Goal: Task Accomplishment & Management: Manage account settings

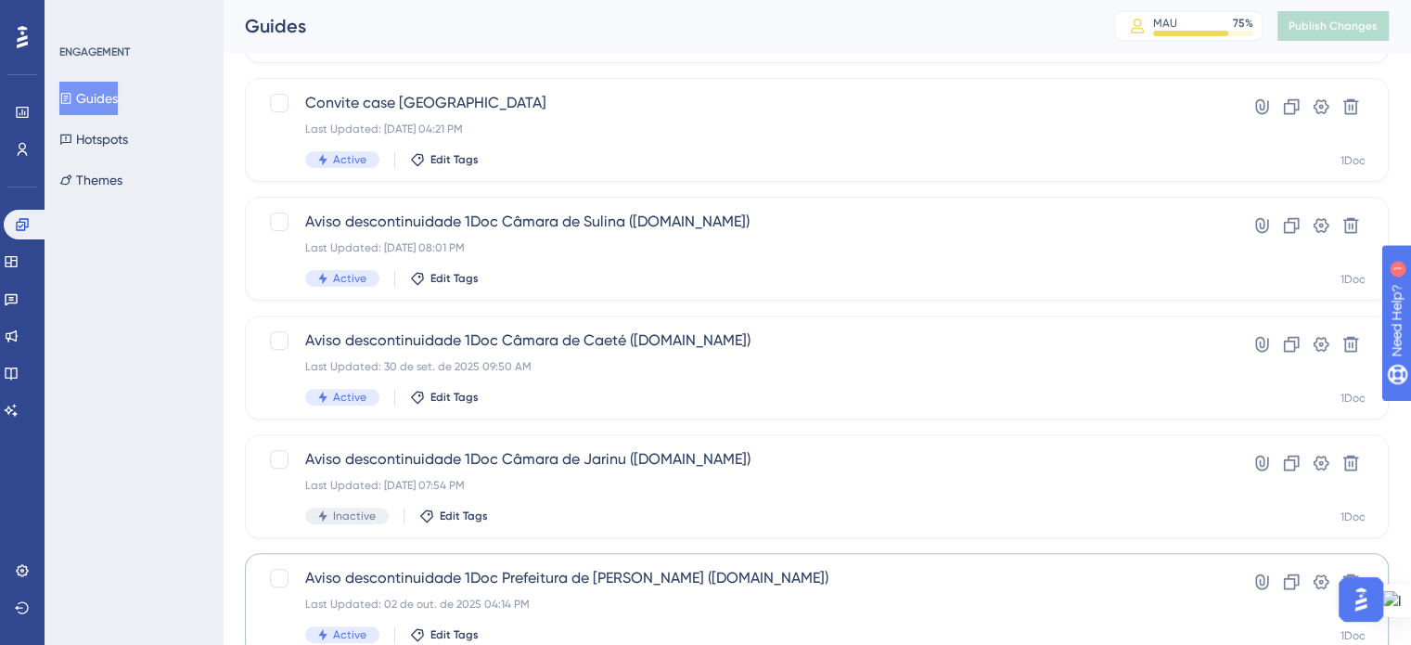
scroll to position [794, 0]
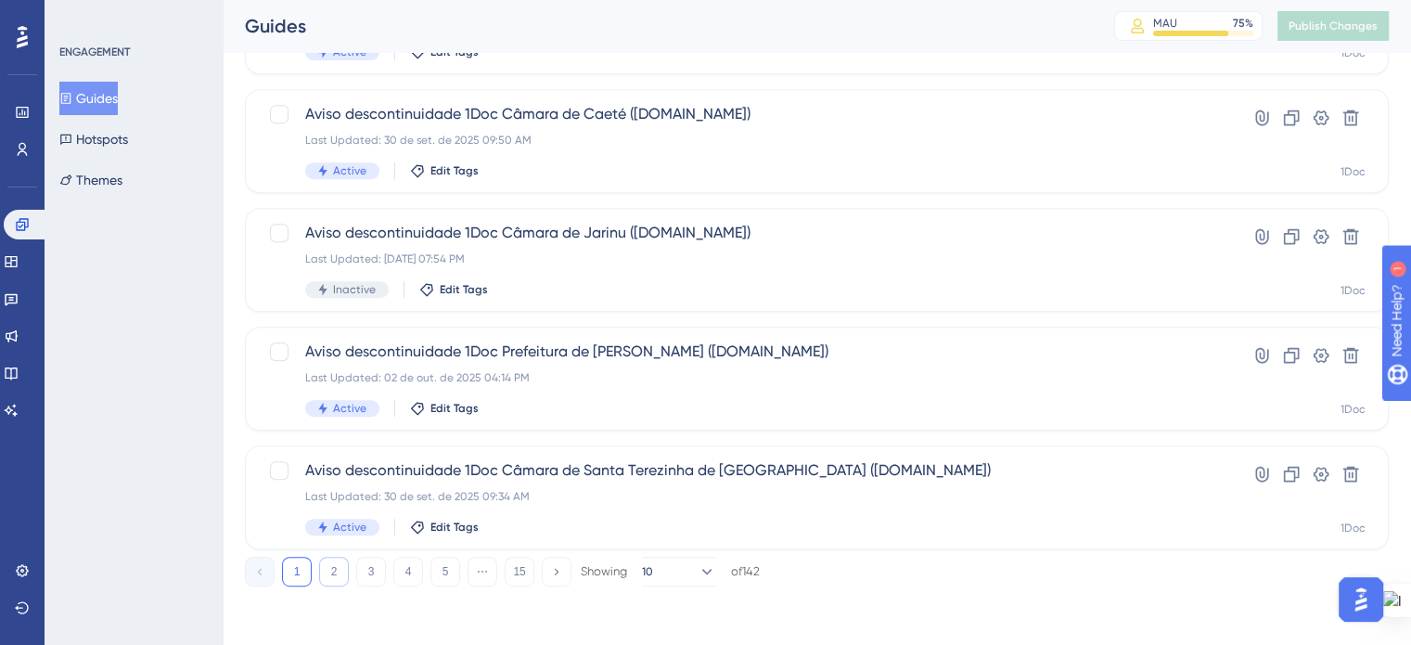
click at [340, 560] on button "2" at bounding box center [334, 572] width 30 height 30
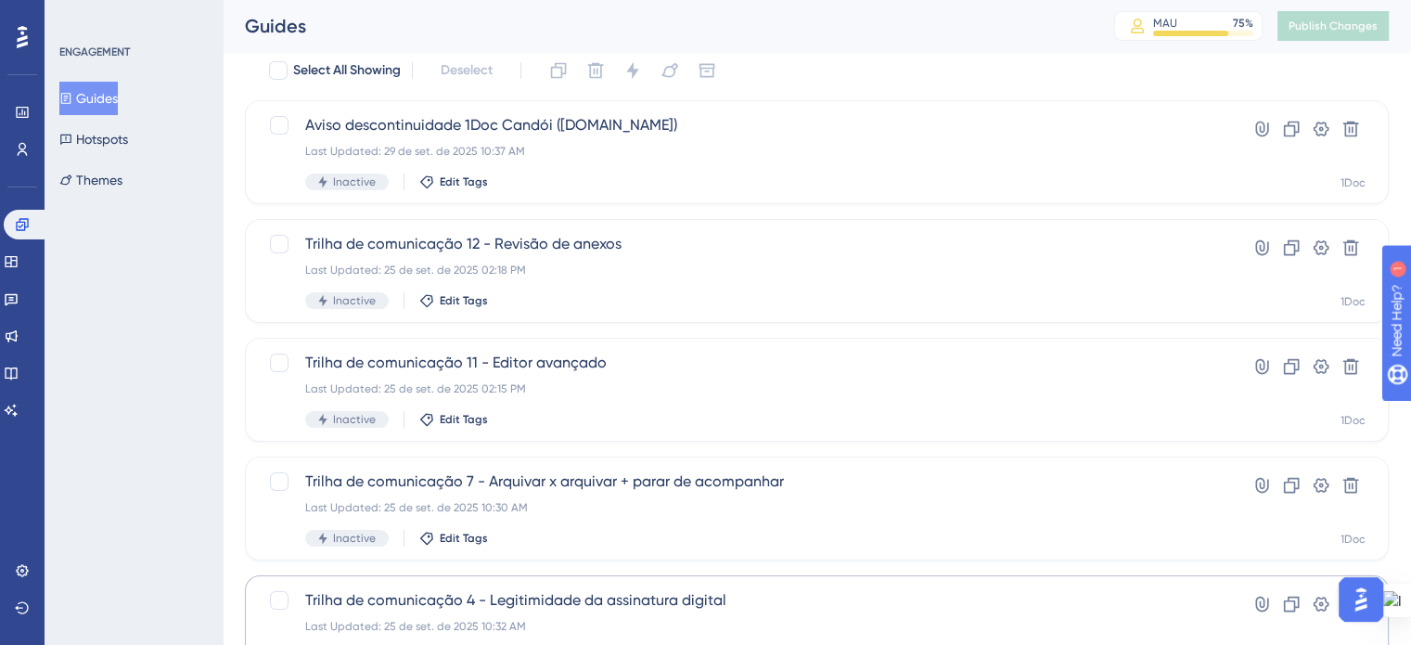
scroll to position [67, 0]
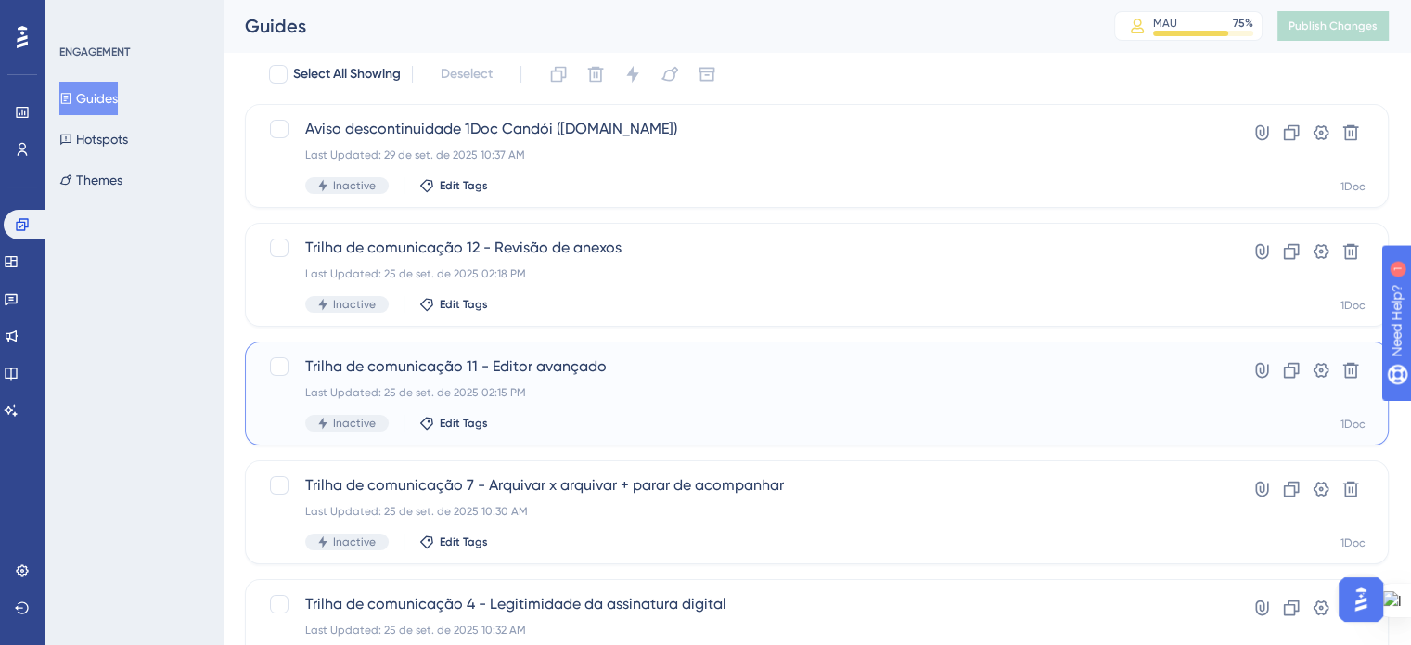
click at [576, 410] on div "Trilha de comunicação 11 - Editor avançado Last Updated: 25 de set. de 2025 02:…" at bounding box center [742, 393] width 875 height 76
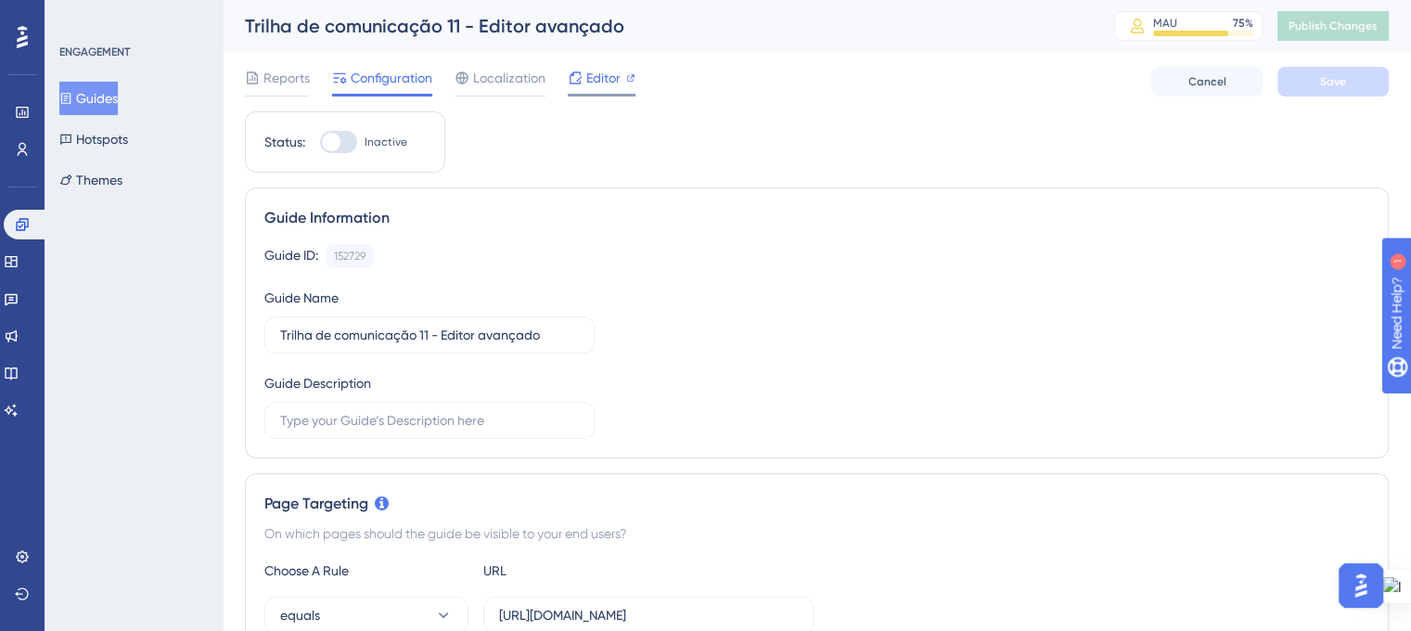
click at [595, 83] on span "Editor" at bounding box center [603, 78] width 34 height 22
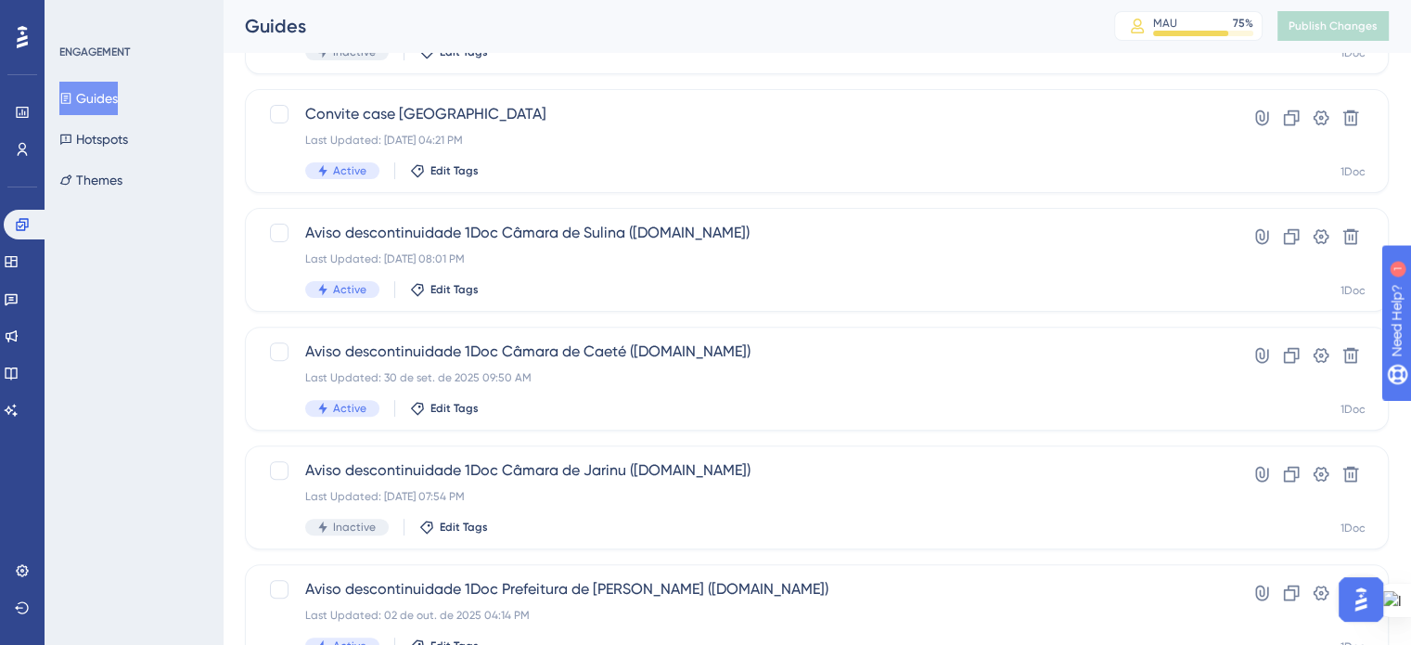
scroll to position [794, 0]
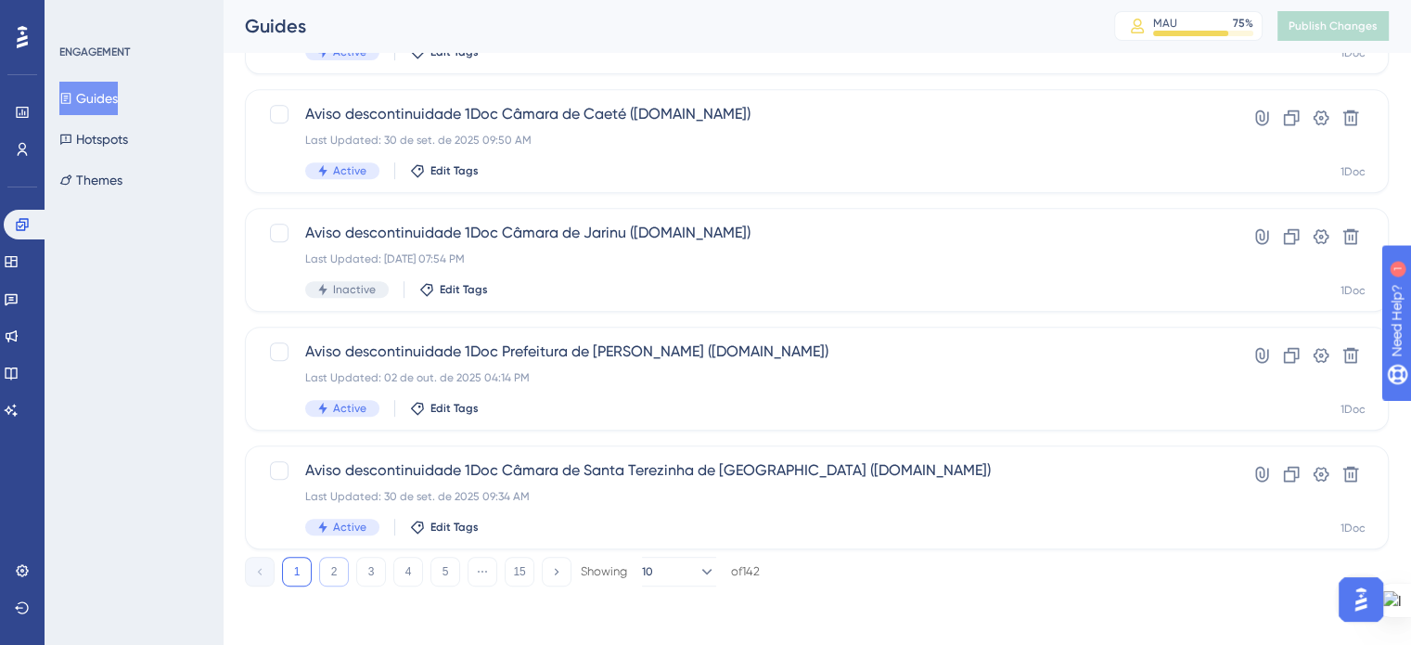
click at [340, 570] on button "2" at bounding box center [334, 572] width 30 height 30
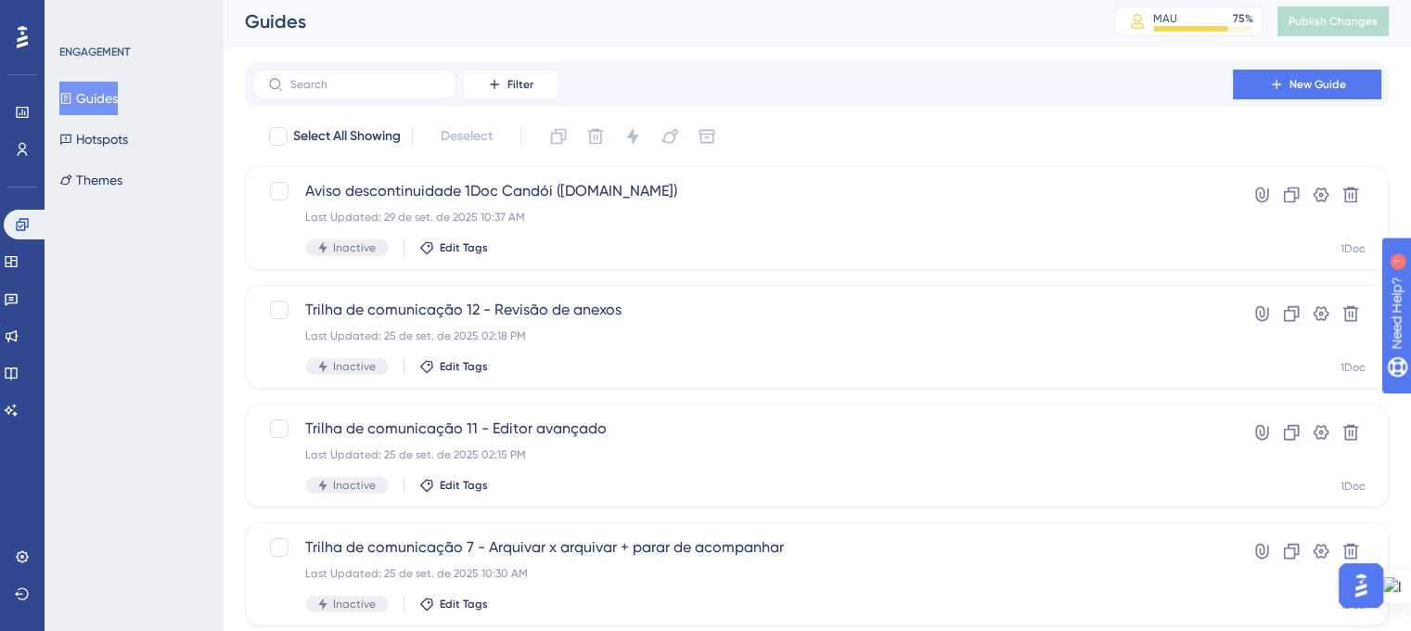
scroll to position [0, 0]
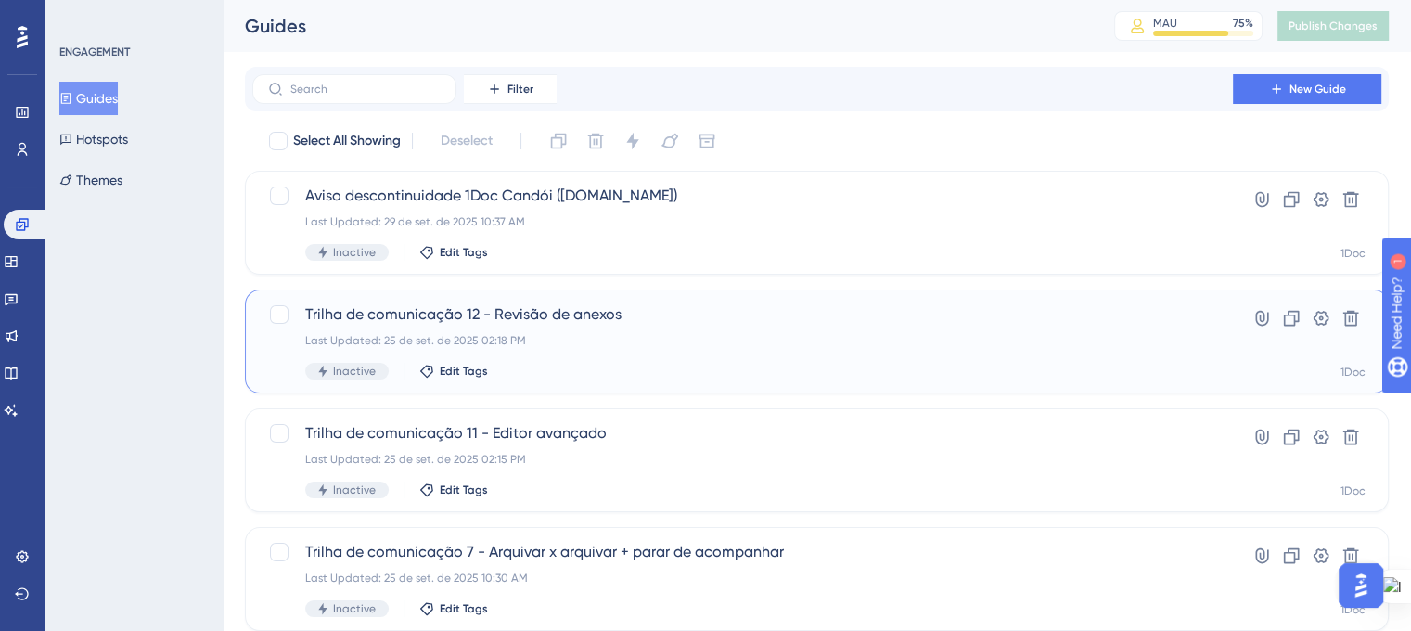
click at [586, 367] on div "Inactive Edit Tags" at bounding box center [742, 371] width 875 height 17
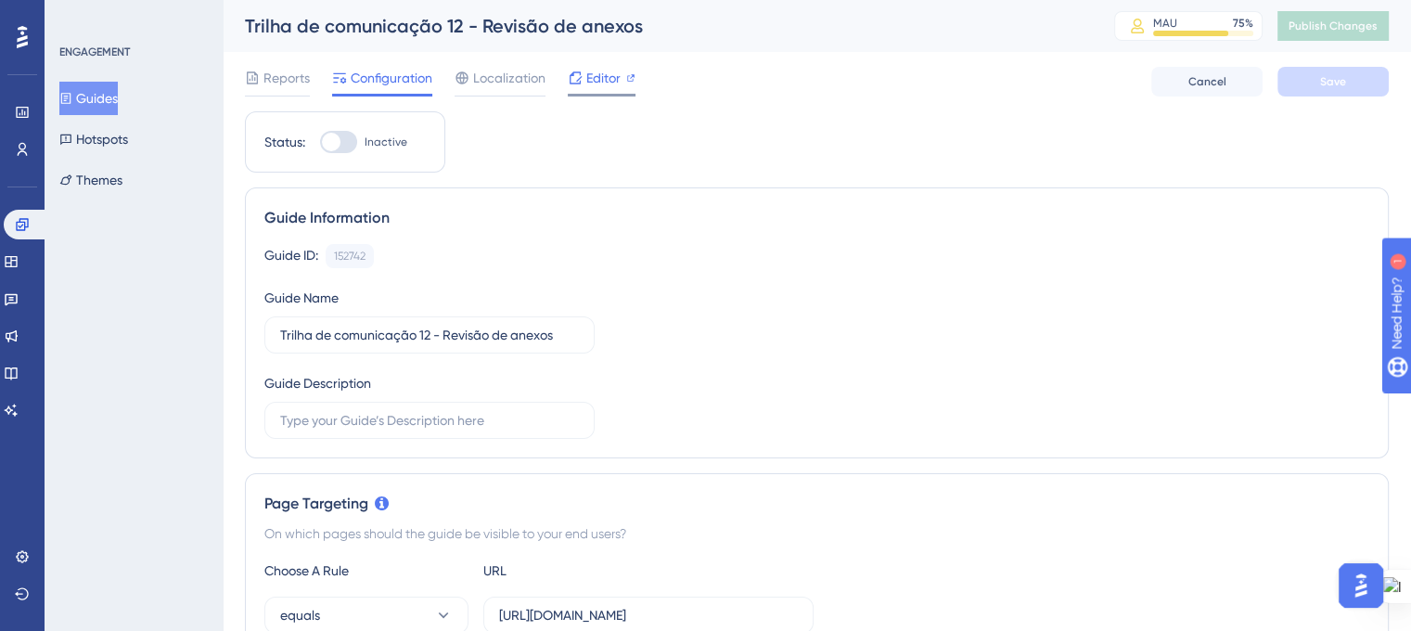
click at [609, 88] on span "Editor" at bounding box center [603, 78] width 34 height 22
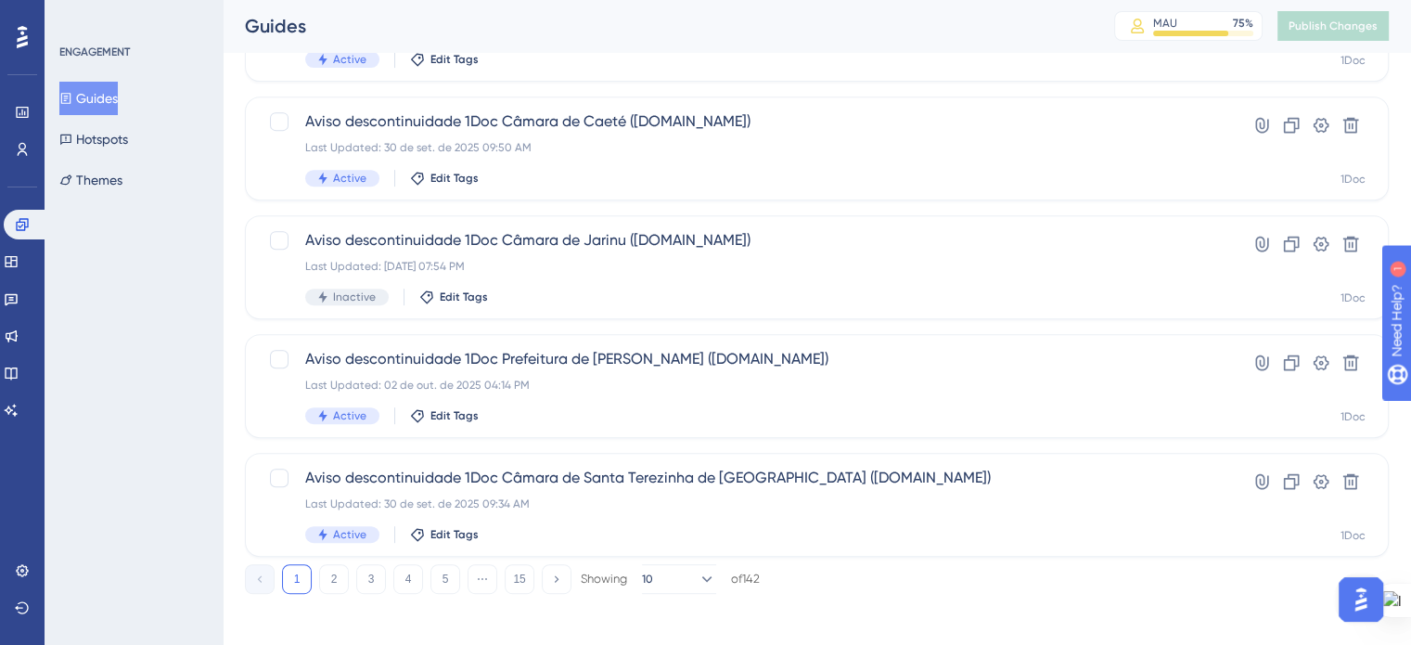
scroll to position [794, 0]
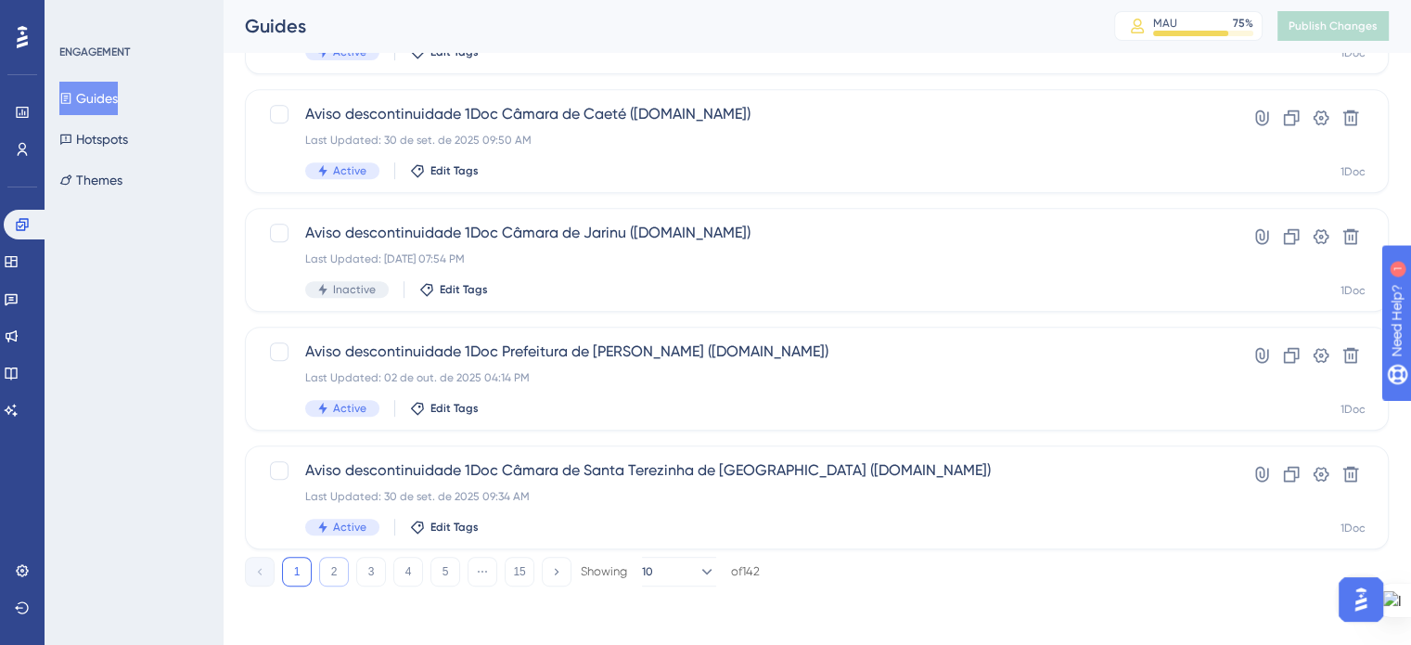
click at [345, 562] on button "2" at bounding box center [334, 572] width 30 height 30
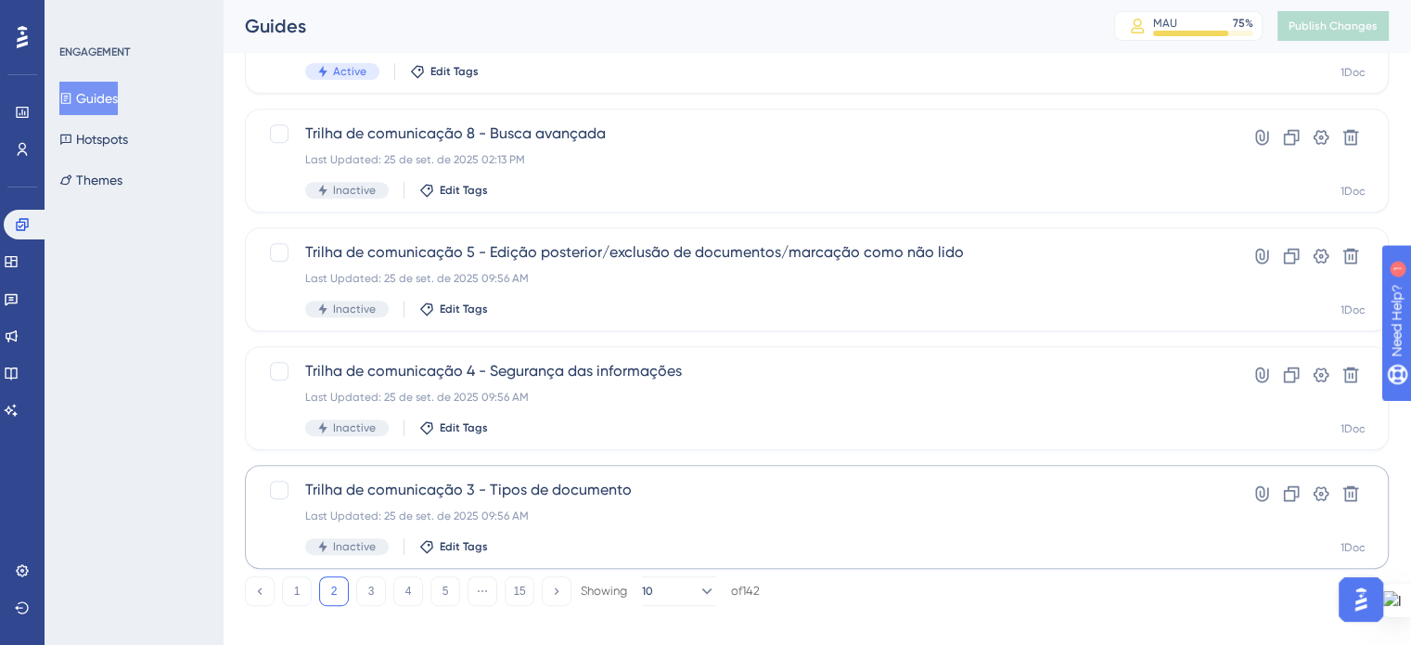
scroll to position [775, 0]
click at [382, 598] on button "3" at bounding box center [371, 590] width 30 height 30
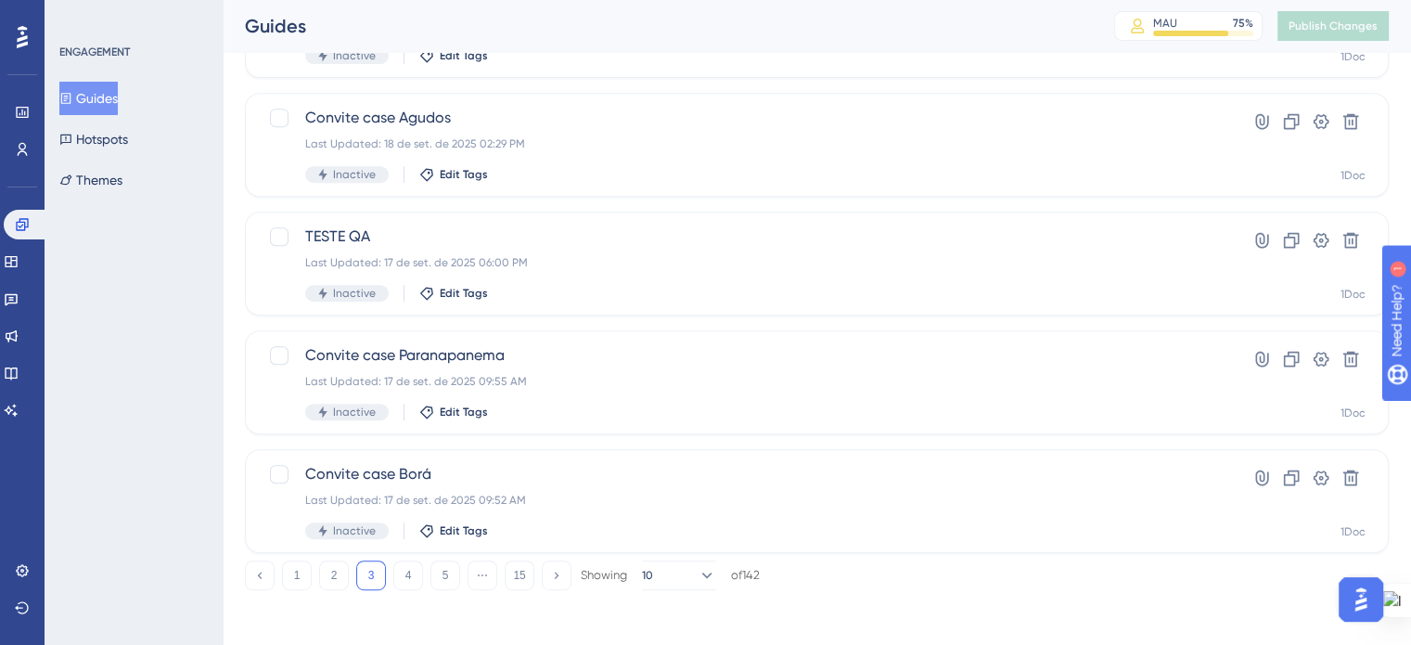
scroll to position [794, 0]
click at [334, 570] on button "2" at bounding box center [334, 572] width 30 height 30
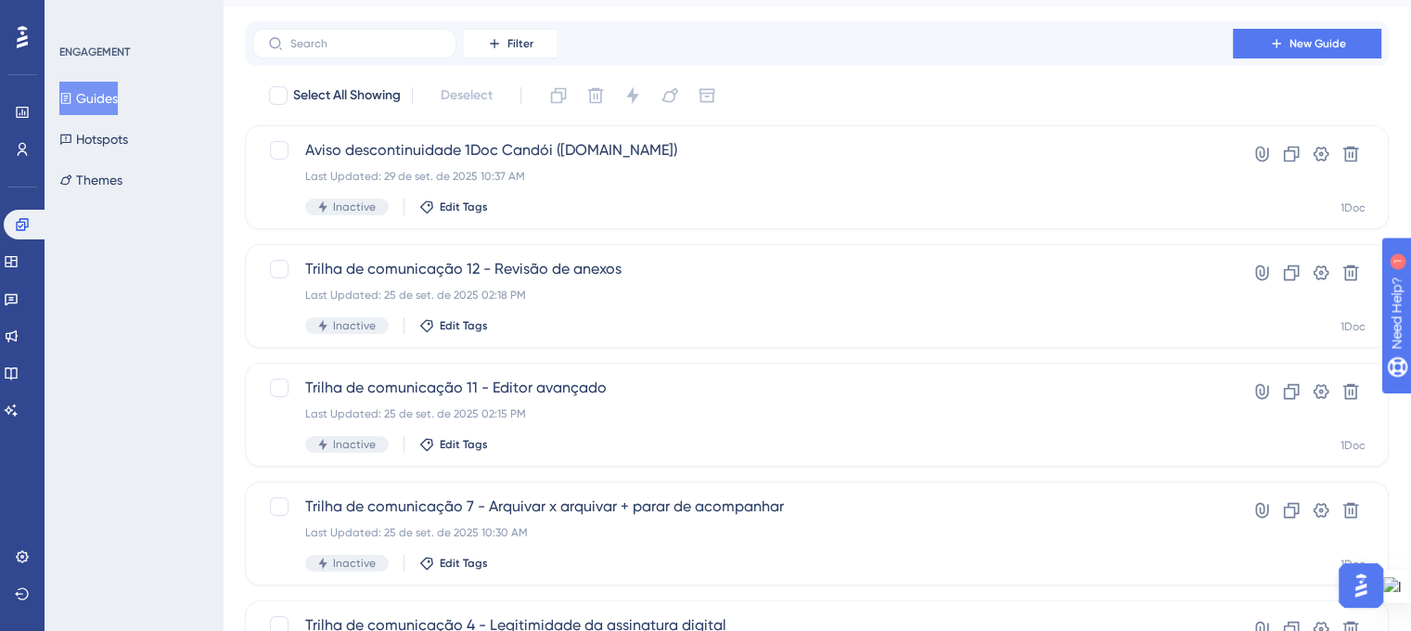
scroll to position [45, 0]
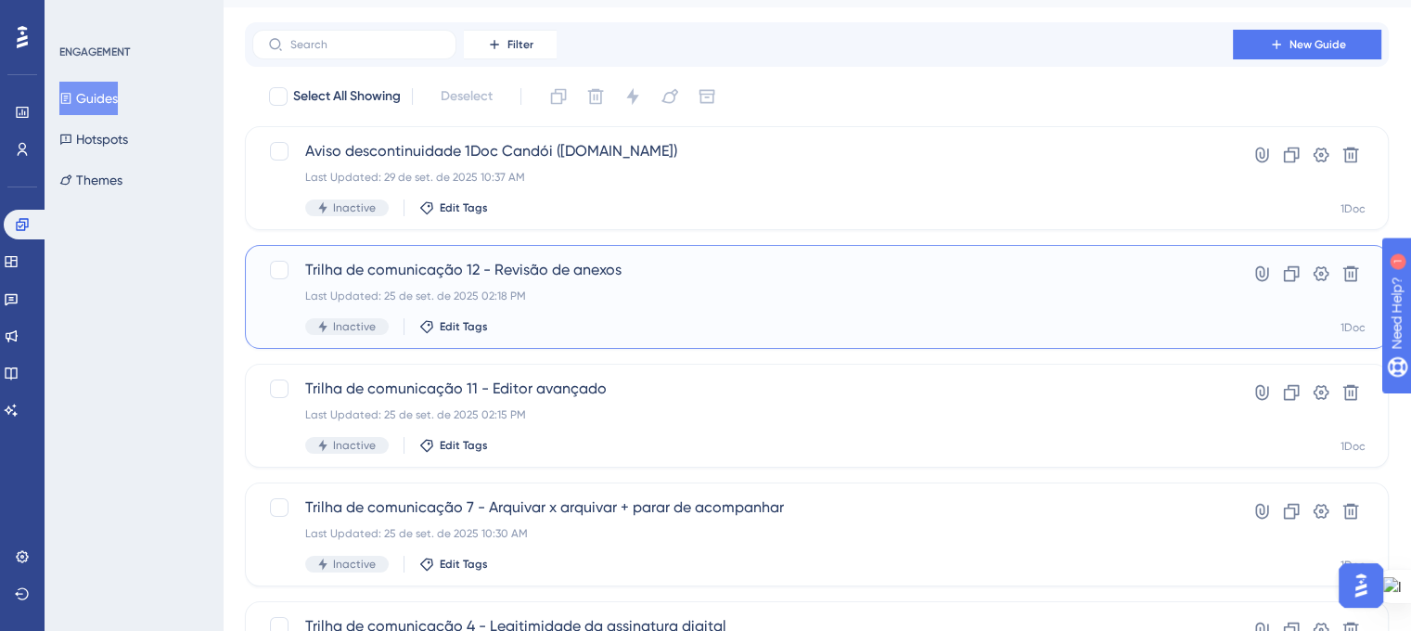
click at [584, 280] on span "Trilha de comunicação 12 - Revisão de anexos" at bounding box center [742, 270] width 875 height 22
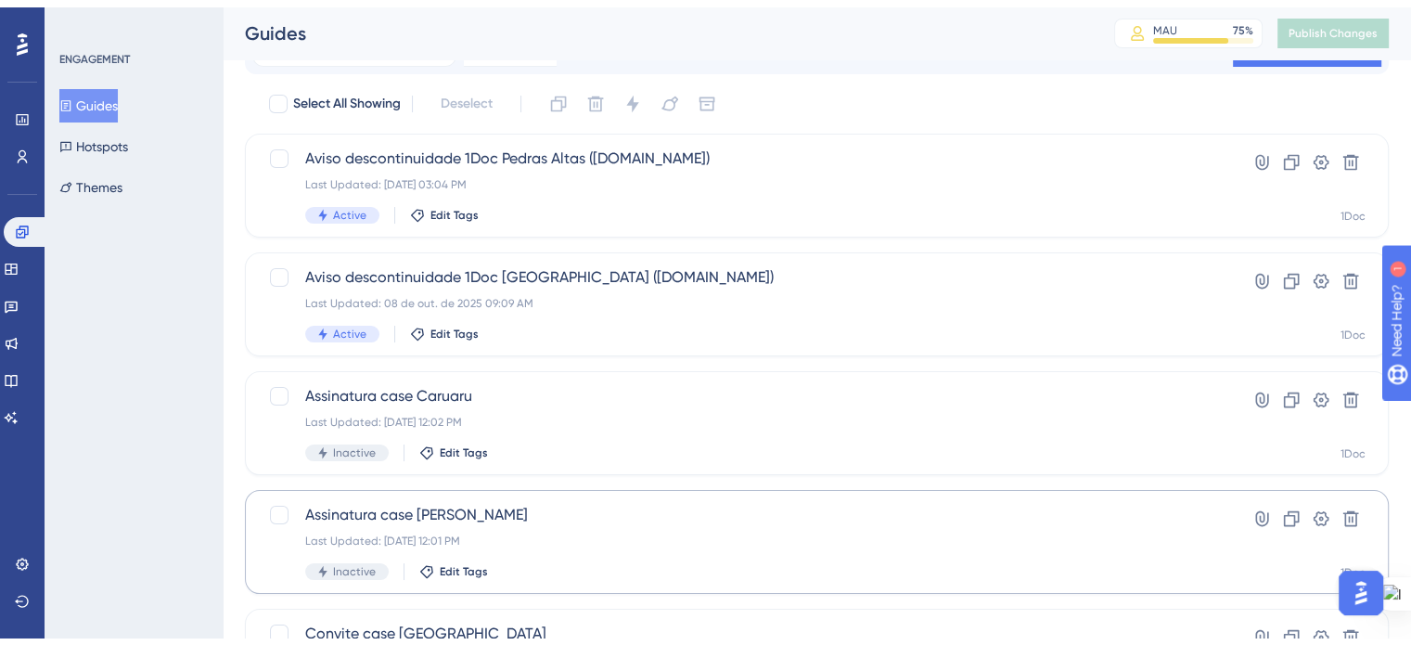
scroll to position [794, 0]
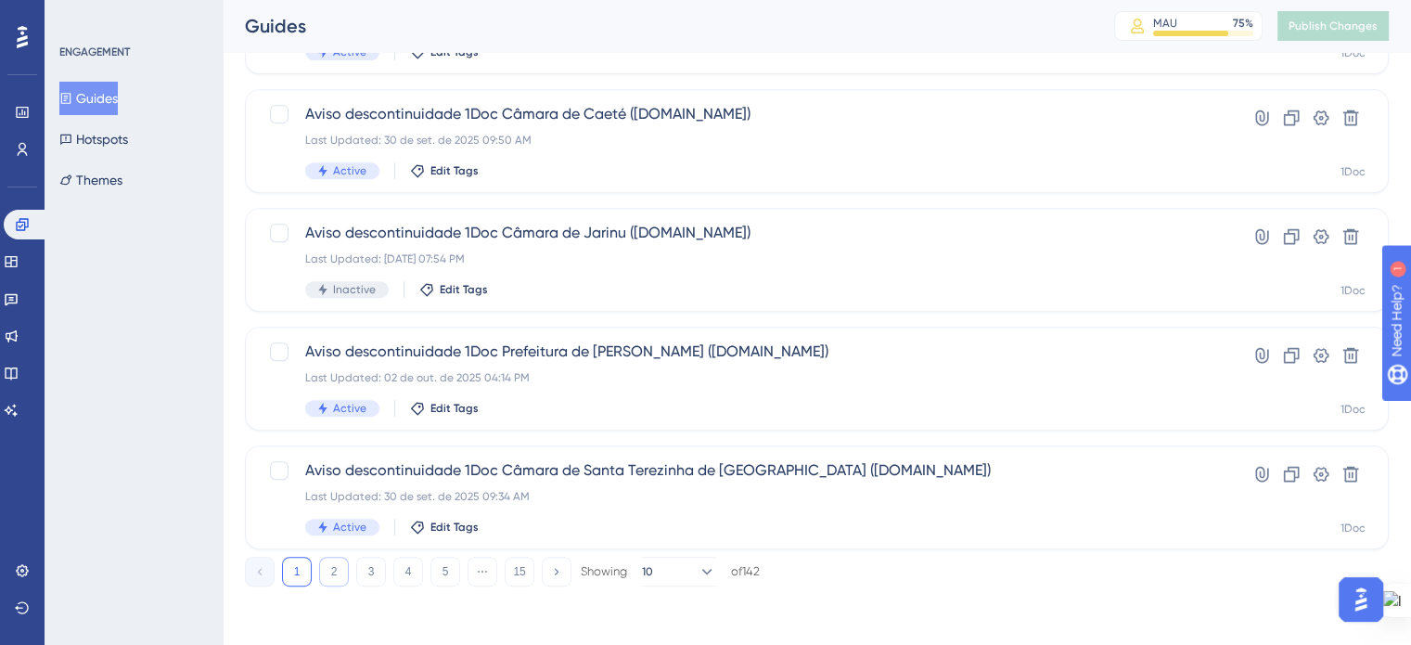
click at [341, 570] on button "2" at bounding box center [334, 572] width 30 height 30
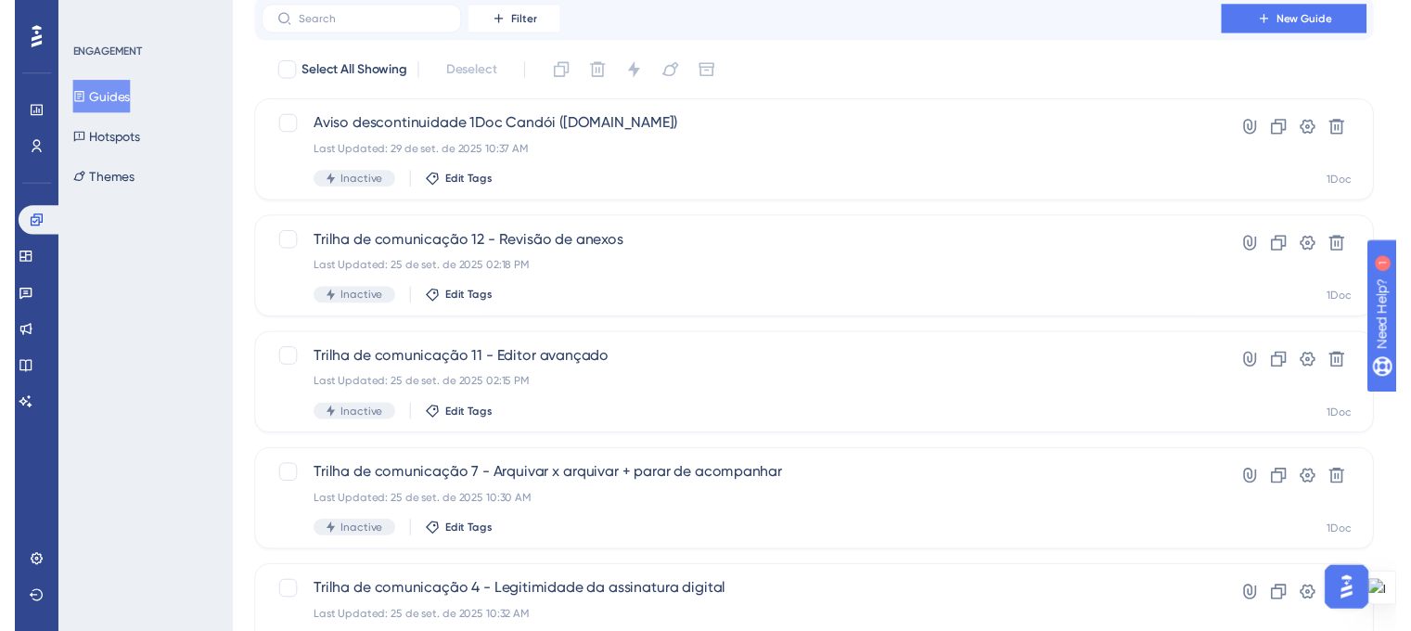
scroll to position [0, 14]
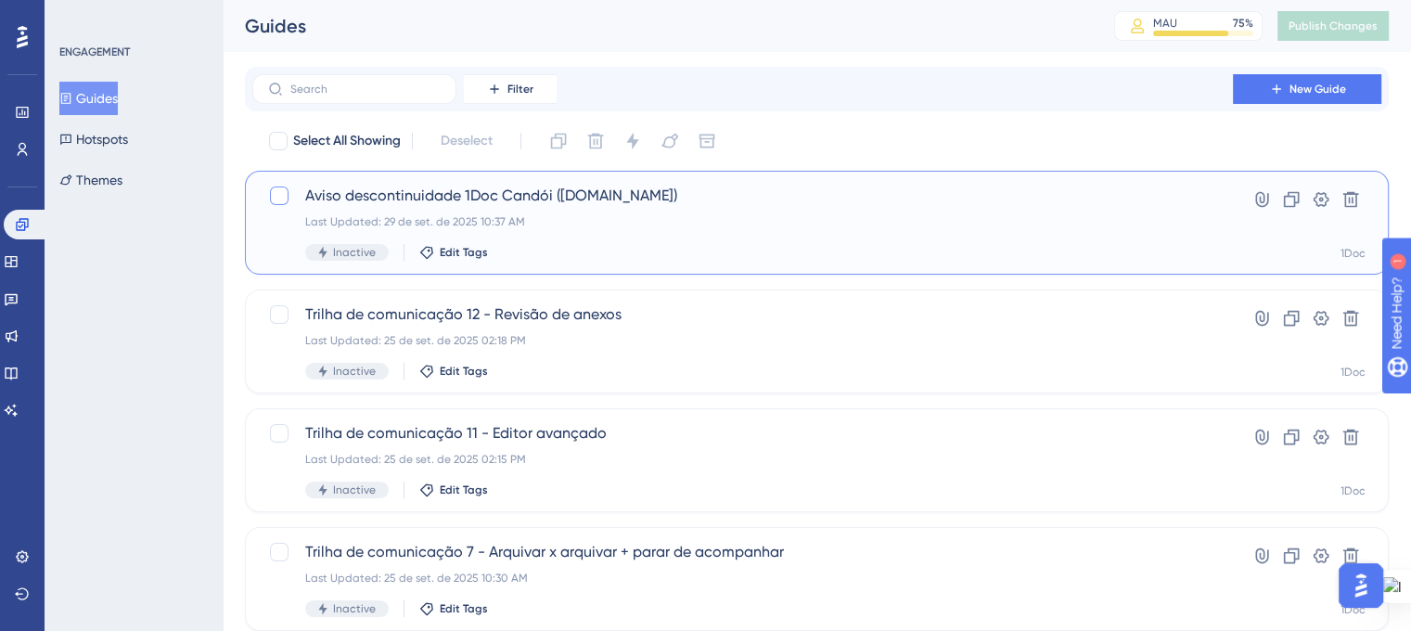
click at [270, 199] on div at bounding box center [279, 195] width 19 height 19
checkbox input "true"
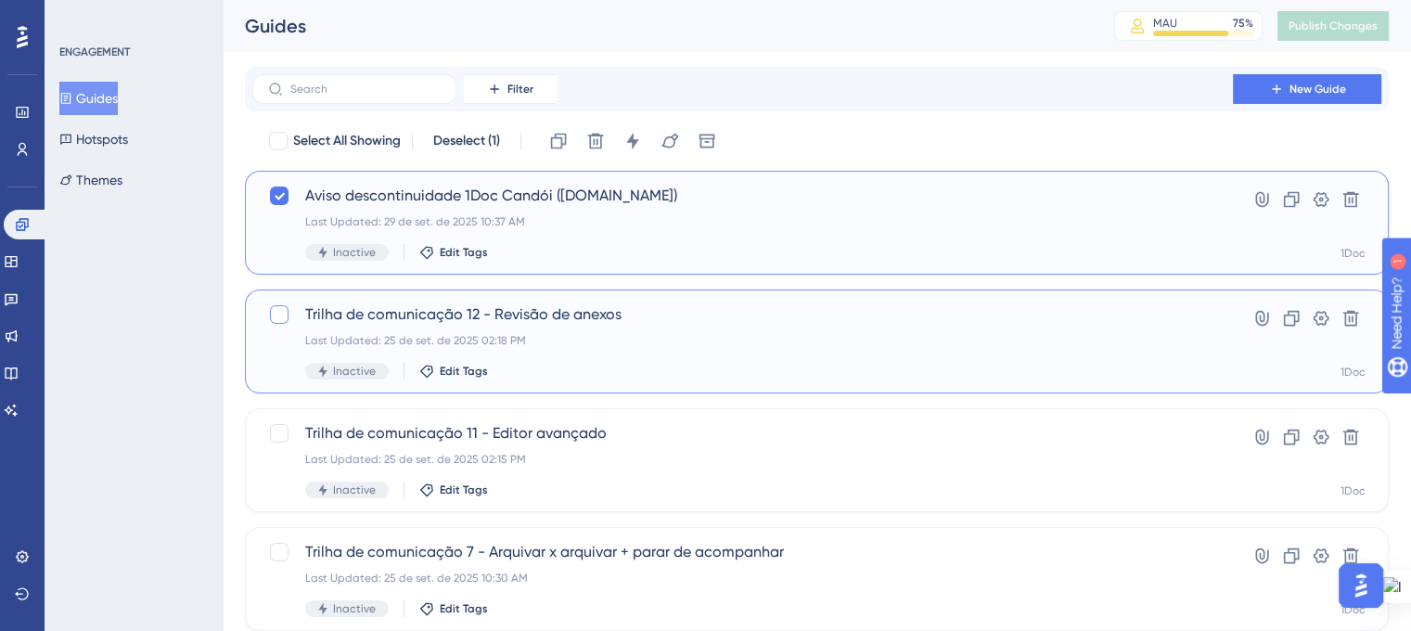
click at [270, 312] on div at bounding box center [279, 314] width 19 height 19
checkbox input "true"
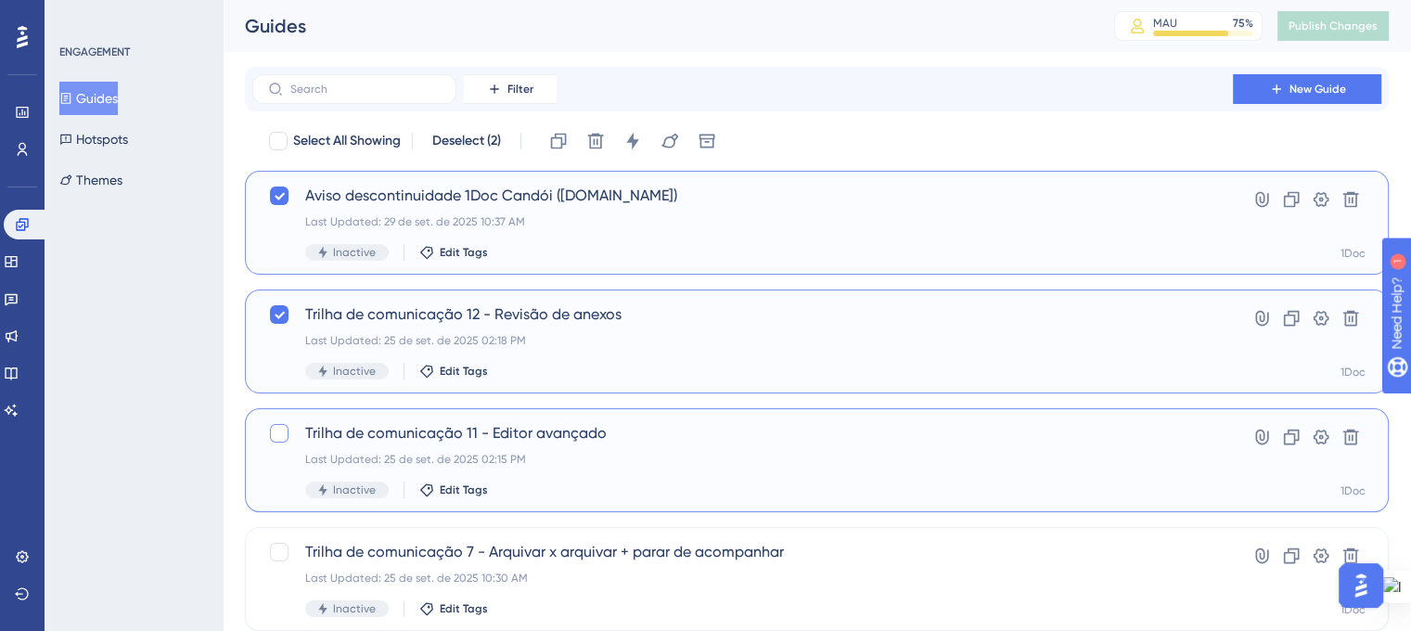
click at [270, 437] on div at bounding box center [279, 433] width 19 height 19
checkbox input "true"
click at [275, 315] on icon at bounding box center [280, 315] width 10 height 7
checkbox input "false"
click at [274, 428] on icon at bounding box center [279, 433] width 11 height 15
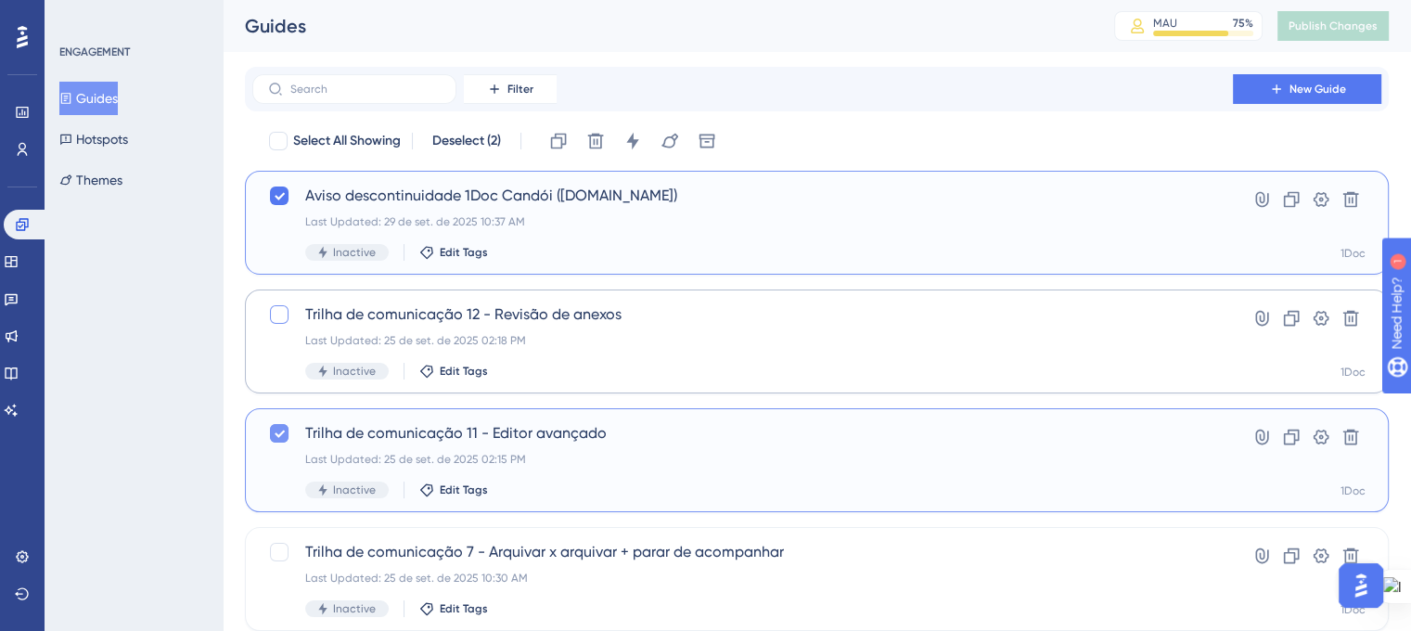
checkbox input "false"
click at [274, 188] on icon at bounding box center [279, 195] width 11 height 15
checkbox input "false"
click at [1286, 315] on button at bounding box center [1291, 318] width 30 height 30
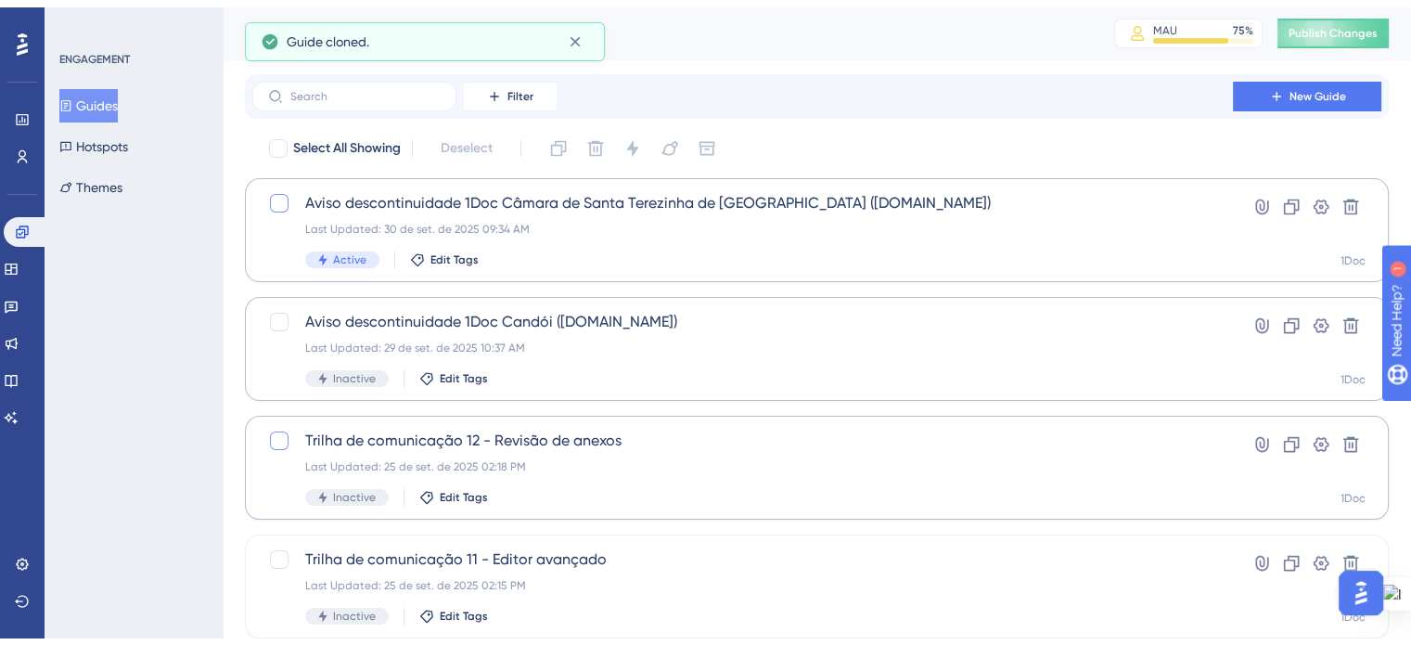
scroll to position [794, 0]
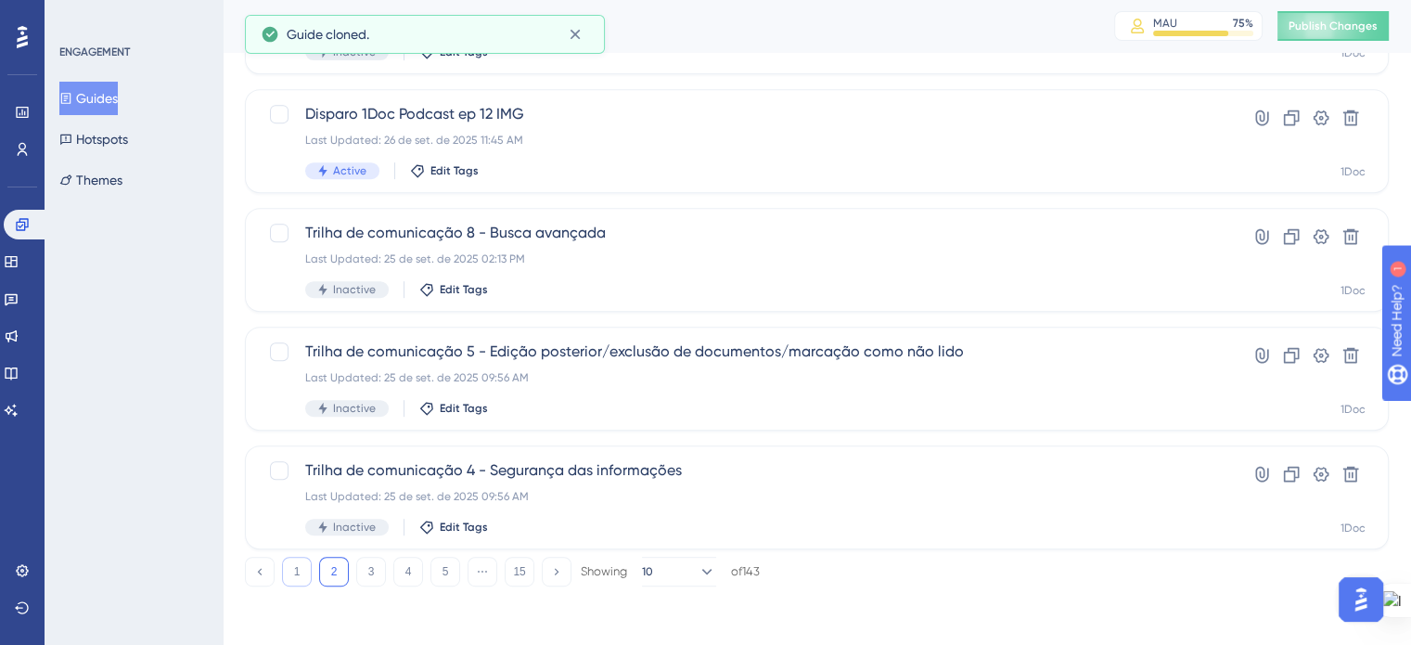
click at [295, 574] on button "1" at bounding box center [297, 572] width 30 height 30
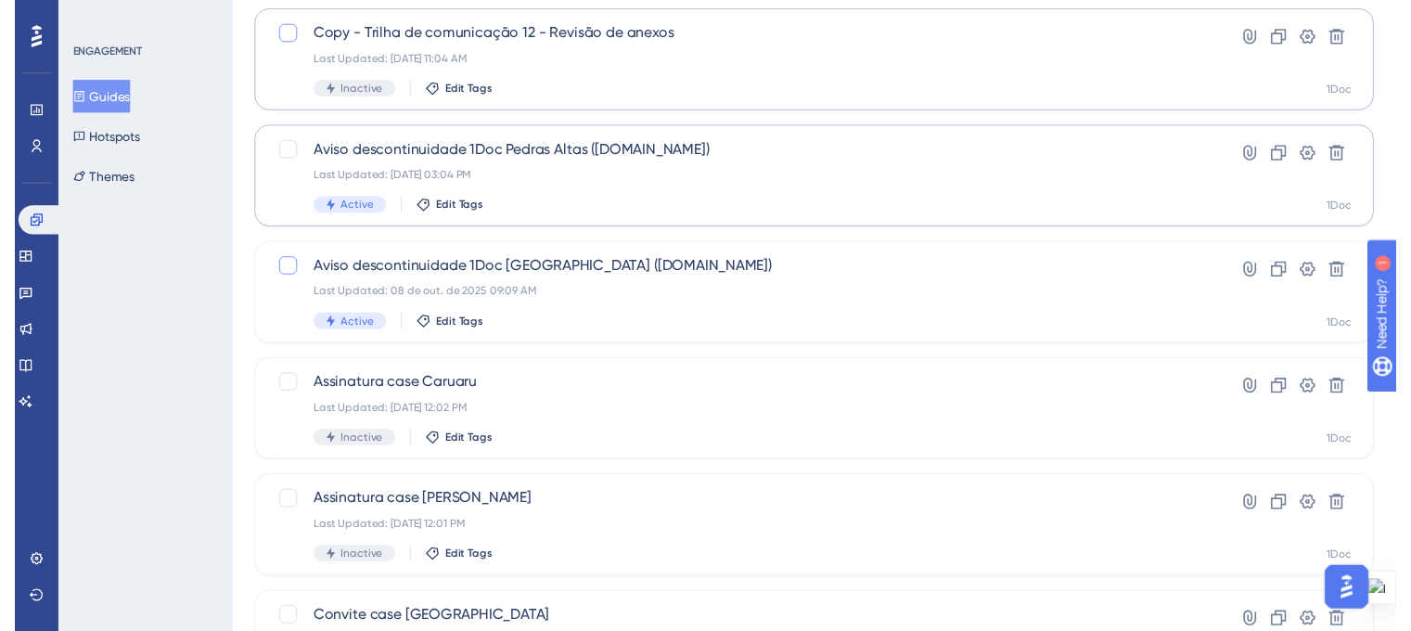
scroll to position [0, 0]
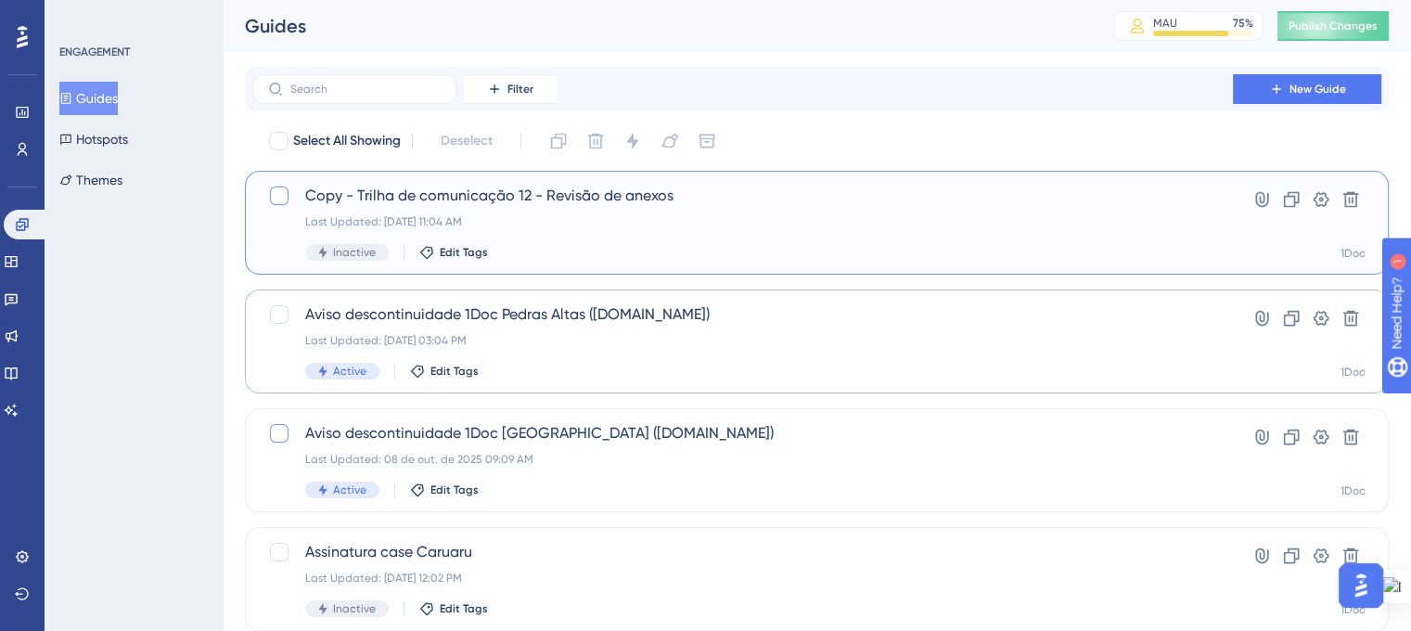
click at [584, 222] on div "Last Updated: 09 de out. de 2025 11:04 AM" at bounding box center [742, 221] width 875 height 15
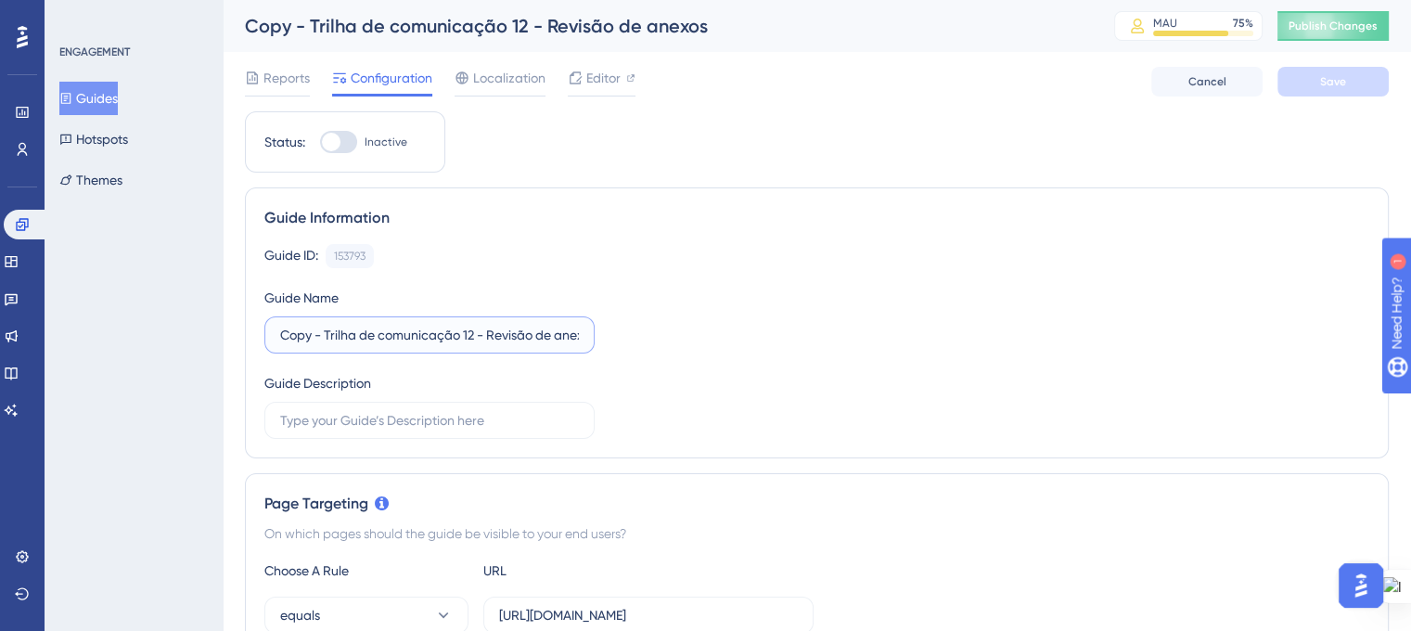
scroll to position [0, 20]
drag, startPoint x: 488, startPoint y: 336, endPoint x: 649, endPoint y: 334, distance: 161.4
click at [649, 334] on div "Guide ID: 153793 Copy Guide Name Copy - Trilha de comunicação 12 - Revisão de a…" at bounding box center [816, 341] width 1105 height 195
paste input "Filtros"
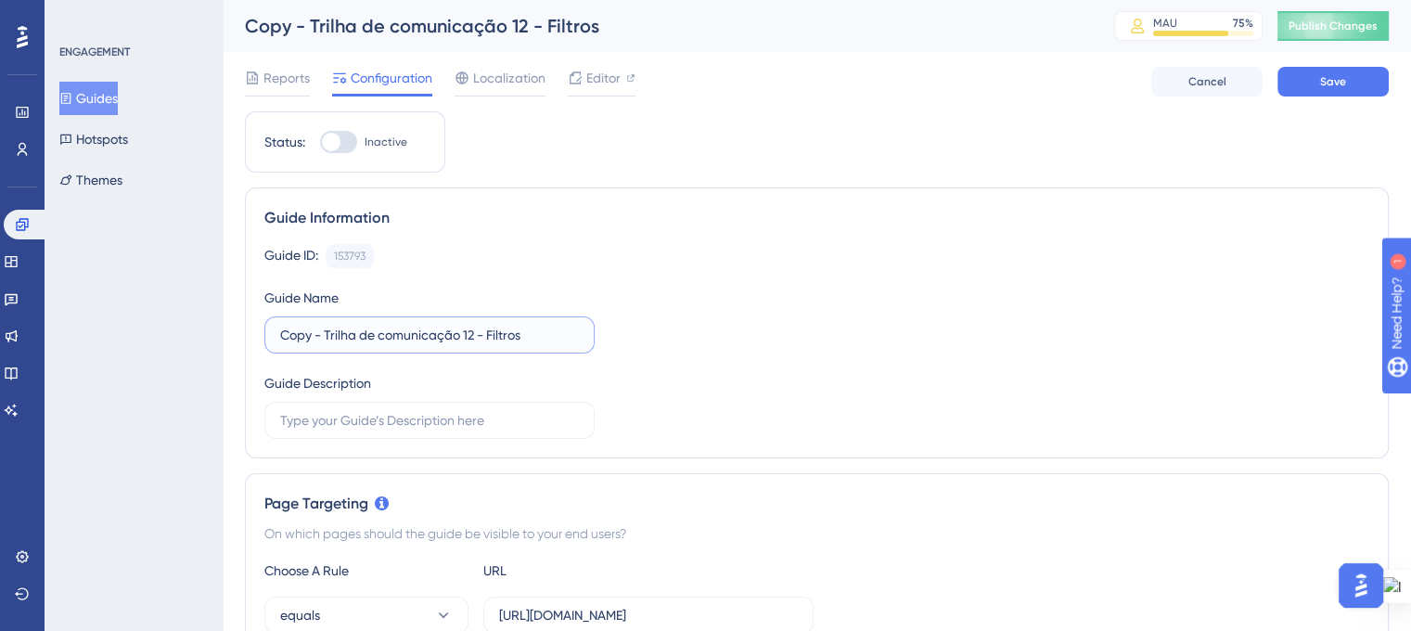
click at [473, 331] on input "Copy - Trilha de comunicação 12 - Filtros" at bounding box center [429, 335] width 299 height 20
click at [677, 346] on div "Guide ID: 153793 Copy Guide Name Copy - Trilha de comunicação 10 - Filtros Guid…" at bounding box center [816, 341] width 1105 height 195
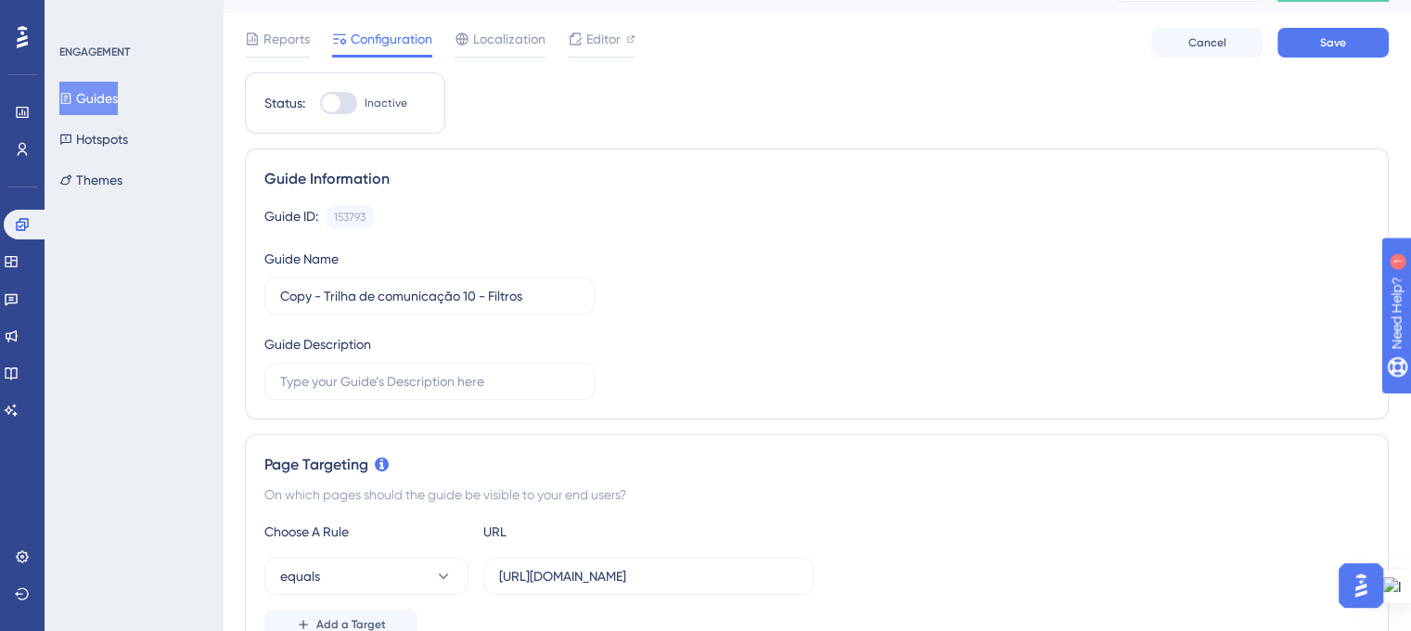
scroll to position [40, 0]
drag, startPoint x: 323, startPoint y: 297, endPoint x: 252, endPoint y: 297, distance: 70.5
click at [252, 297] on div "Guide Information Guide ID: 153793 Copy Guide Name Copy - Trilha de comunicação…" at bounding box center [817, 282] width 1144 height 271
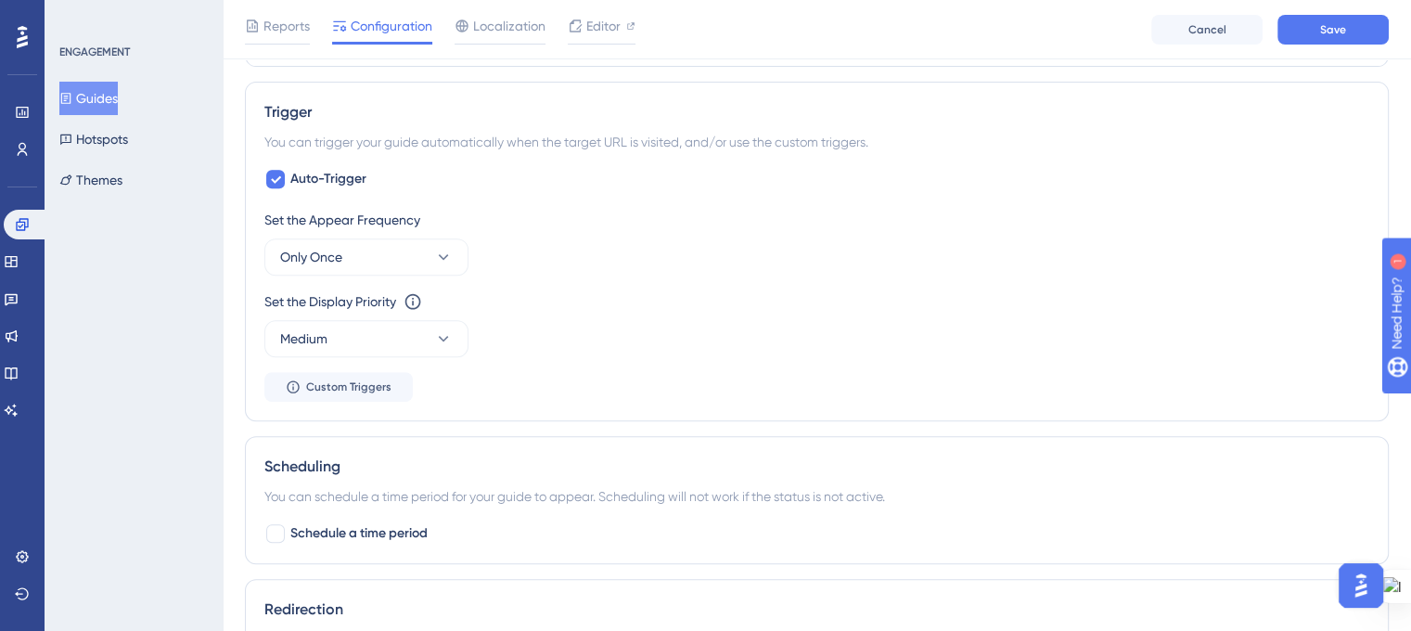
scroll to position [0, 0]
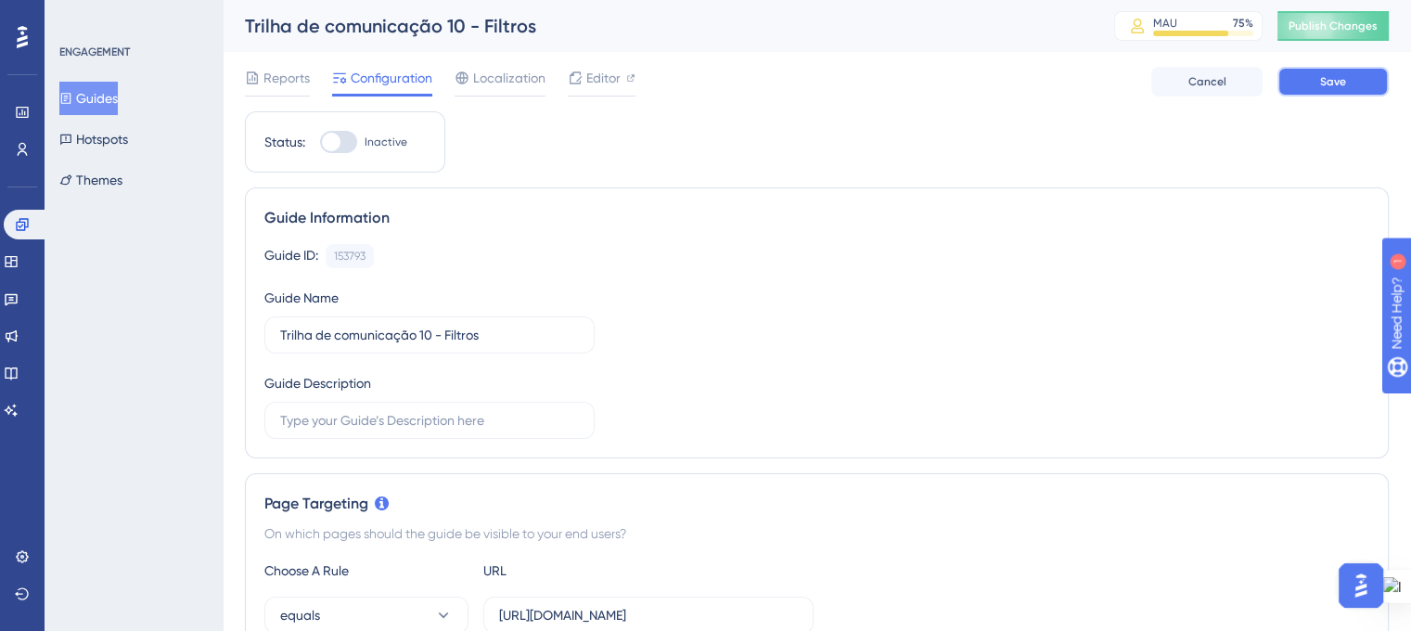
click at [1308, 83] on button "Save" at bounding box center [1332, 82] width 111 height 30
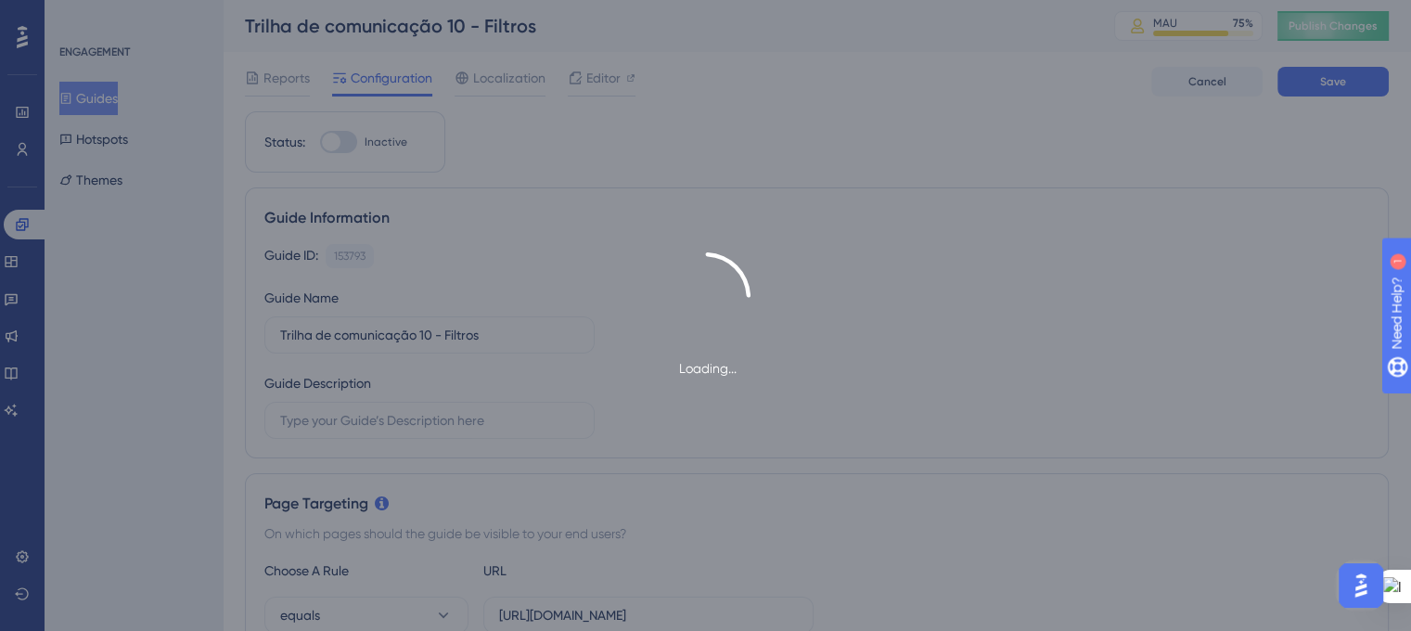
type input "Trilha de comunicação 10 - Filtros"
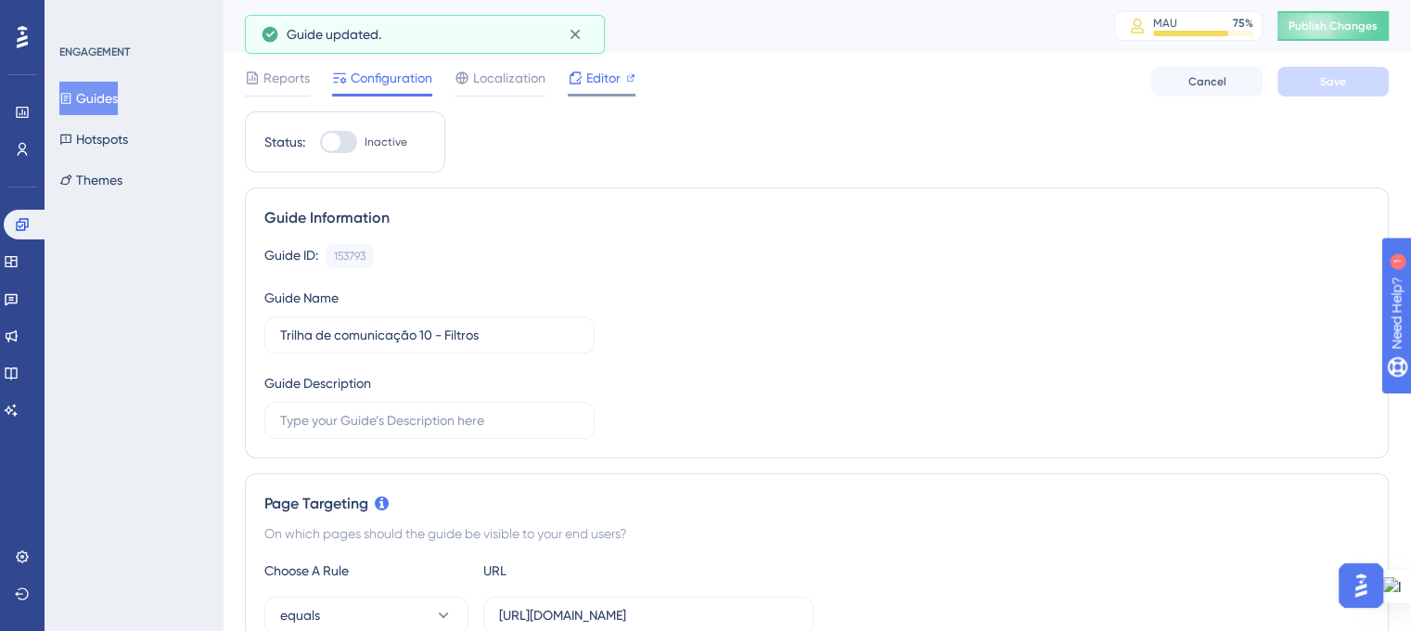
click at [584, 88] on div "Editor" at bounding box center [602, 78] width 68 height 22
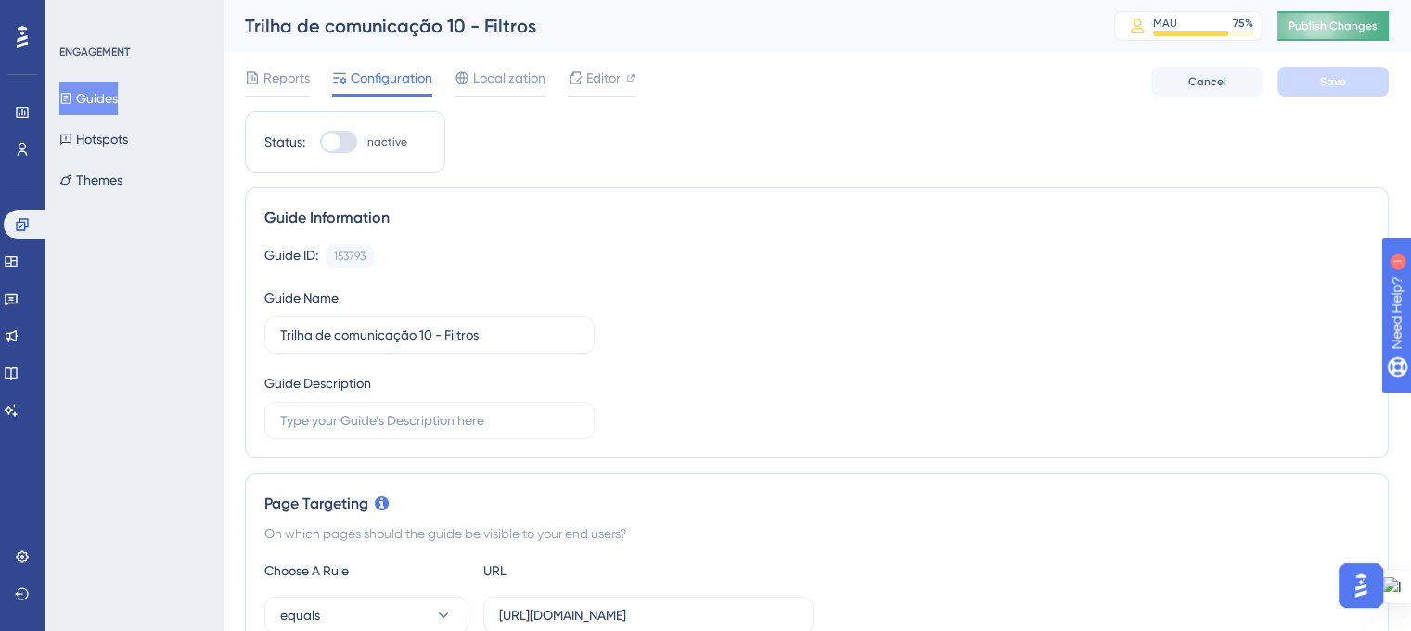
click at [1312, 15] on button "Publish Changes" at bounding box center [1332, 26] width 111 height 30
click at [89, 107] on button "Guides" at bounding box center [88, 98] width 58 height 33
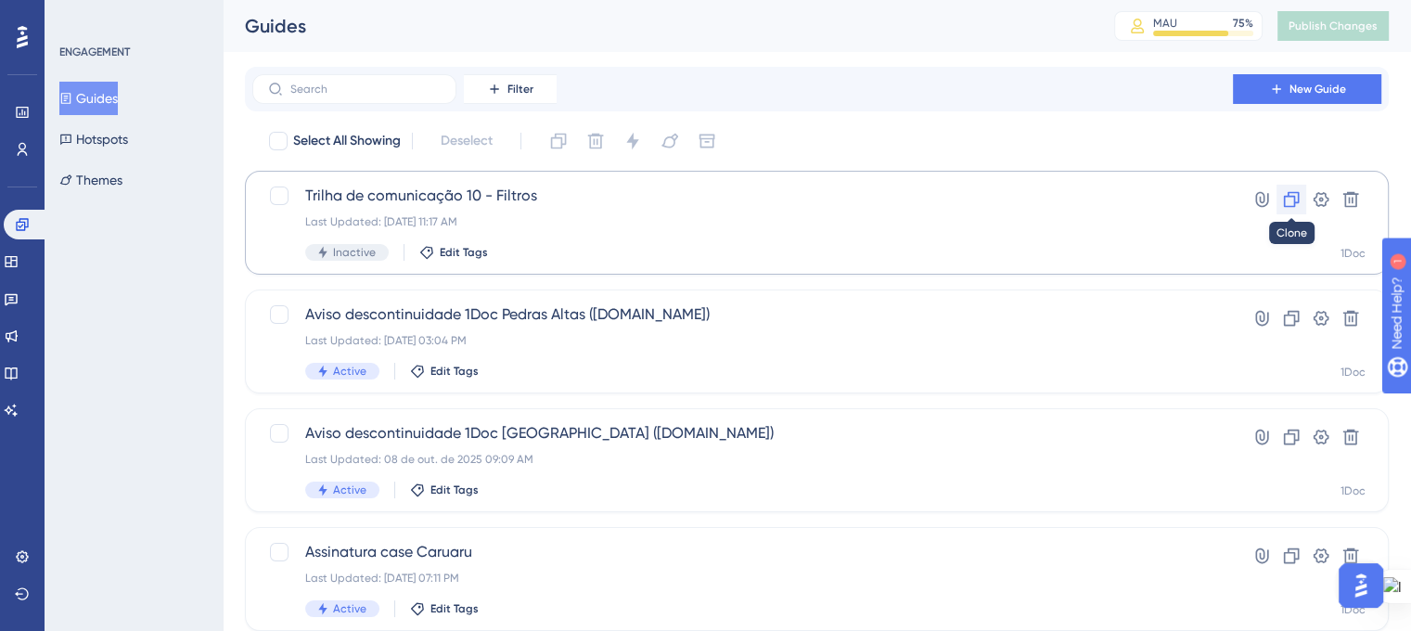
click at [1284, 197] on icon at bounding box center [1292, 200] width 16 height 16
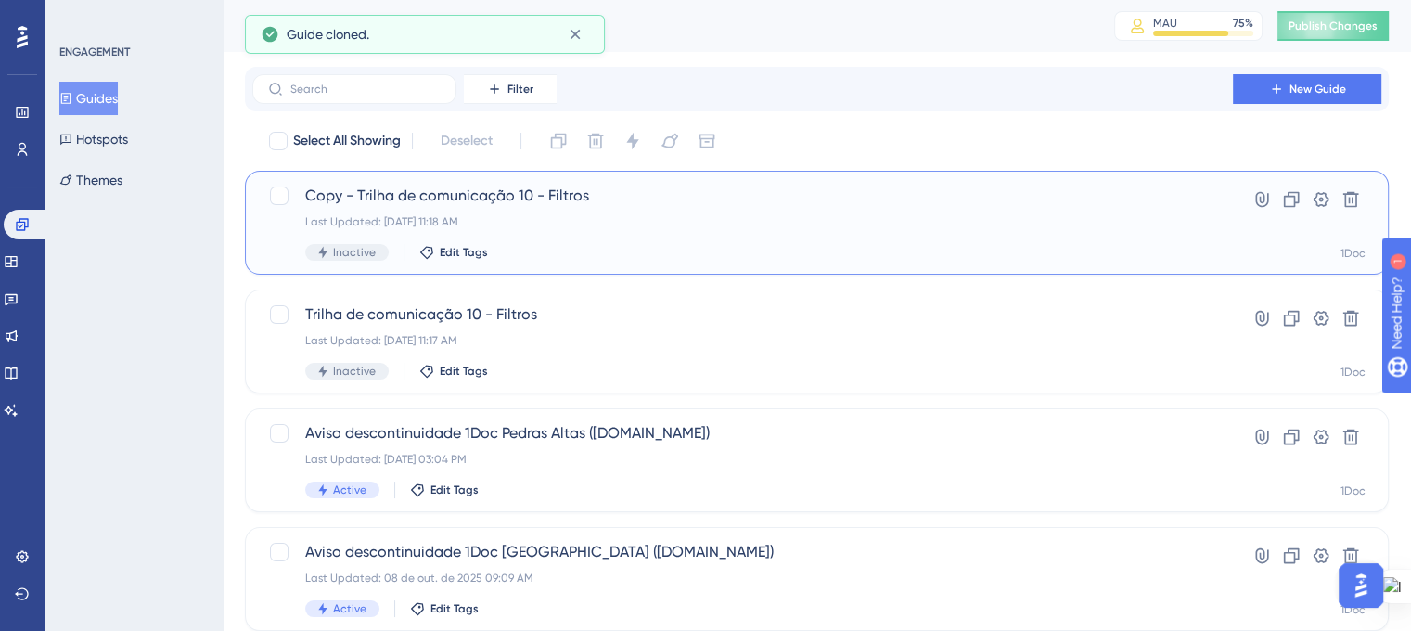
click at [423, 229] on div "Copy - Trilha de comunicação 10 - Filtros Last Updated: 09 de out. de 2025 11:1…" at bounding box center [742, 223] width 875 height 76
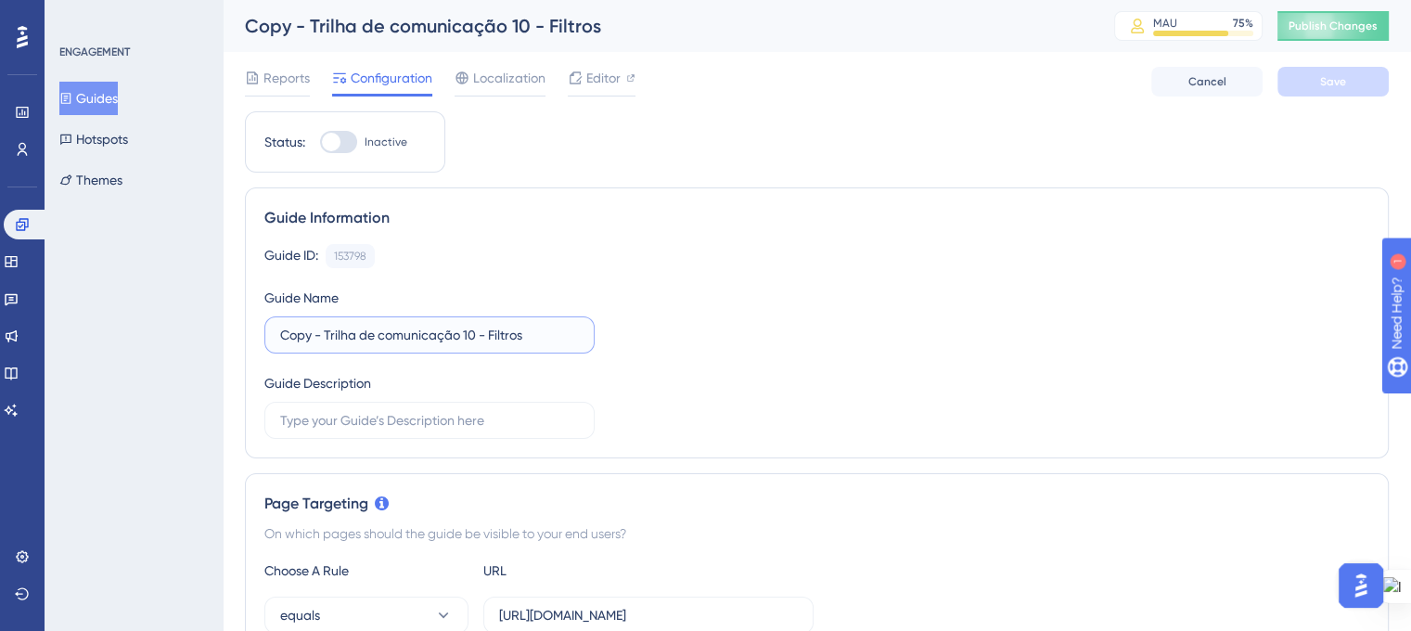
drag, startPoint x: 326, startPoint y: 337, endPoint x: 245, endPoint y: 342, distance: 80.9
click at [245, 342] on div "Guide Information Guide ID: 153798 Copy Guide Name Copy - Trilha de comunicação…" at bounding box center [817, 322] width 1144 height 271
click at [461, 331] on input "Trilha de comunicação 10 - Filtros" at bounding box center [429, 335] width 299 height 20
click at [430, 336] on input "Trilha de comunicação 10 - Marcadores" at bounding box center [429, 335] width 299 height 20
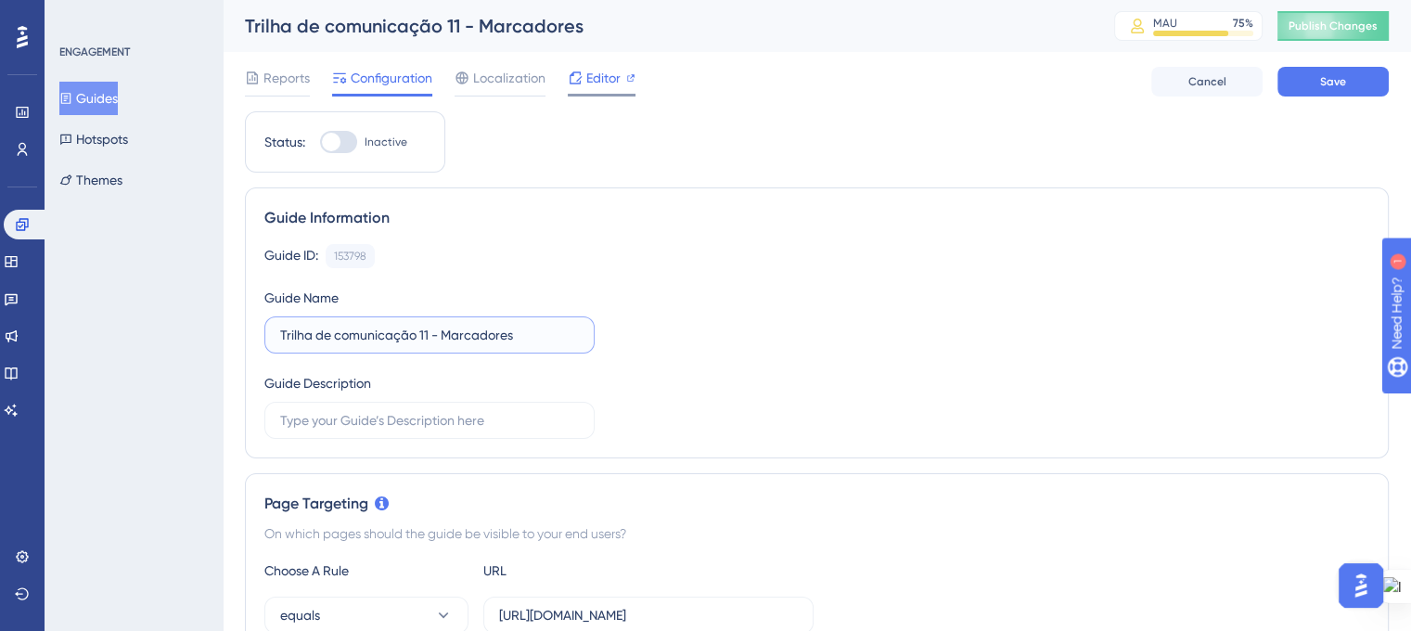
type input "Trilha de comunicação 11 - Marcadores"
click at [595, 83] on span "Editor" at bounding box center [603, 78] width 34 height 22
drag, startPoint x: 322, startPoint y: 337, endPoint x: 254, endPoint y: 339, distance: 67.7
click at [254, 339] on div "Guide Information Guide ID: 153798 Copy Guide Name Copy - Trilha de comunicação…" at bounding box center [817, 322] width 1144 height 271
click at [456, 329] on input "Trilha de comunicação 10 - Filtros" at bounding box center [429, 335] width 299 height 20
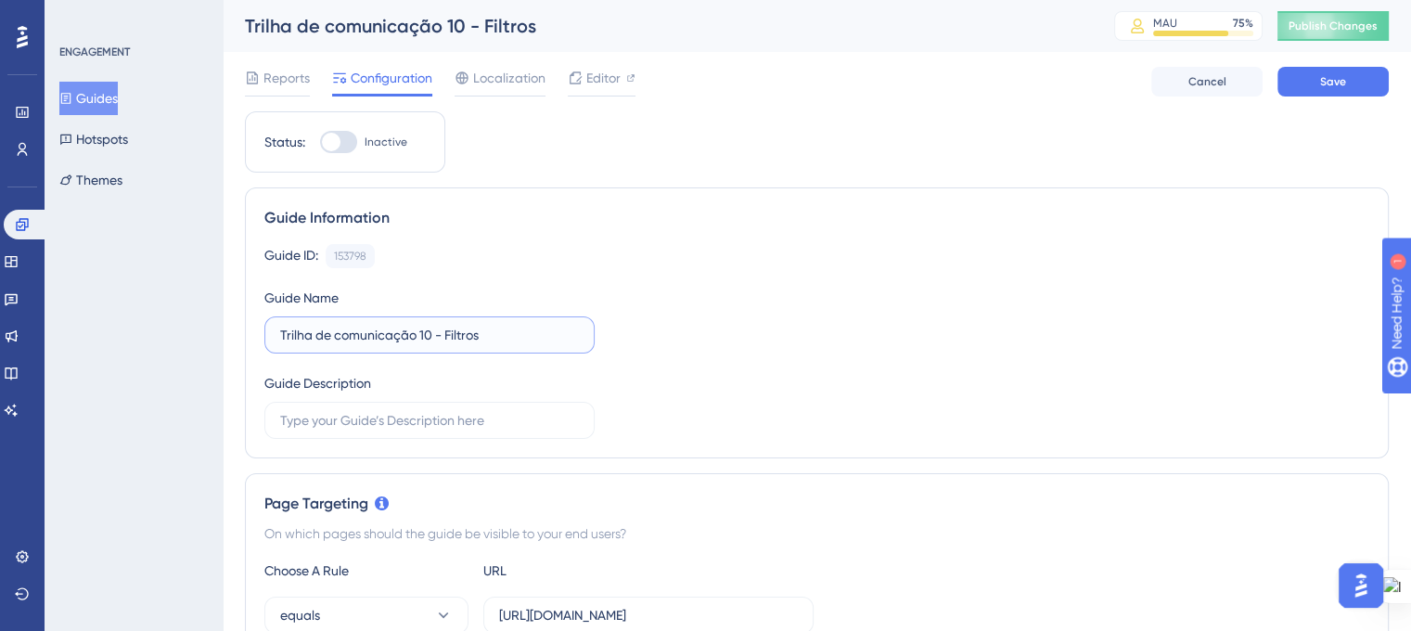
click at [456, 329] on input "Trilha de comunicação 10 - Filtros" at bounding box center [429, 335] width 299 height 20
click at [424, 335] on input "Trilha de comunicação 10 - Marcadores" at bounding box center [429, 335] width 299 height 20
type input "Trilha de comunicação 11 - Marcadores"
click at [690, 347] on div "Guide ID: 153798 Copy Guide Name Trilha de comunicação 11 - Marcadores Guide De…" at bounding box center [816, 341] width 1105 height 195
click at [1319, 70] on button "Save" at bounding box center [1332, 82] width 111 height 30
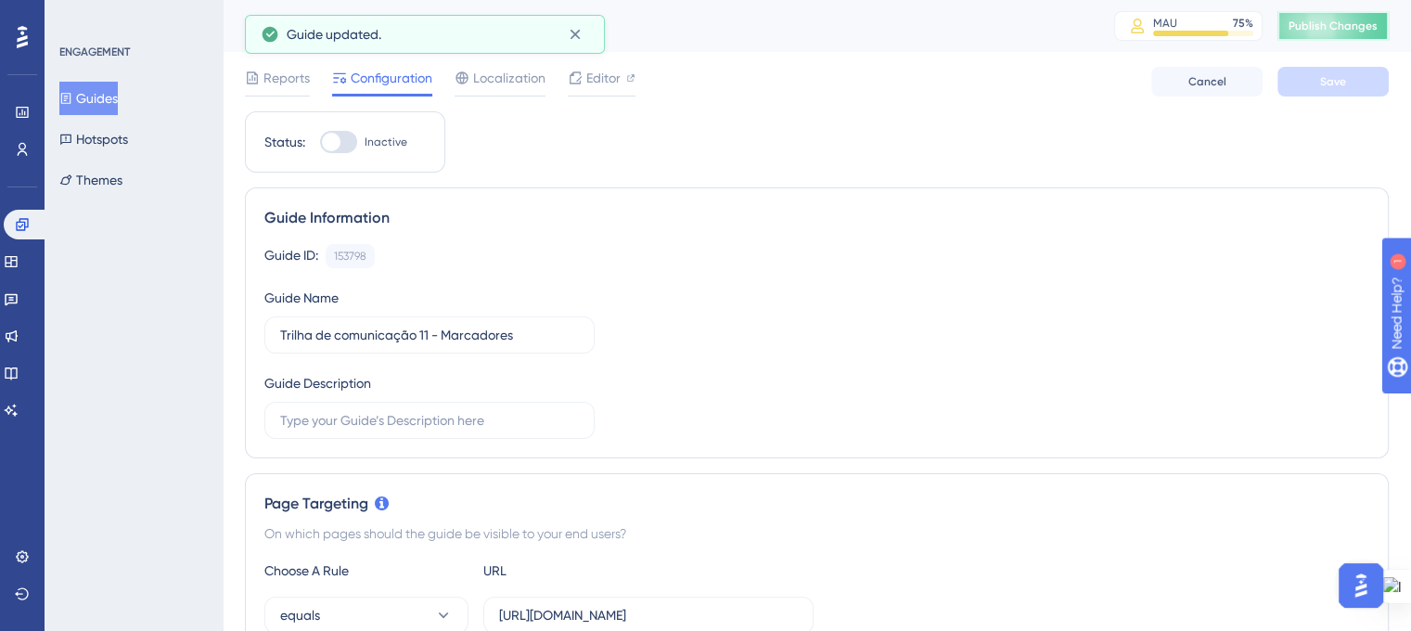
click at [1335, 32] on button "Publish Changes" at bounding box center [1332, 26] width 111 height 30
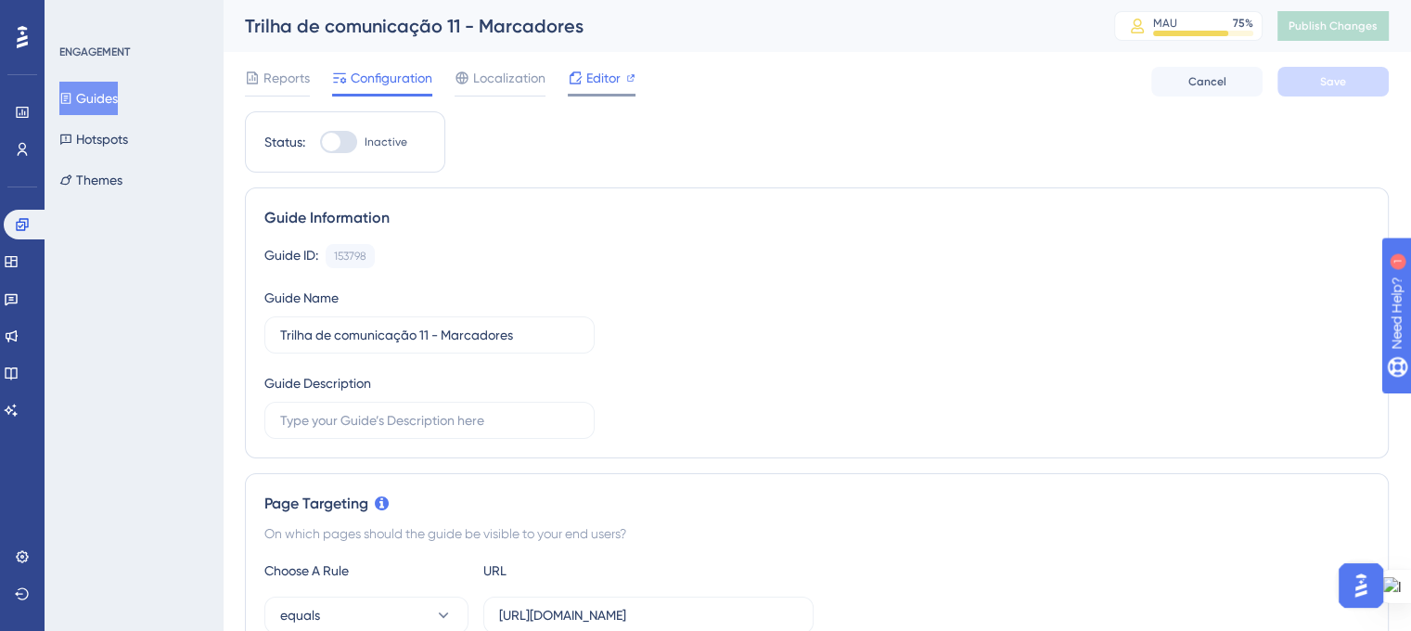
click at [592, 83] on span "Editor" at bounding box center [603, 78] width 34 height 22
click at [1336, 28] on span "Publish Changes" at bounding box center [1332, 26] width 89 height 15
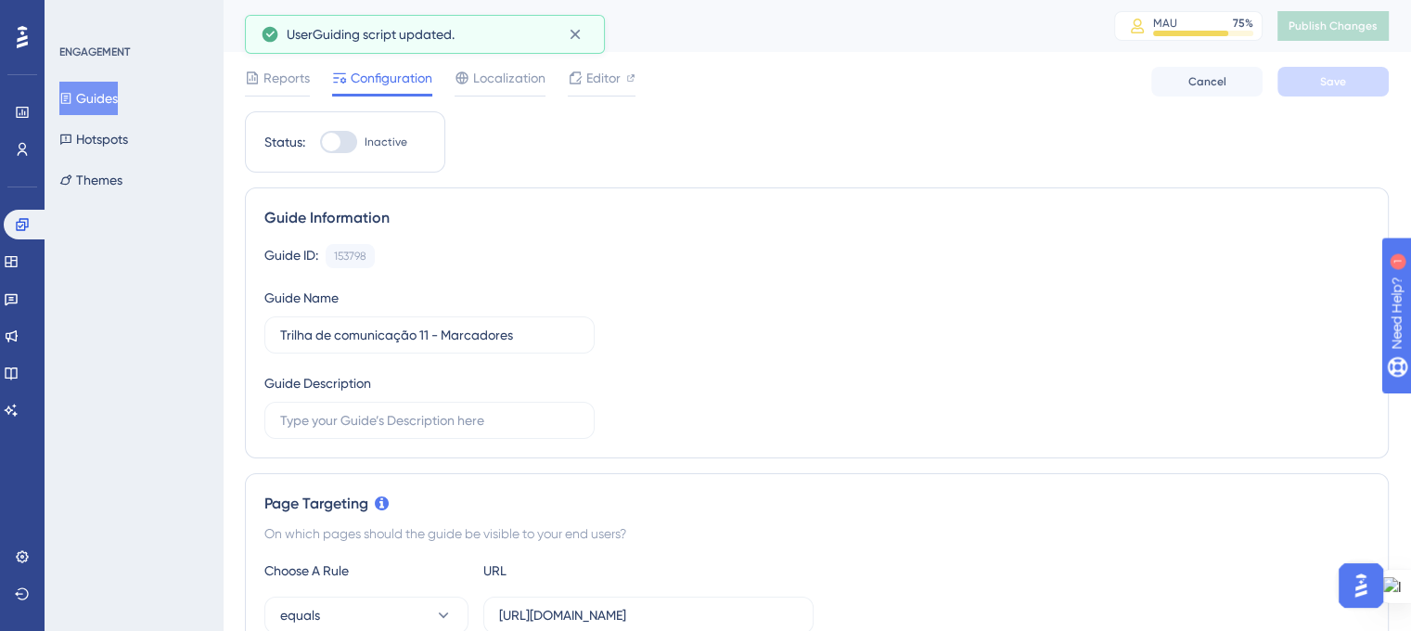
click at [101, 99] on button "Guides" at bounding box center [88, 98] width 58 height 33
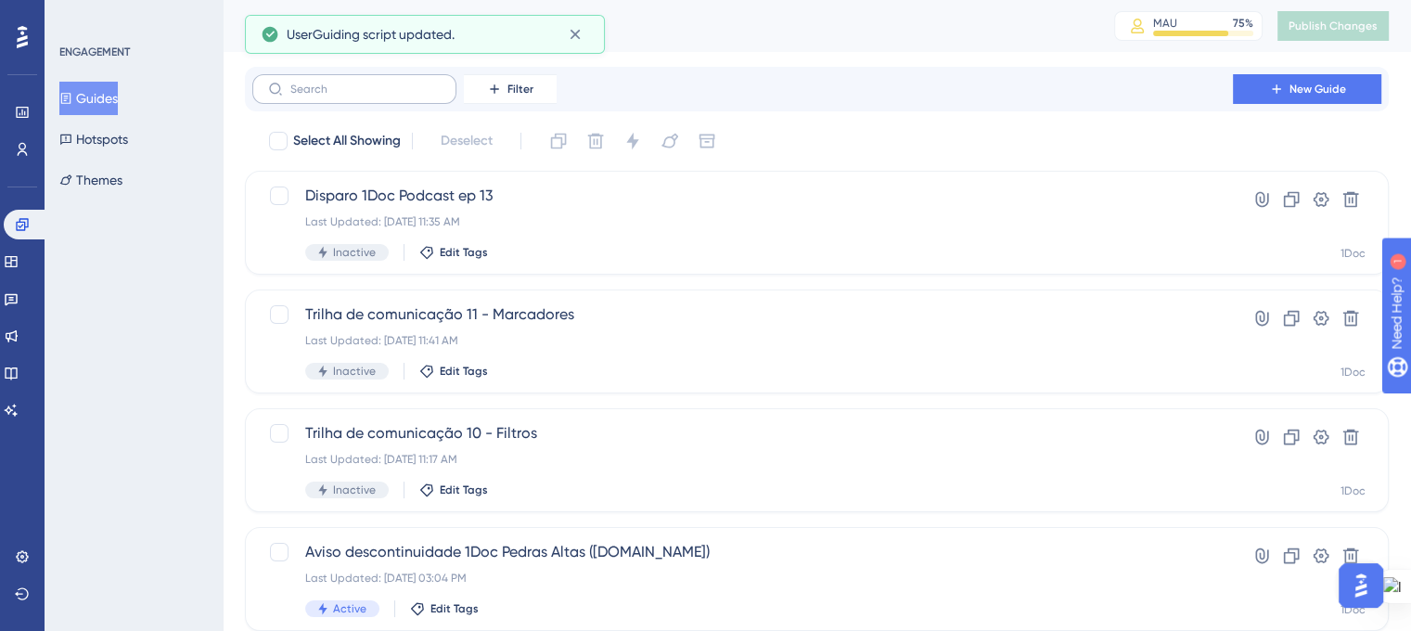
click at [326, 79] on label at bounding box center [354, 89] width 204 height 30
click at [326, 83] on input "text" at bounding box center [365, 89] width 150 height 13
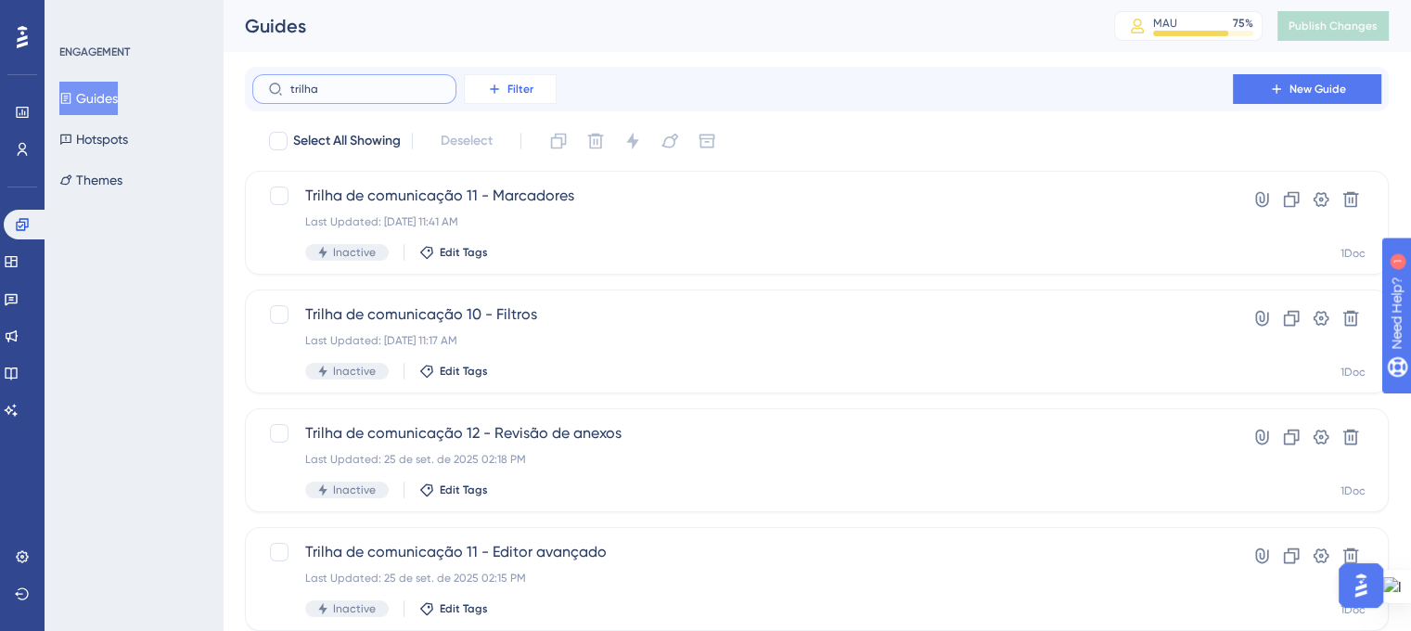
type input "trilha"
click at [512, 77] on button "Filter" at bounding box center [510, 89] width 93 height 30
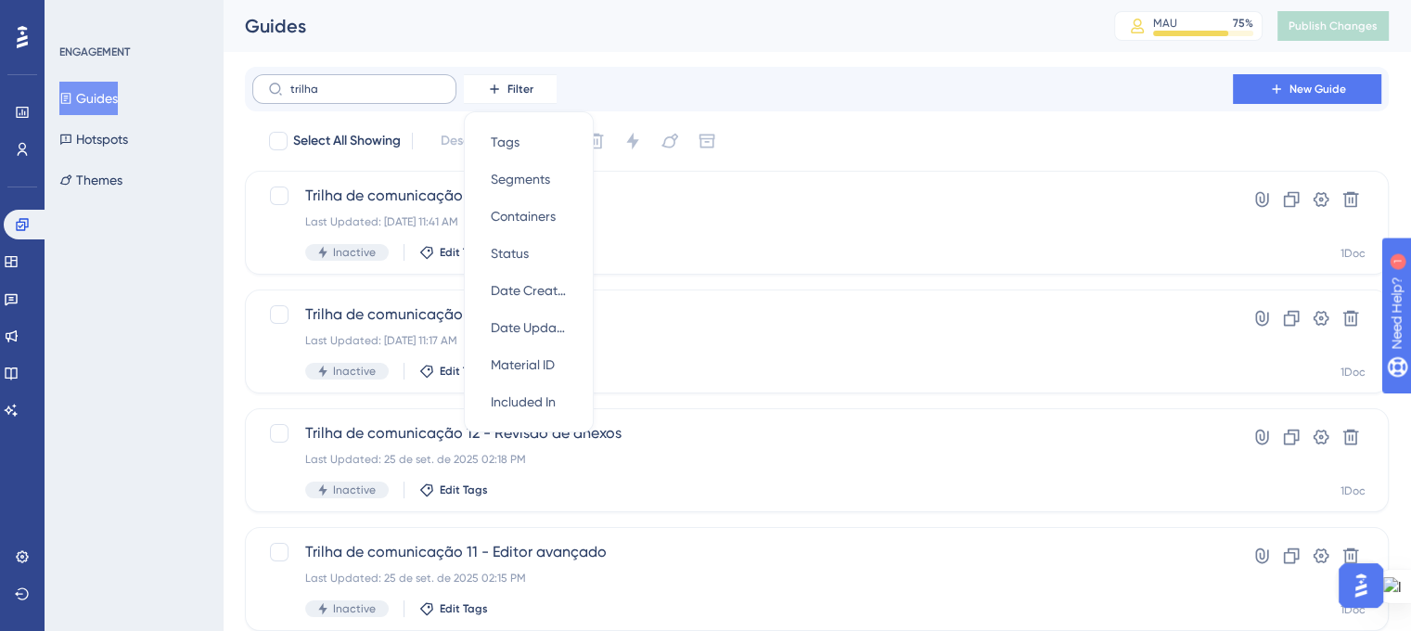
click at [275, 97] on label "trilha" at bounding box center [354, 89] width 204 height 30
click at [290, 96] on input "trilha" at bounding box center [365, 89] width 150 height 13
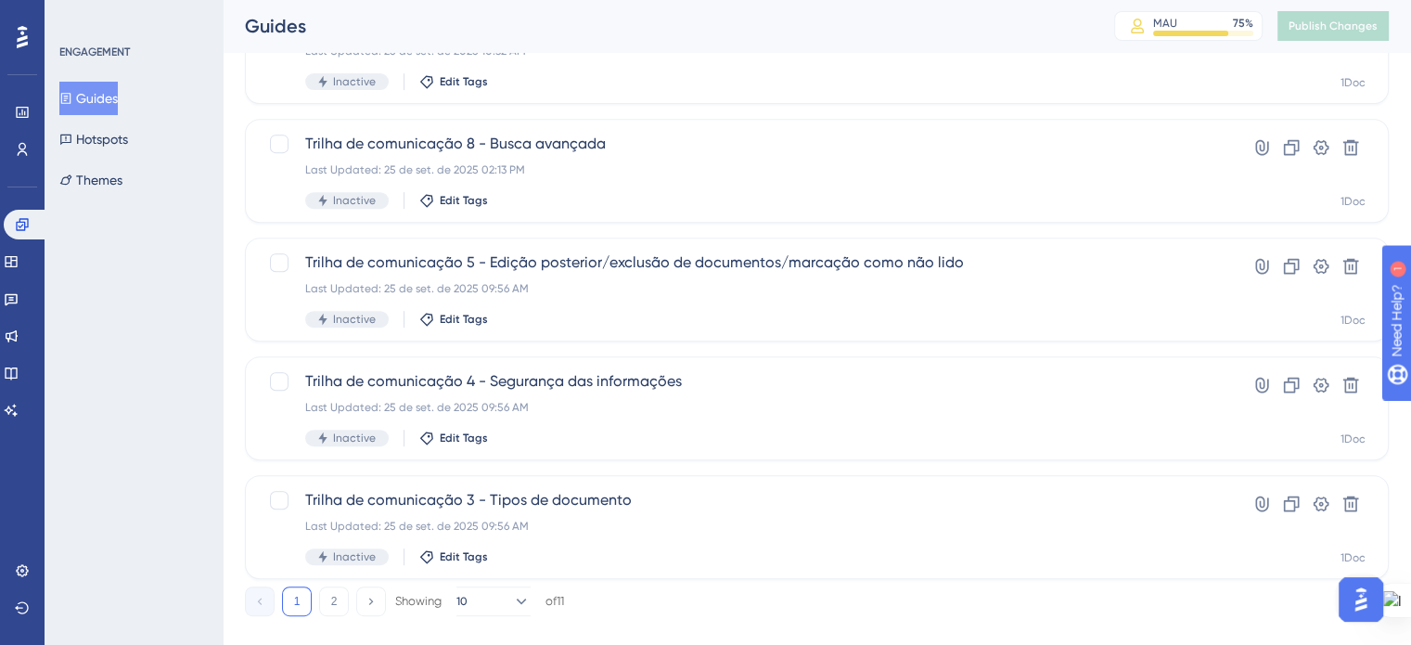
scroll to position [794, 0]
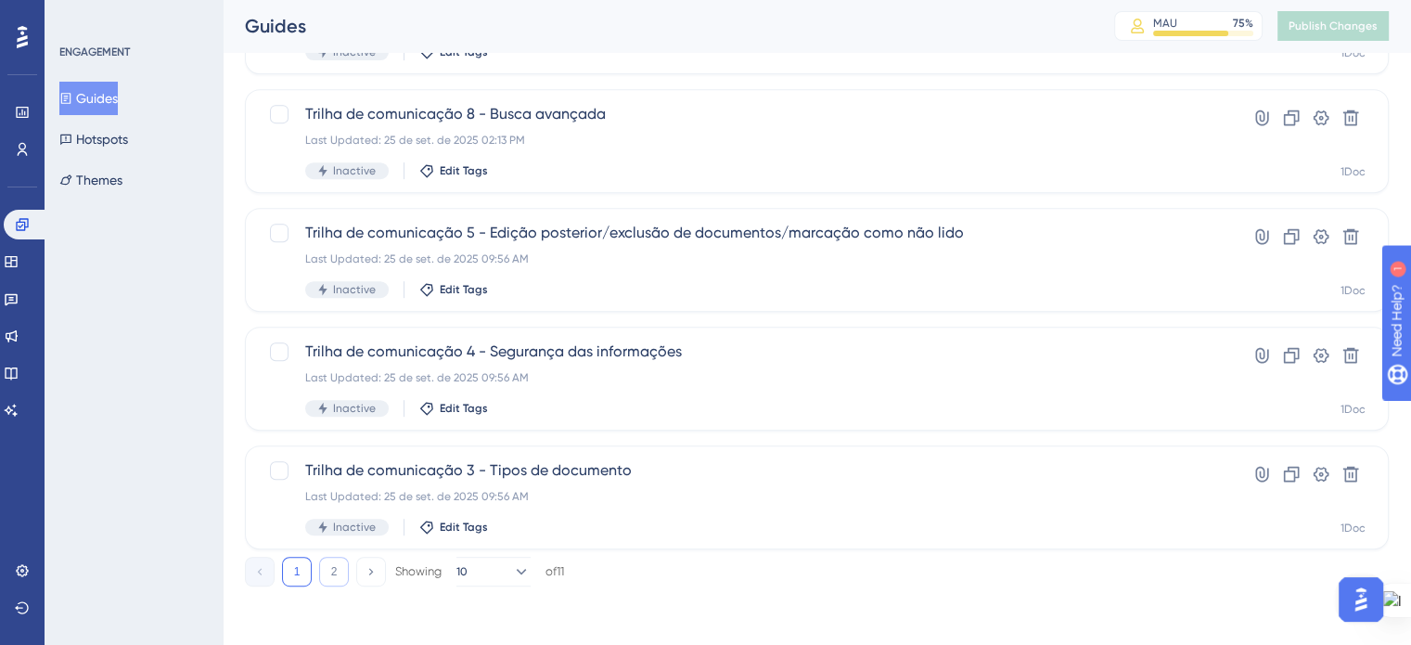
click at [335, 576] on button "2" at bounding box center [334, 572] width 30 height 30
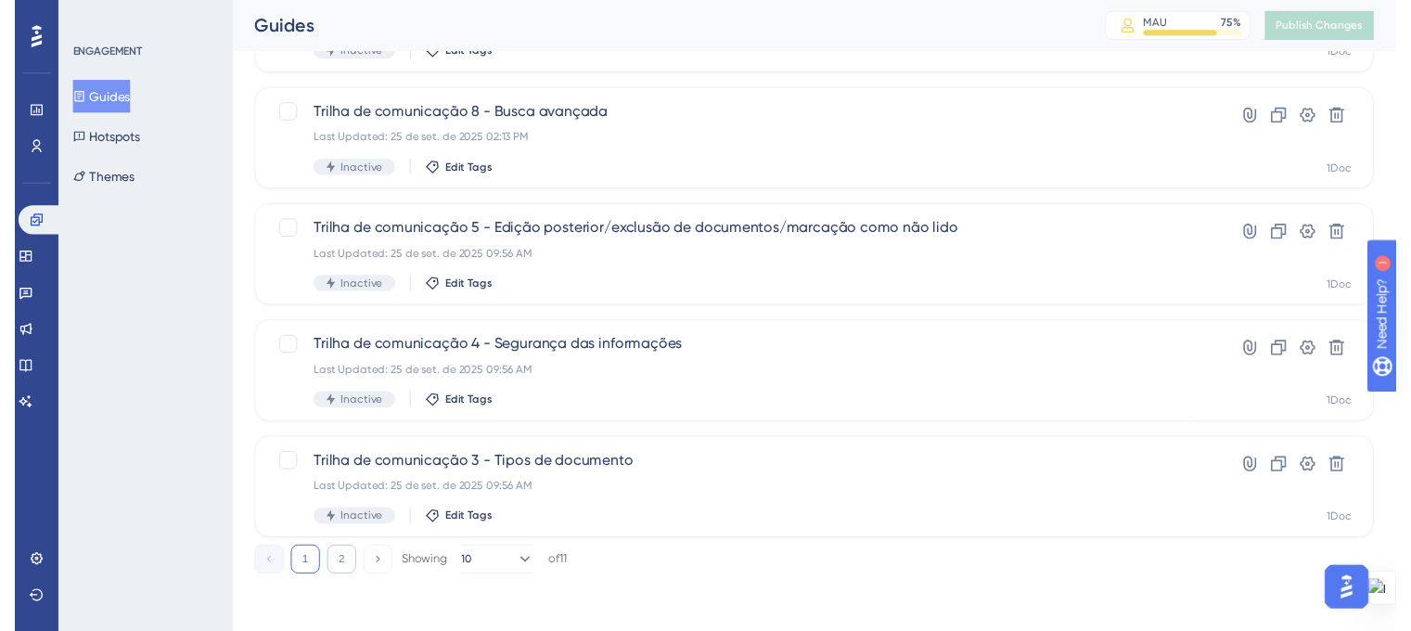
scroll to position [0, 0]
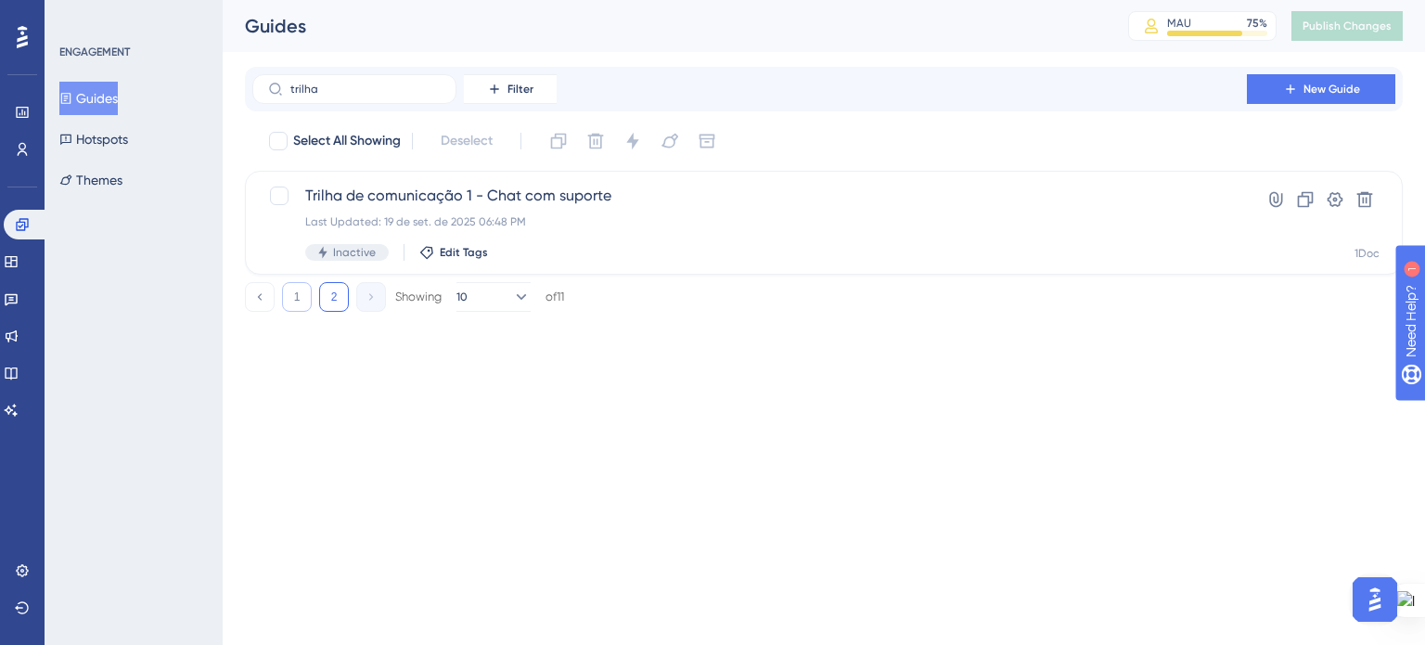
click at [304, 303] on button "1" at bounding box center [297, 297] width 30 height 30
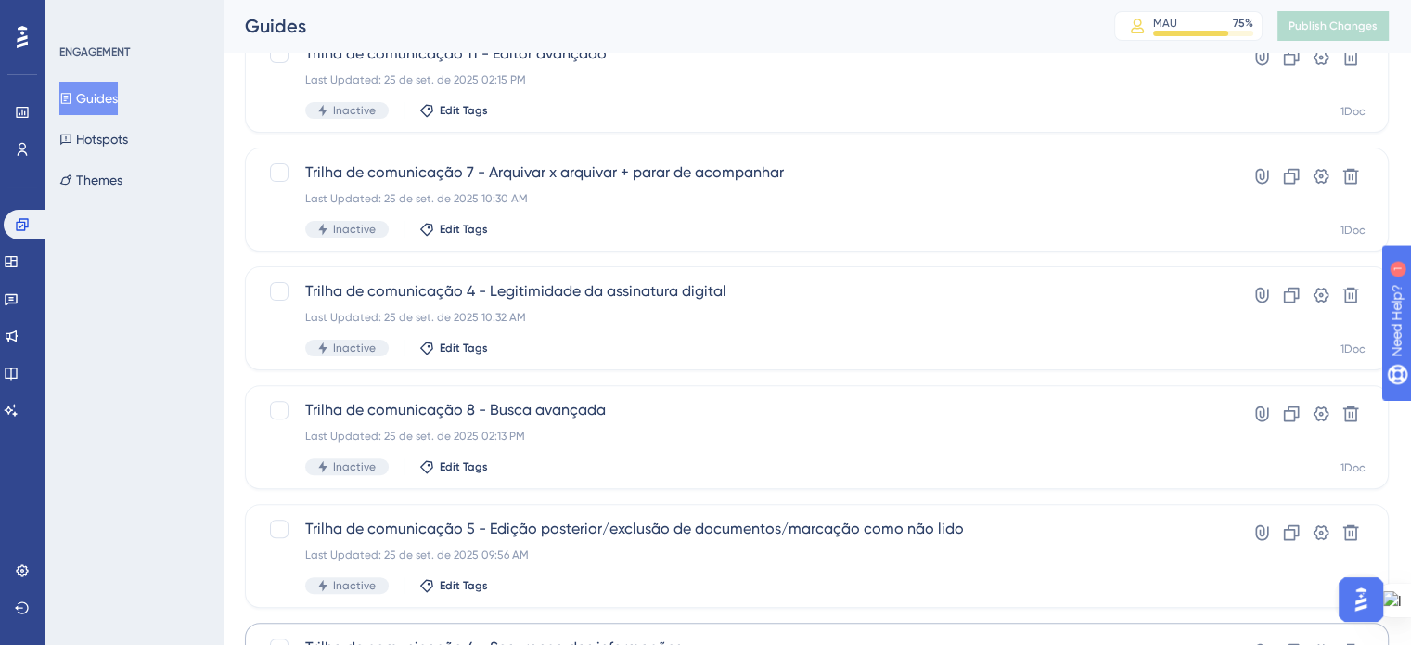
scroll to position [496, 0]
click at [1285, 165] on button at bounding box center [1291, 178] width 30 height 30
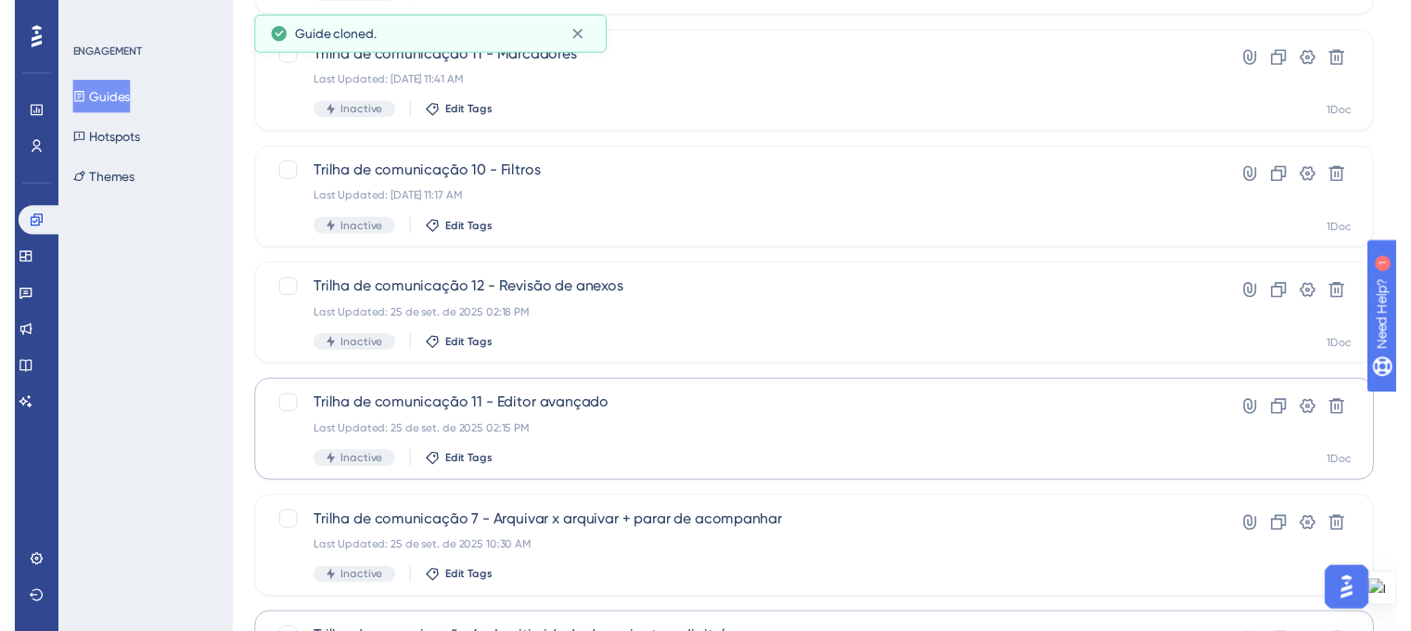
scroll to position [0, 0]
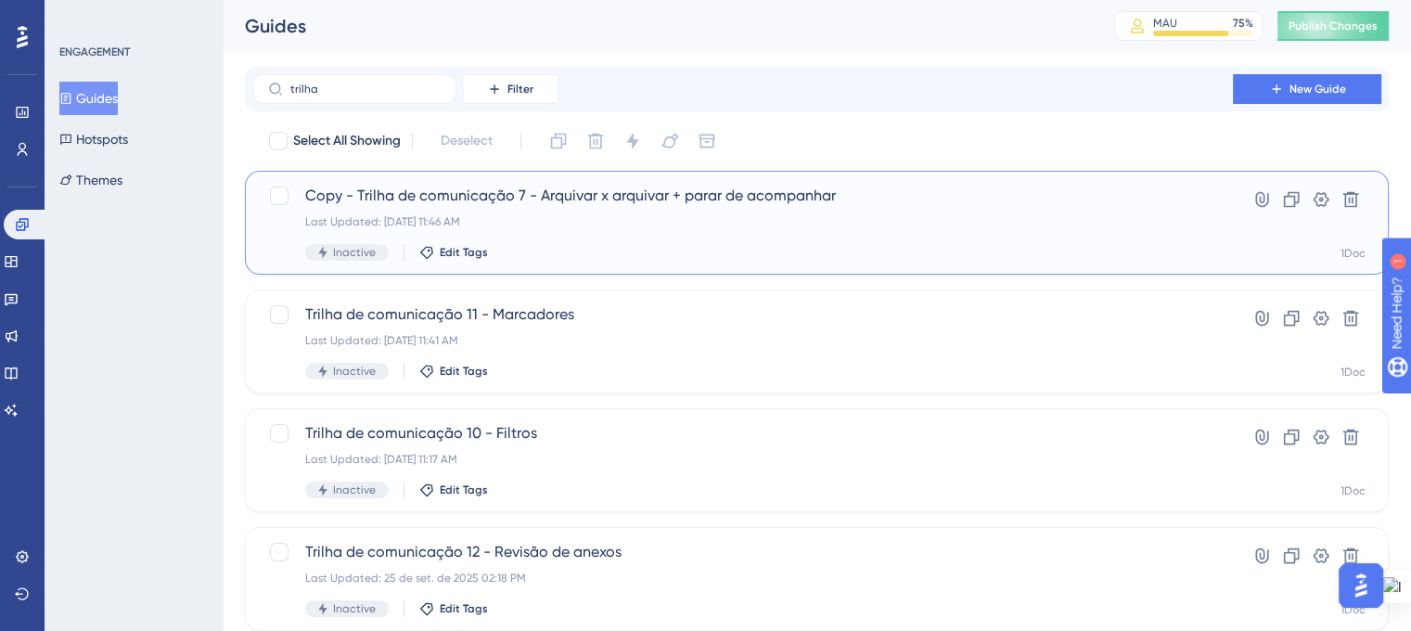
click at [360, 224] on div "Last Updated: 09 de out. de 2025 11:46 AM" at bounding box center [742, 221] width 875 height 15
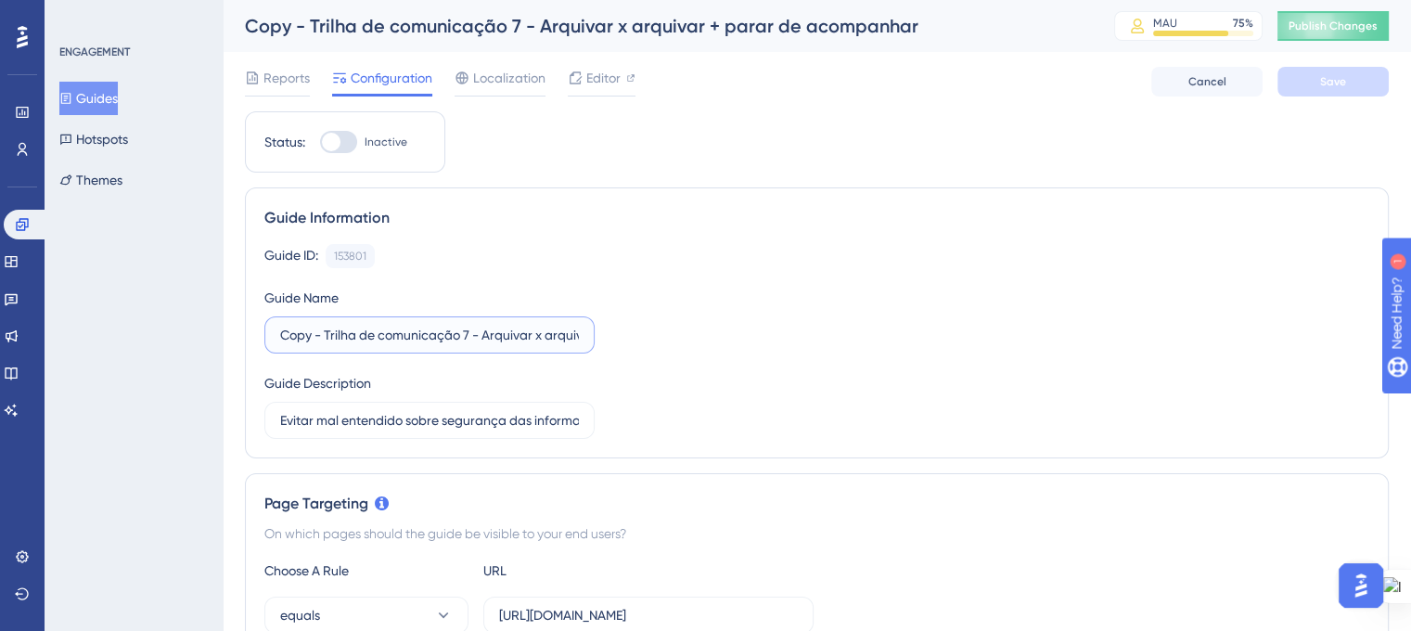
click at [466, 331] on input "Copy - Trilha de comunicação 7 - Arquivar x arquivar + parar de acompanhar" at bounding box center [429, 335] width 299 height 20
drag, startPoint x: 326, startPoint y: 331, endPoint x: 237, endPoint y: 344, distance: 90.9
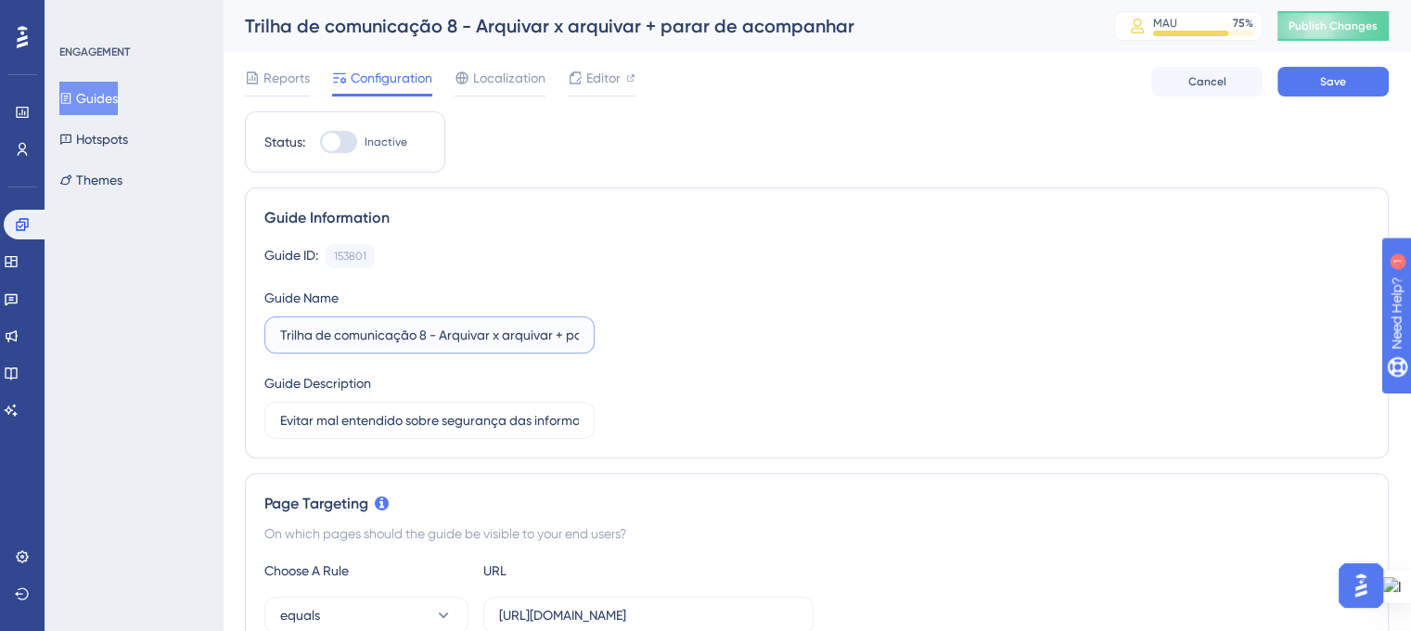
scroll to position [0, 119]
drag, startPoint x: 442, startPoint y: 337, endPoint x: 634, endPoint y: 349, distance: 192.4
click at [634, 349] on div "Guide ID: 153801 Copy Guide Name Trilha de comunicação 8 - Arquivar x arquivar …" at bounding box center [816, 341] width 1105 height 195
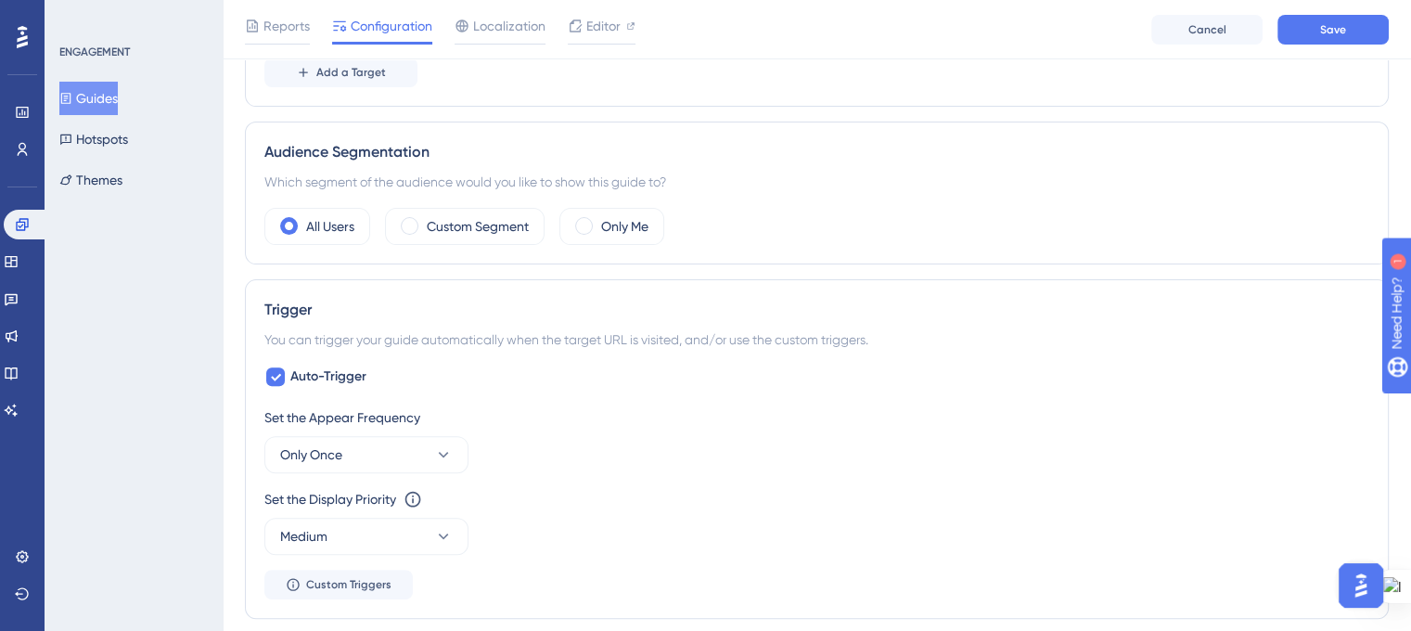
scroll to position [0, 0]
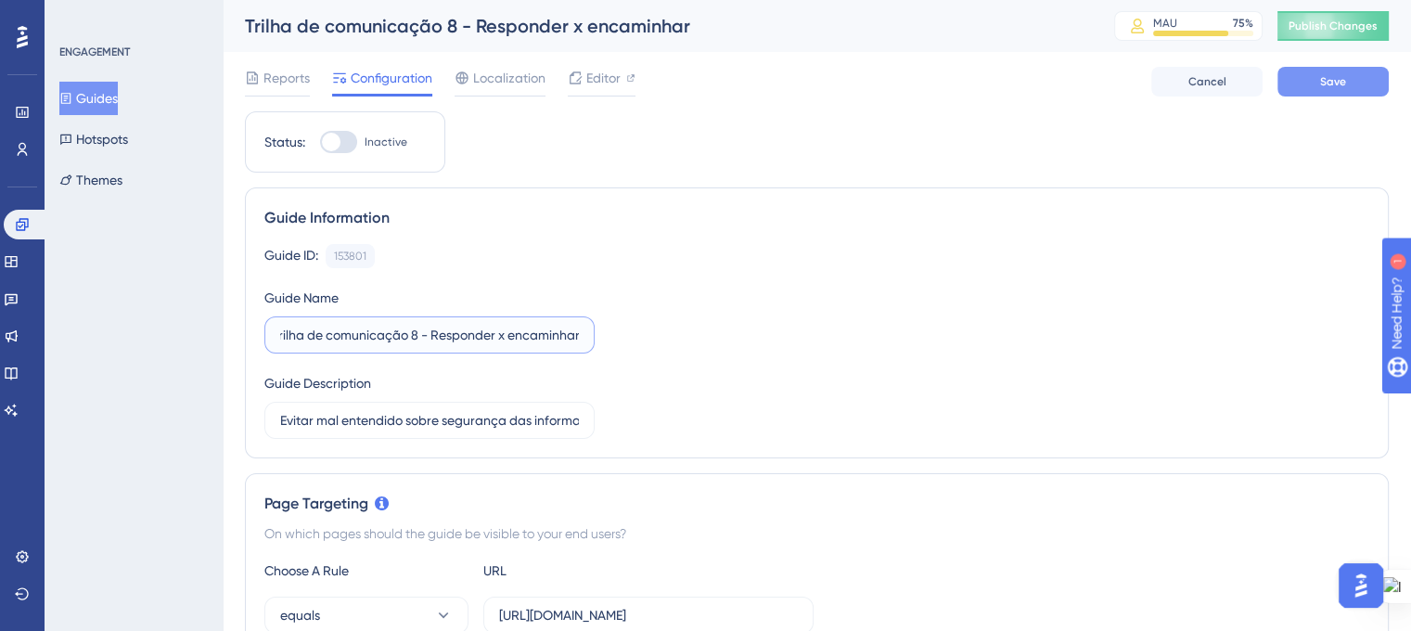
type input "Trilha de comunicação 8 - Responder x encaminhar"
click at [1310, 86] on button "Save" at bounding box center [1332, 82] width 111 height 30
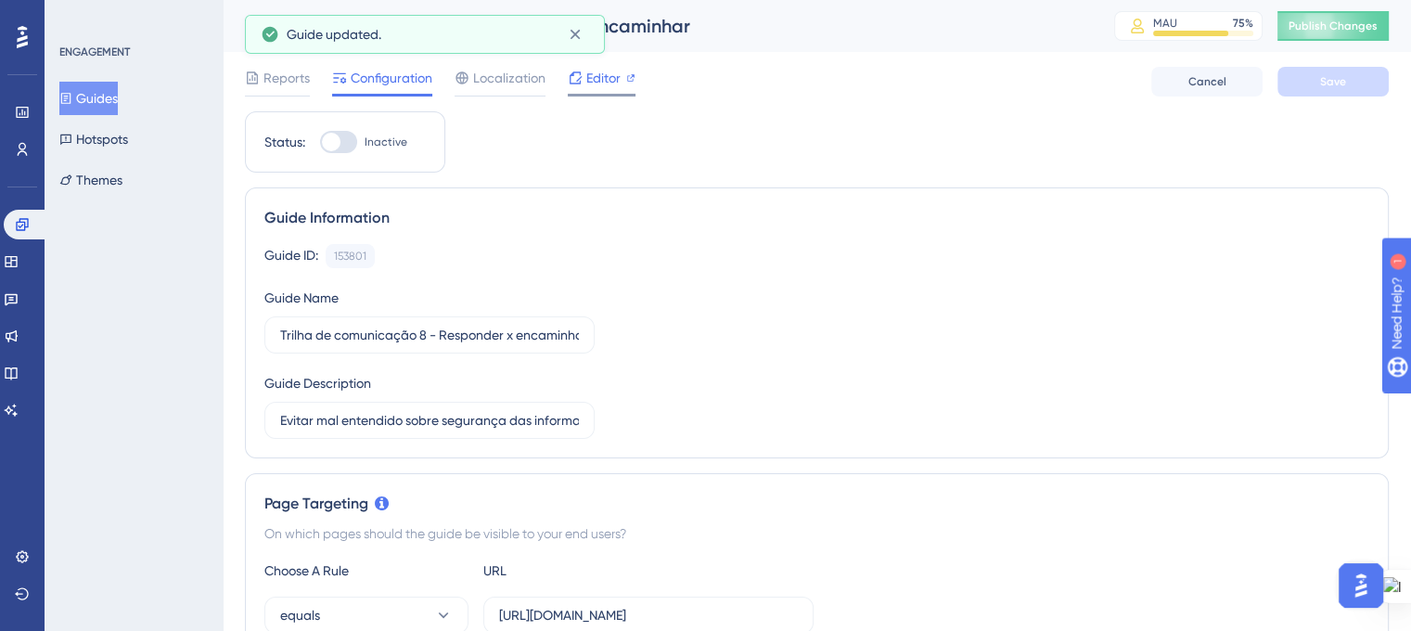
click at [595, 70] on span "Editor" at bounding box center [603, 78] width 34 height 22
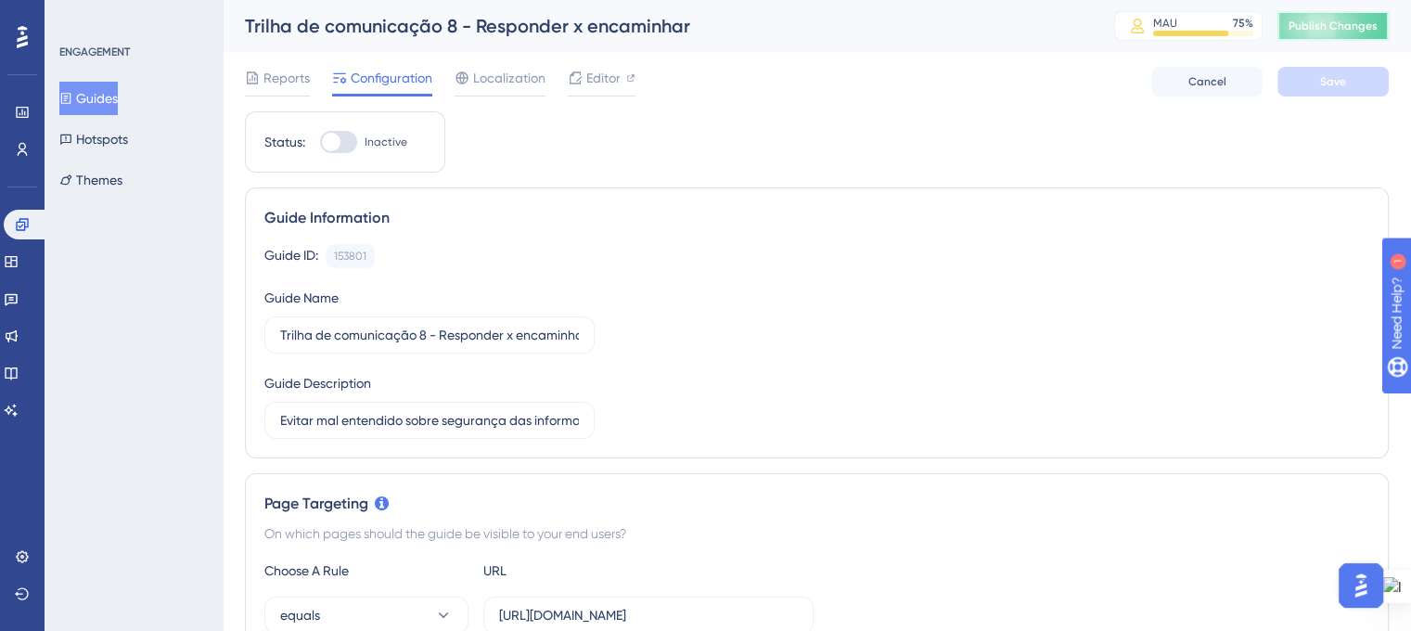
click at [1336, 33] on button "Publish Changes" at bounding box center [1332, 26] width 111 height 30
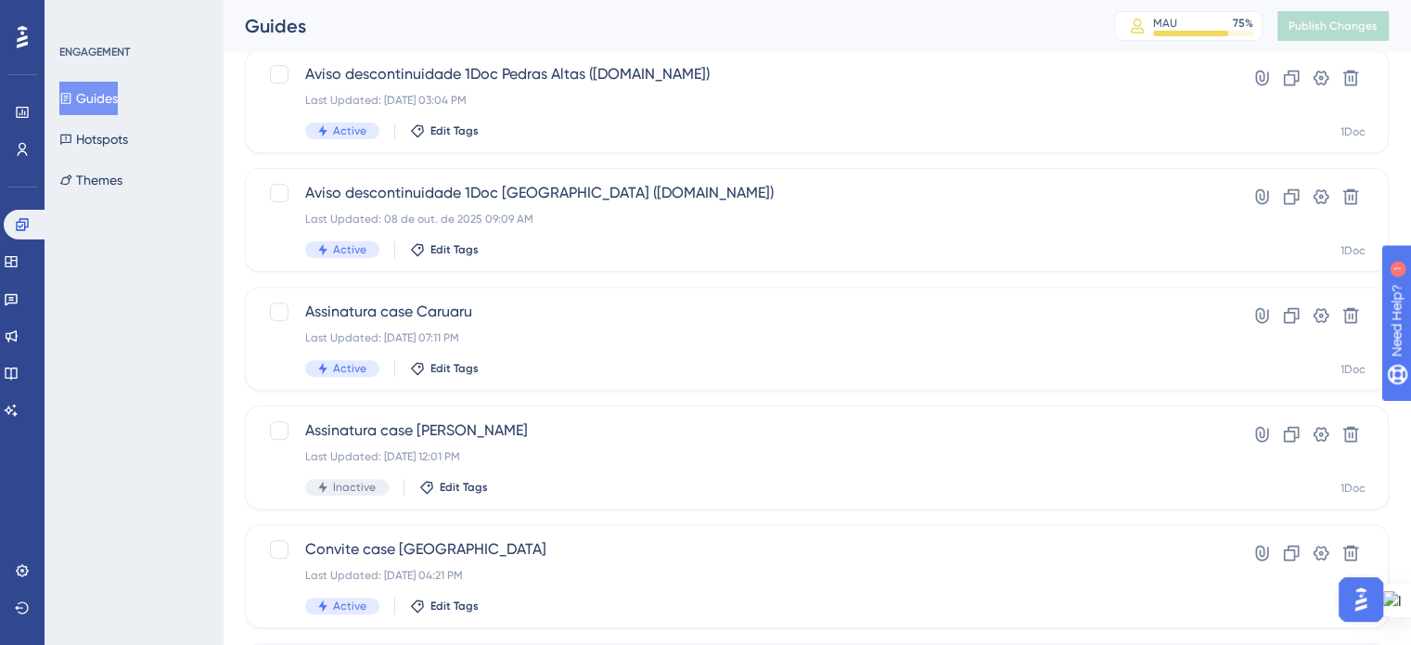
scroll to position [794, 0]
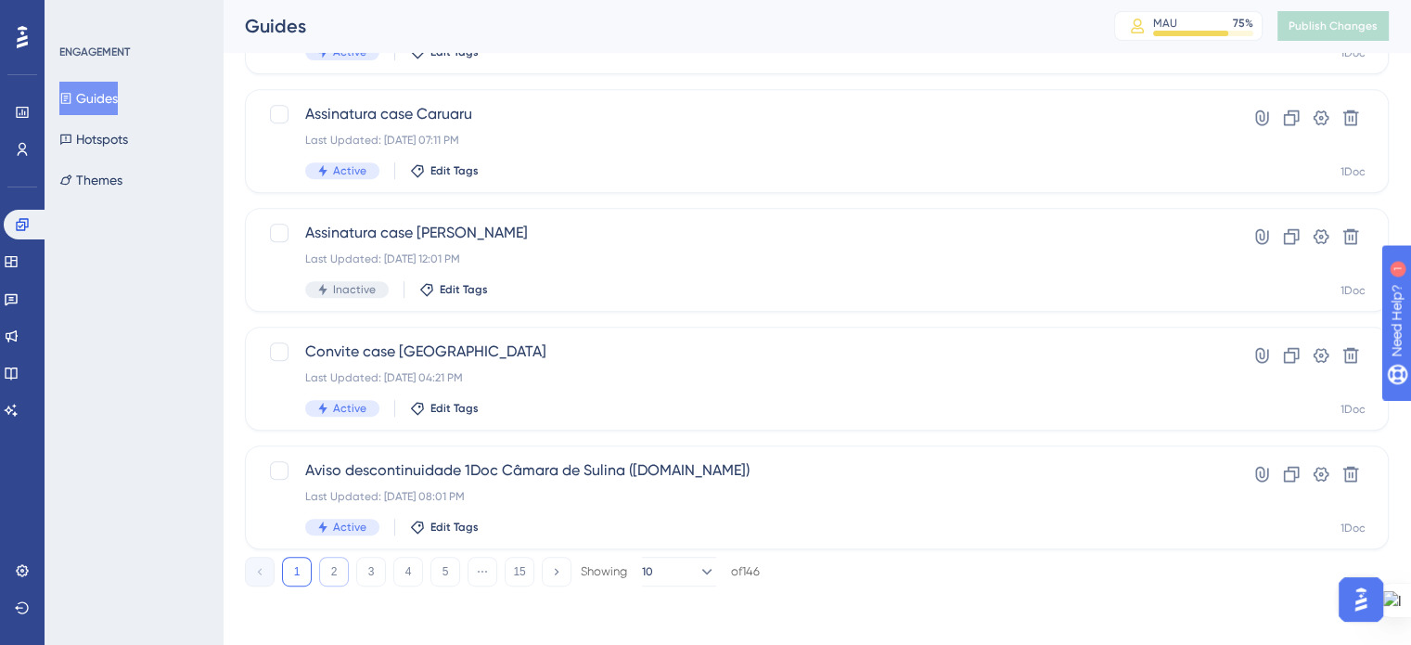
click at [330, 567] on button "2" at bounding box center [334, 572] width 30 height 30
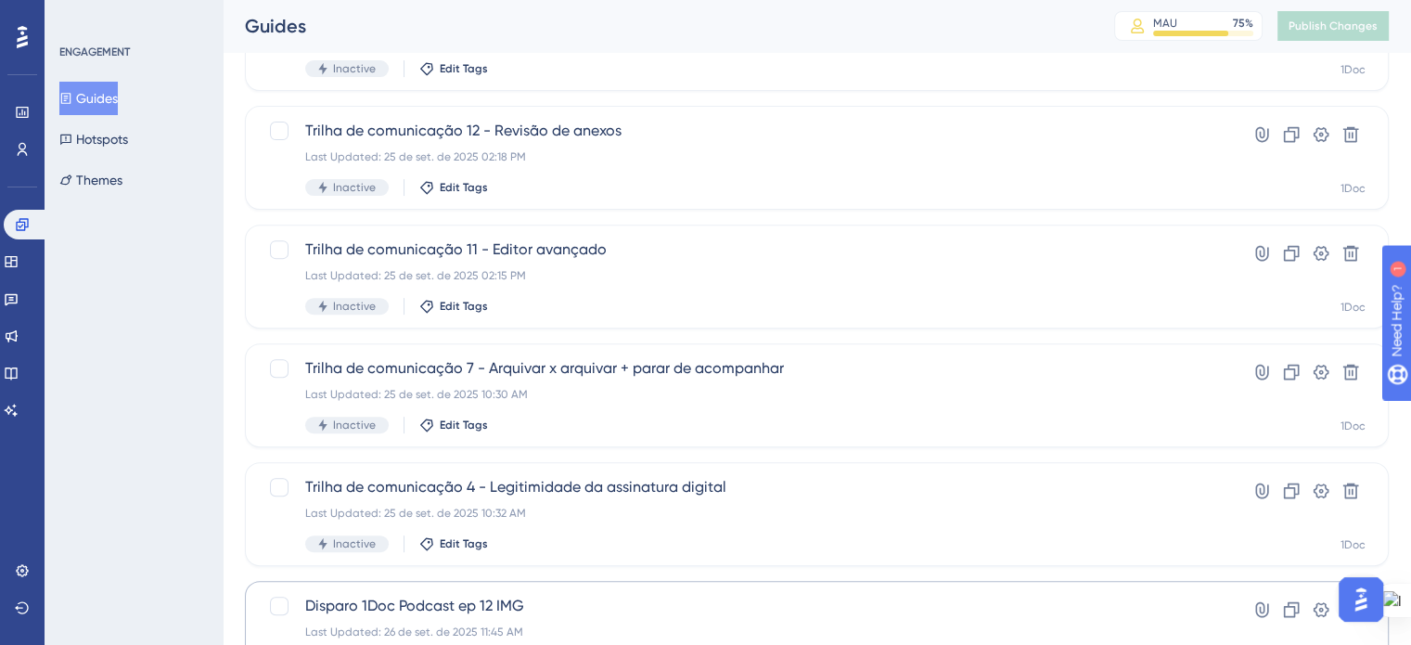
scroll to position [710, 0]
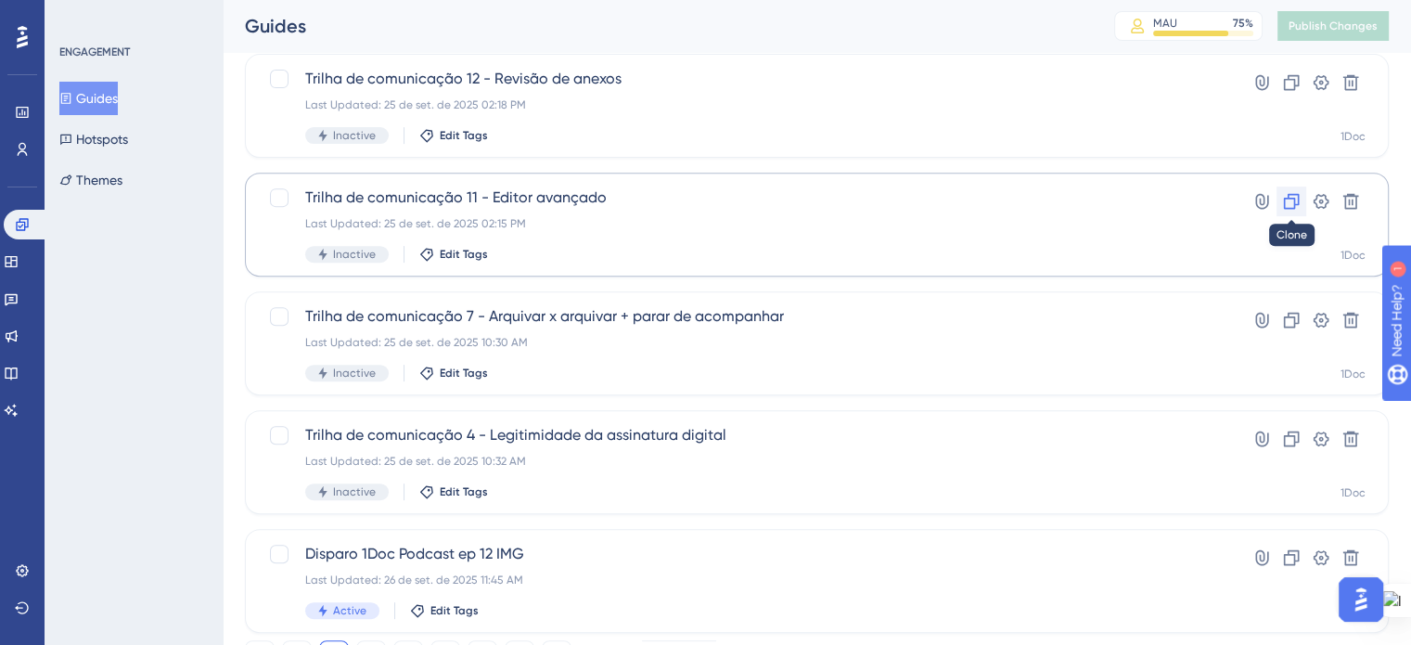
click at [1294, 199] on icon at bounding box center [1292, 202] width 16 height 16
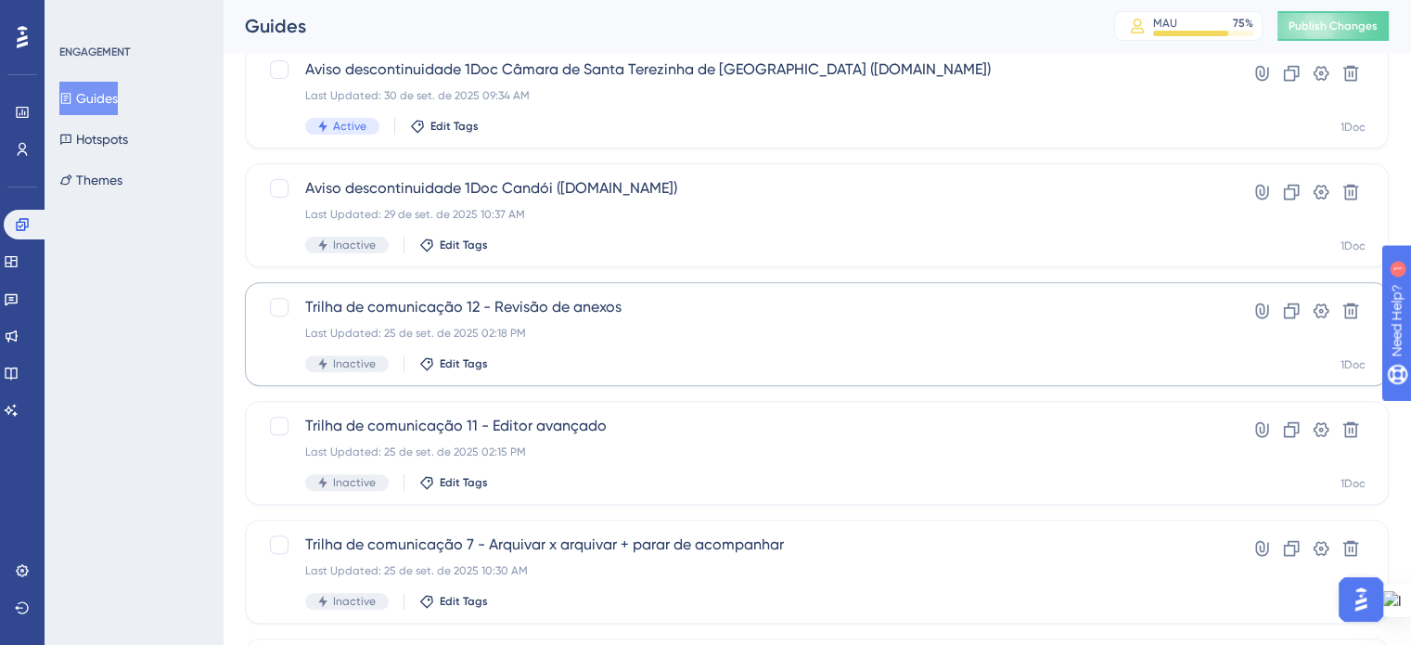
scroll to position [794, 0]
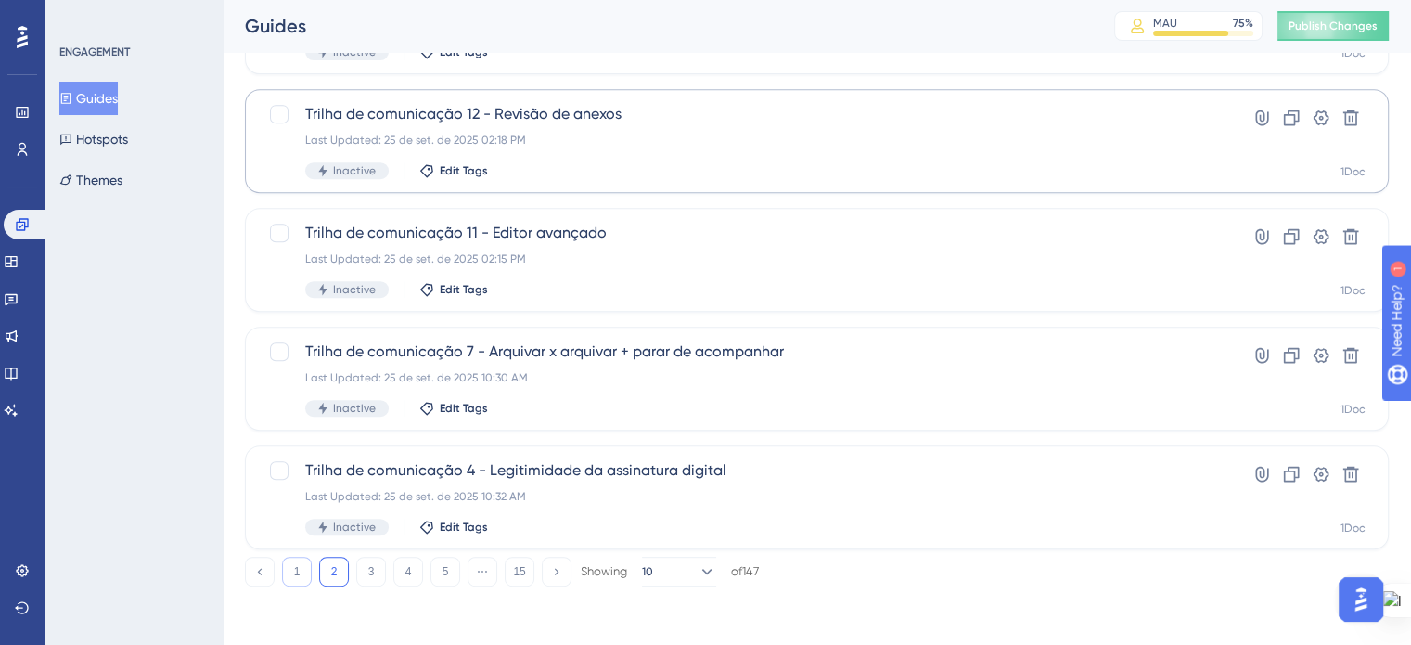
click at [293, 568] on button "1" at bounding box center [297, 572] width 30 height 30
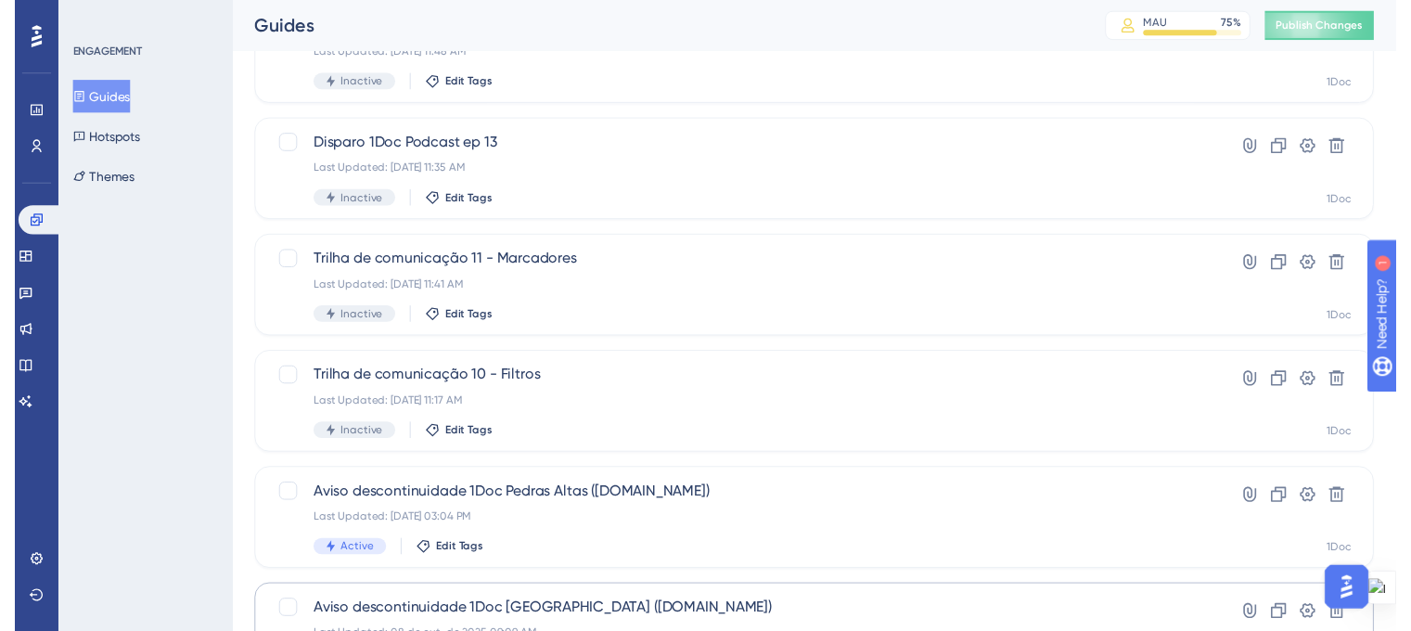
scroll to position [0, 0]
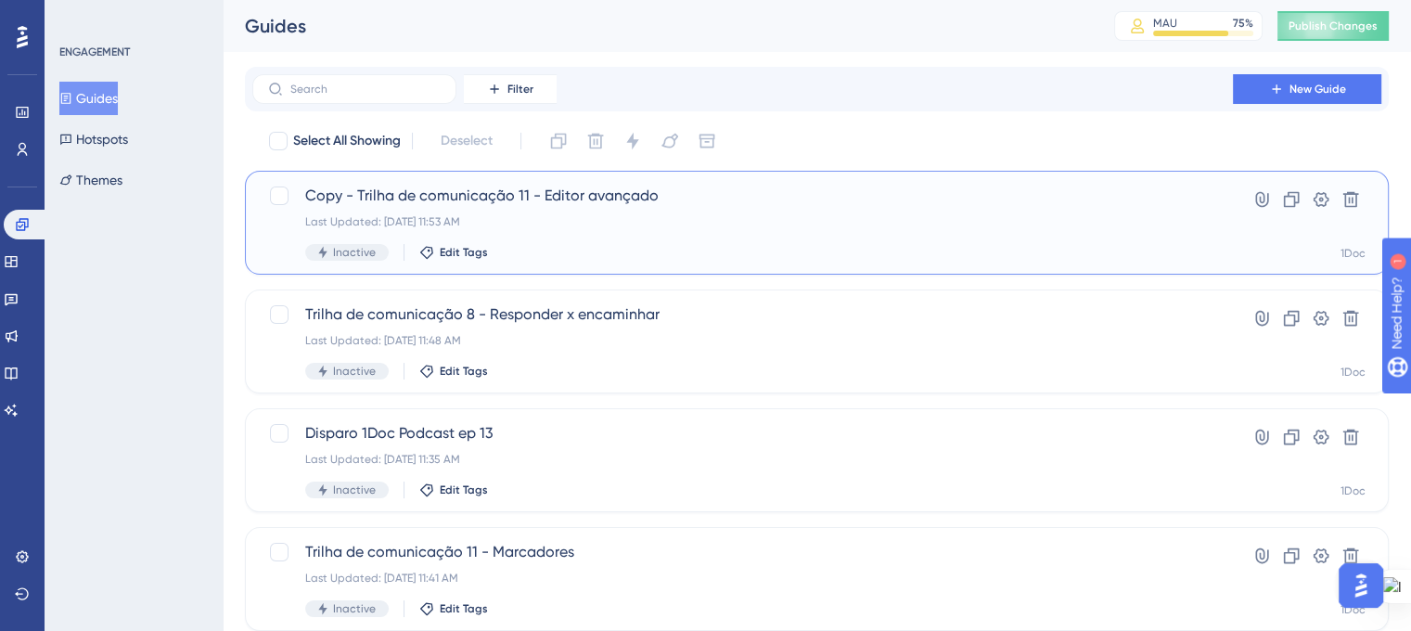
click at [759, 219] on div "Last Updated: 09 de out. de 2025 11:53 AM" at bounding box center [742, 221] width 875 height 15
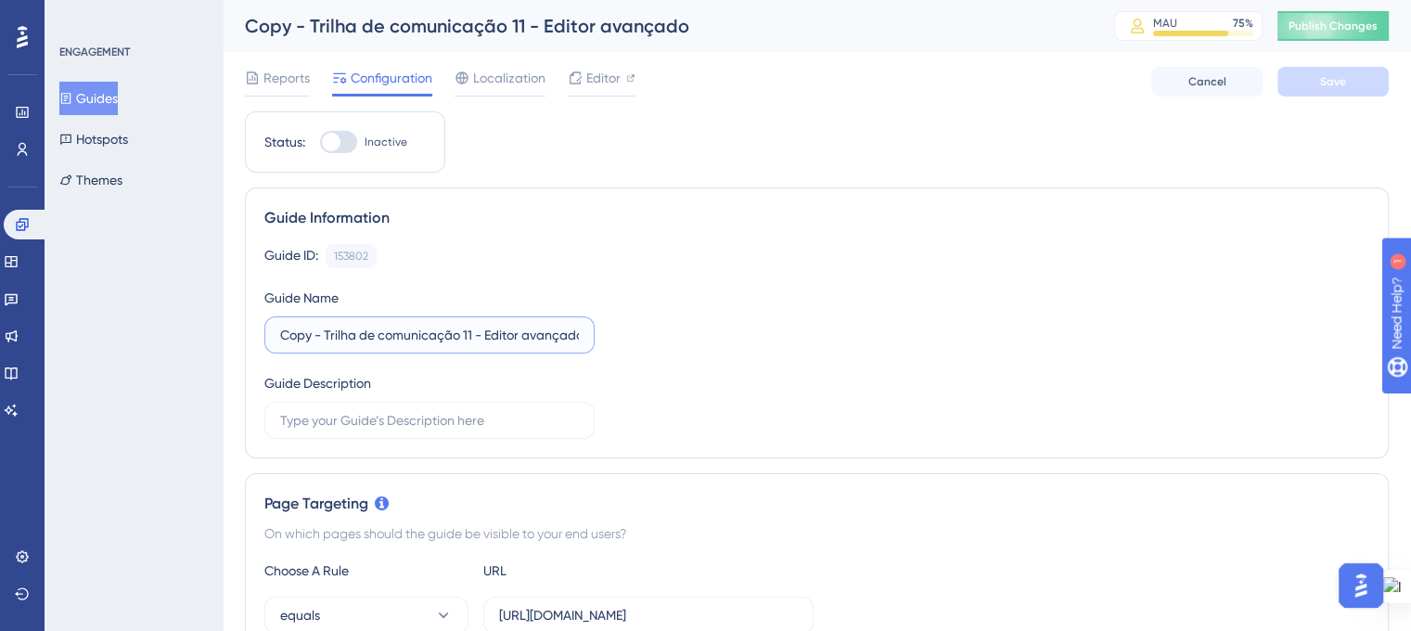
drag, startPoint x: 329, startPoint y: 339, endPoint x: 244, endPoint y: 344, distance: 85.5
drag, startPoint x: 325, startPoint y: 335, endPoint x: 265, endPoint y: 335, distance: 59.4
click at [265, 335] on label "Copy - Trilha de comunicação 11 - Editor avançado" at bounding box center [429, 334] width 330 height 37
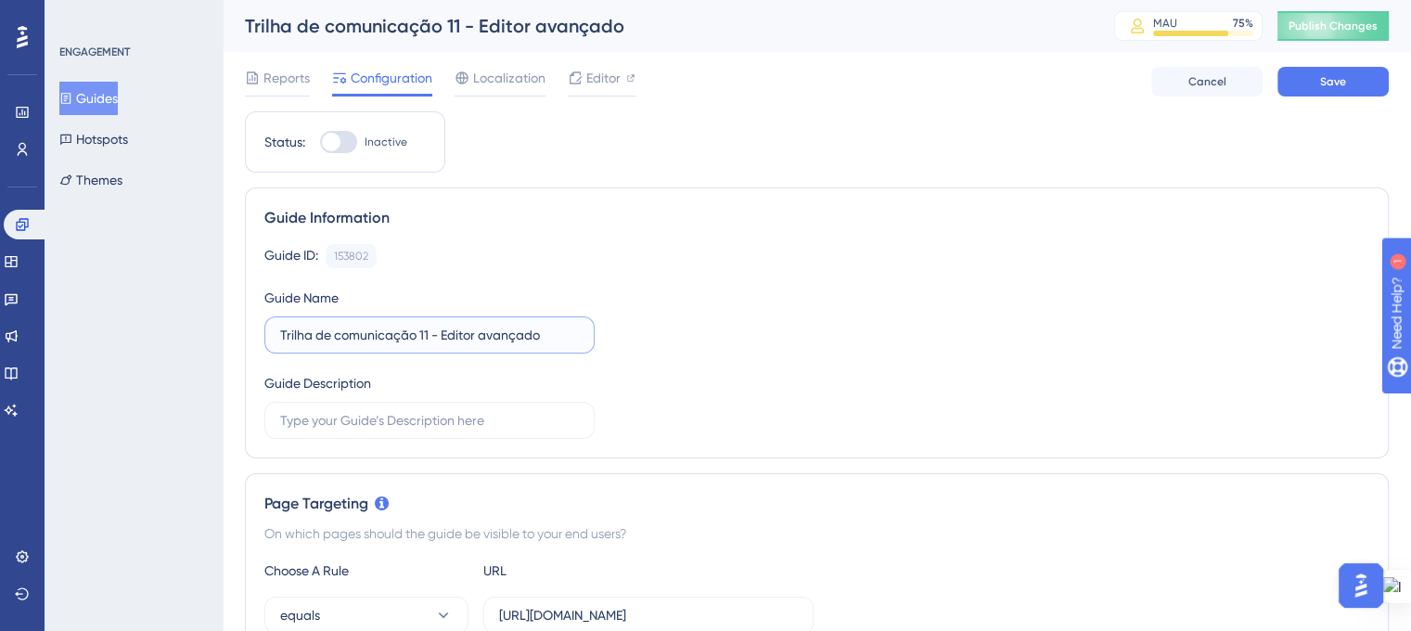
drag, startPoint x: 441, startPoint y: 333, endPoint x: 616, endPoint y: 346, distance: 174.9
click at [616, 346] on div "Guide ID: 153802 Copy Guide Name Trilha de comunicação 11 - Editor avançado Gui…" at bounding box center [816, 341] width 1105 height 195
click at [427, 339] on input "Trilha de comunicação 11 - Alternância de setores" at bounding box center [429, 335] width 299 height 20
type input "Trilha de comunicação 9 - Alternância de setores"
click at [605, 74] on span "Editor" at bounding box center [603, 78] width 34 height 22
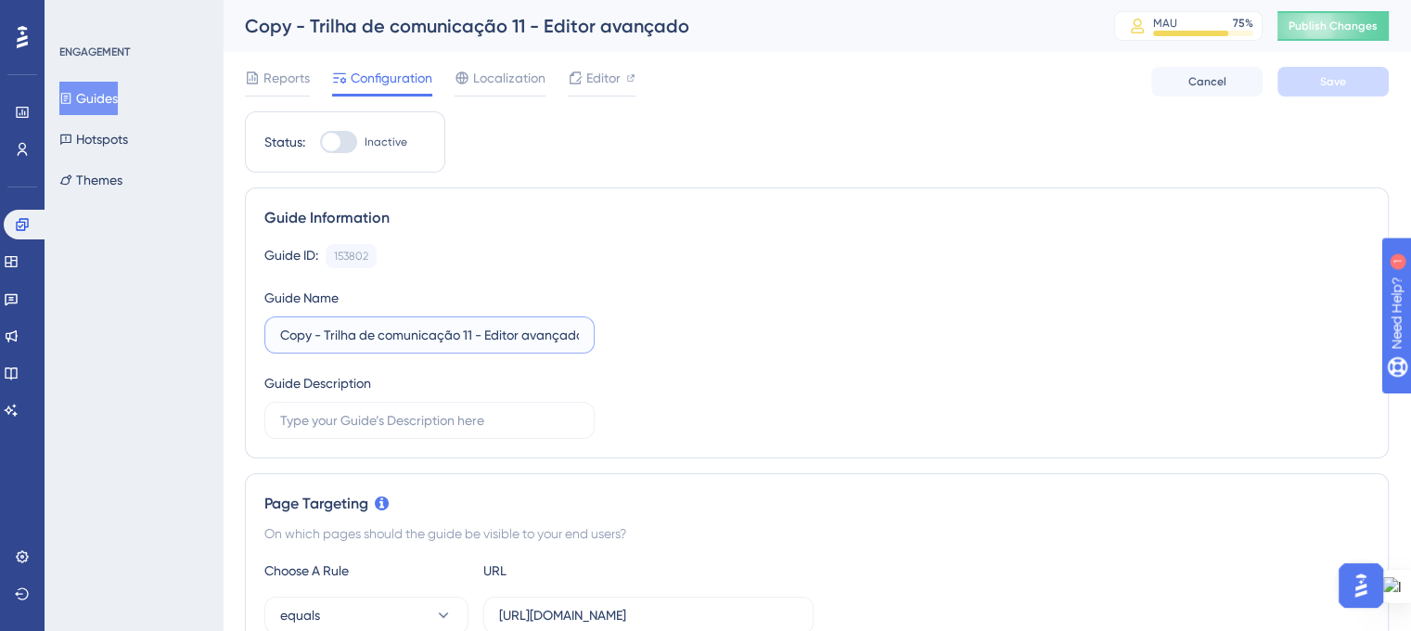
scroll to position [0, 6]
drag, startPoint x: 486, startPoint y: 331, endPoint x: 662, endPoint y: 347, distance: 176.9
click at [662, 347] on div "Guide ID: 153802 Copy Guide Name Copy - Trilha de comunicação 11 - Editor avanç…" at bounding box center [816, 341] width 1105 height 195
click at [422, 339] on input "Copy - Trilha de comunicação 11 - Alternância entre setores" at bounding box center [429, 335] width 299 height 20
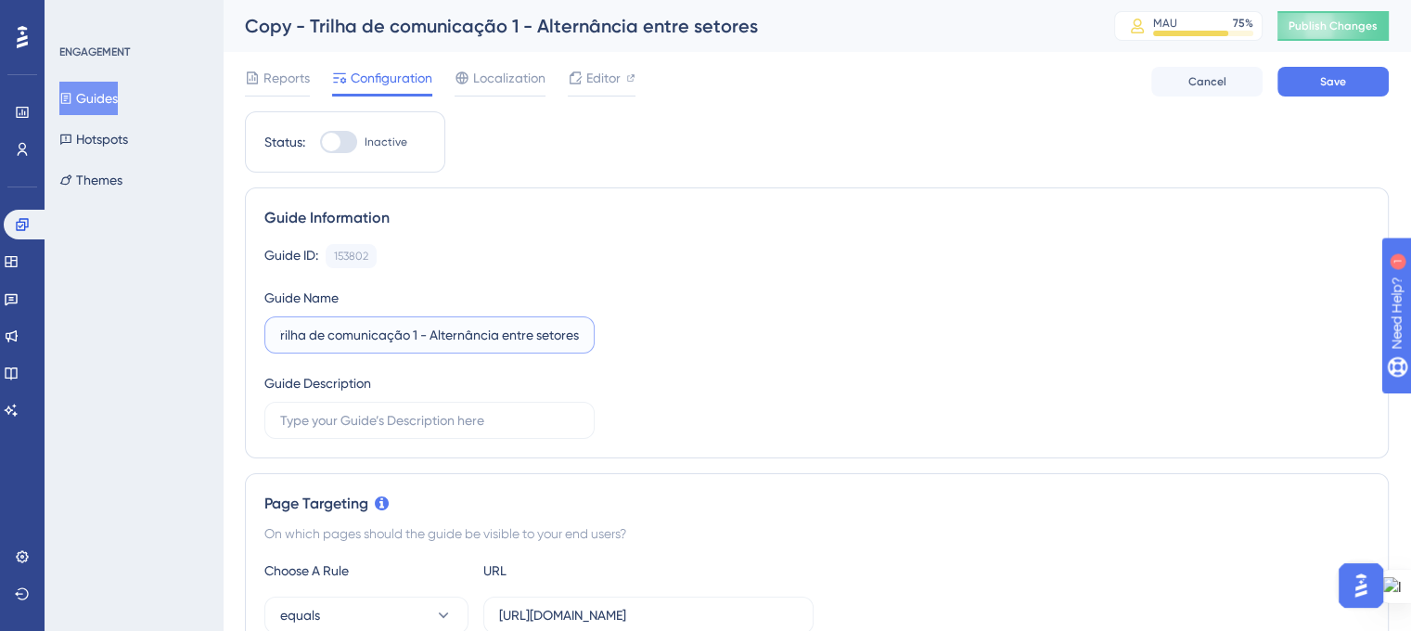
scroll to position [0, 47]
click at [287, 333] on input "Copy - Trilha de comunicação 9 - Alternância entre setores" at bounding box center [429, 335] width 299 height 20
drag, startPoint x: 279, startPoint y: 333, endPoint x: 252, endPoint y: 334, distance: 26.9
click at [252, 334] on div "Guide Information Guide ID: 153802 Copy Guide Name Copy - Trilha de comunicação…" at bounding box center [817, 322] width 1144 height 271
click at [282, 343] on input "Copy - Trilha de comunicação 9 - Alternância entre setores" at bounding box center [429, 335] width 299 height 20
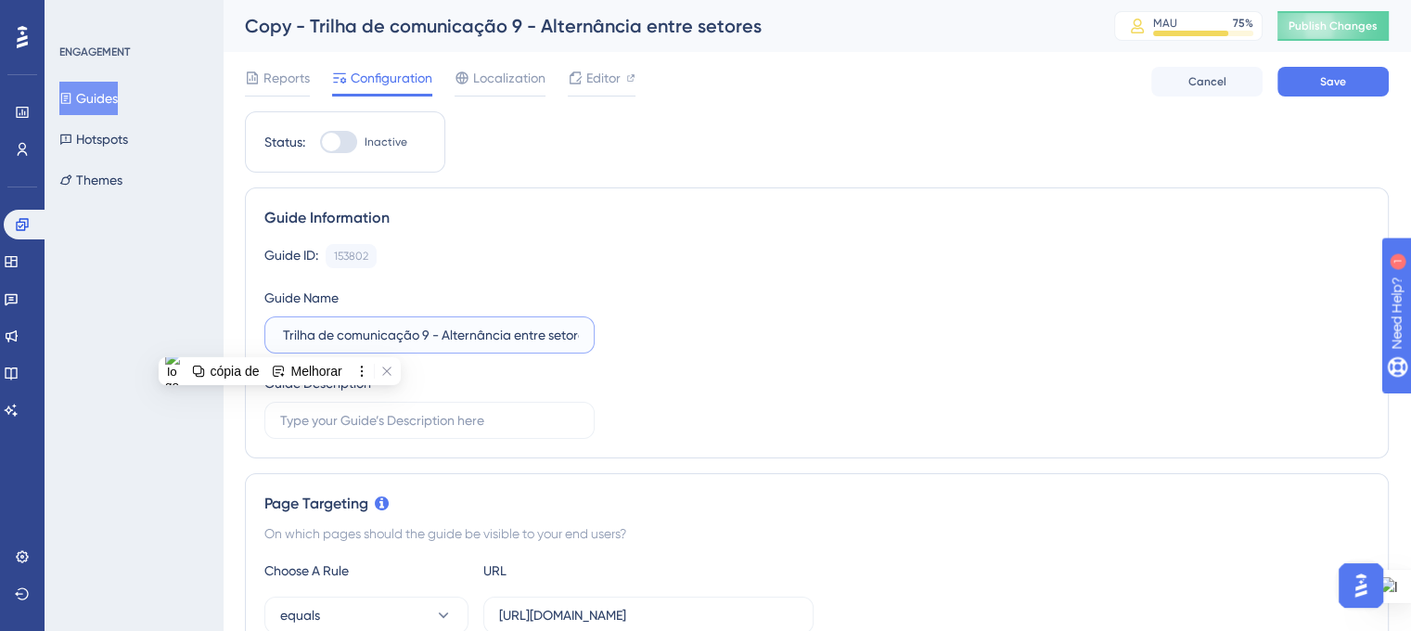
scroll to position [0, 0]
type input "Trilha de comunicação 9 - Alternância entre setores"
click at [684, 334] on div "Guide ID: 153802 Copy Guide Name Trilha de comunicação 9 - Alternância entre se…" at bounding box center [816, 341] width 1105 height 195
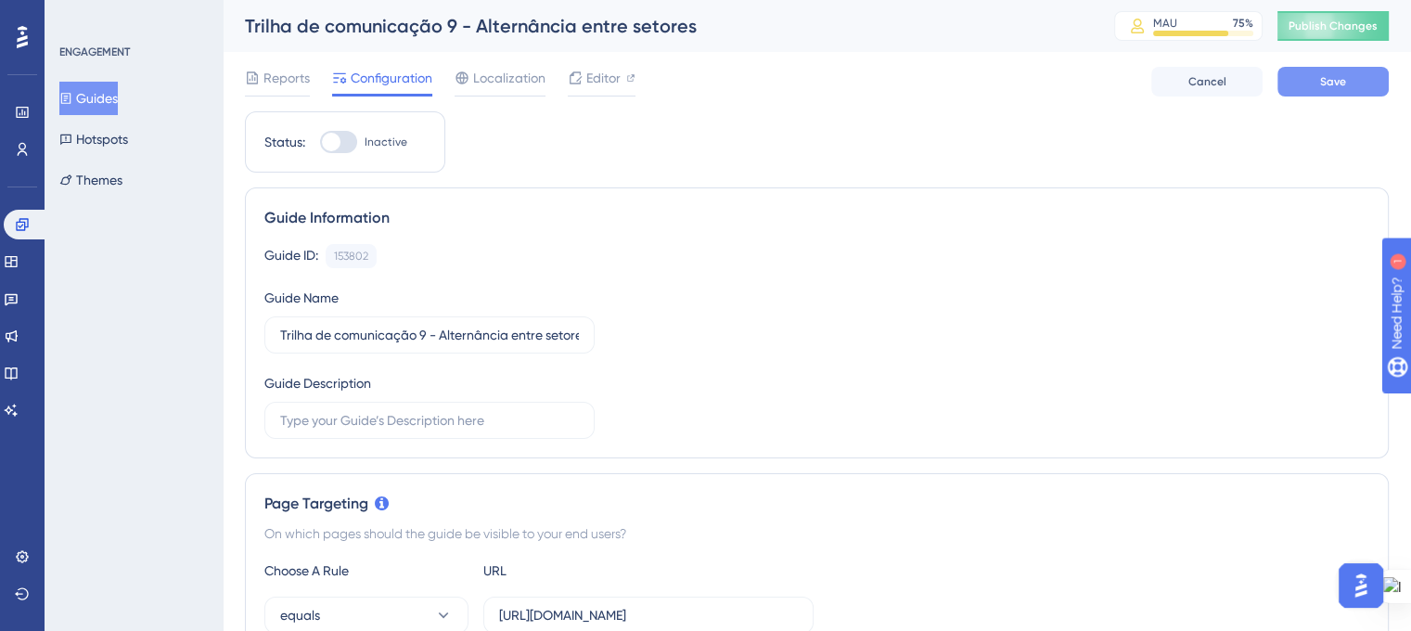
click at [1302, 83] on button "Save" at bounding box center [1332, 82] width 111 height 30
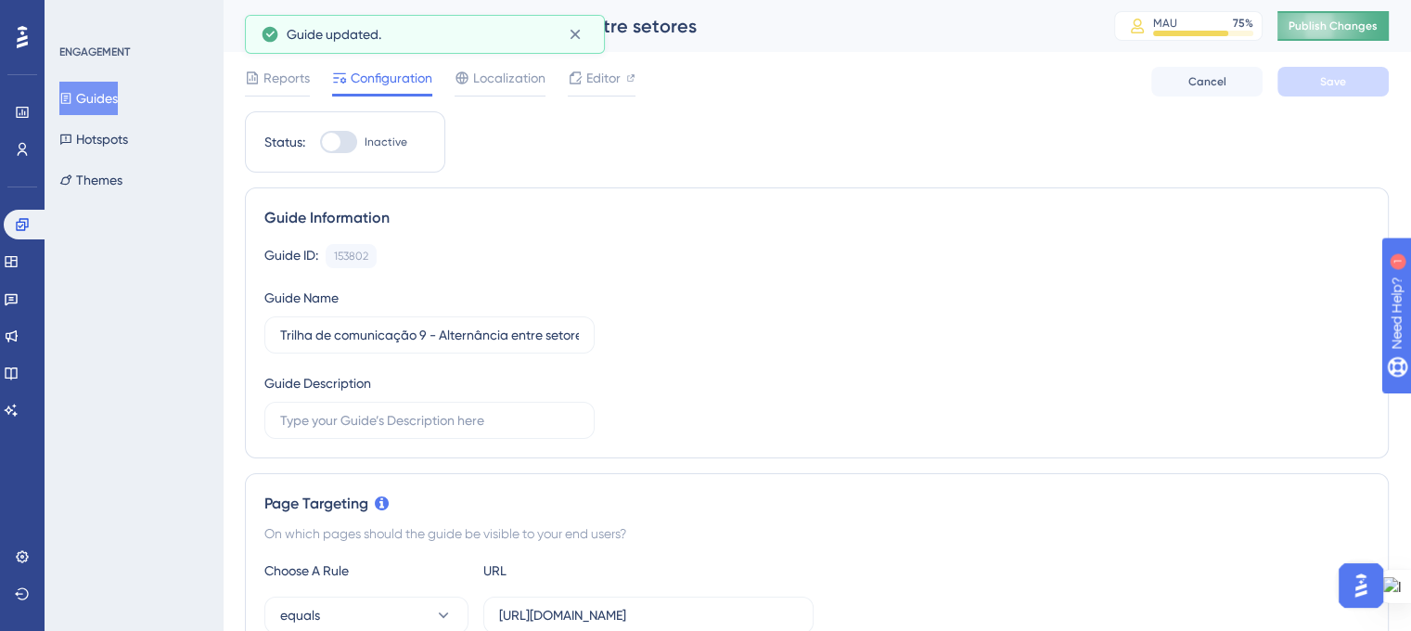
click at [1344, 21] on span "Publish Changes" at bounding box center [1332, 26] width 89 height 15
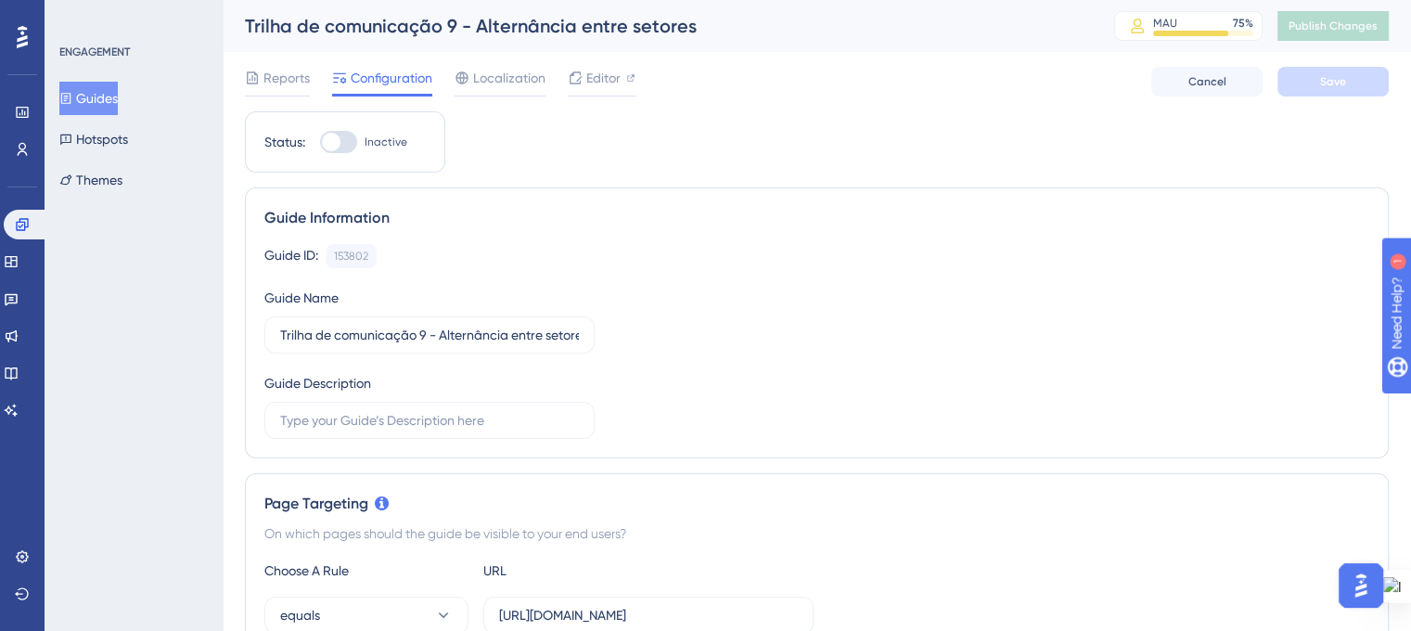
click at [100, 104] on button "Guides" at bounding box center [88, 98] width 58 height 33
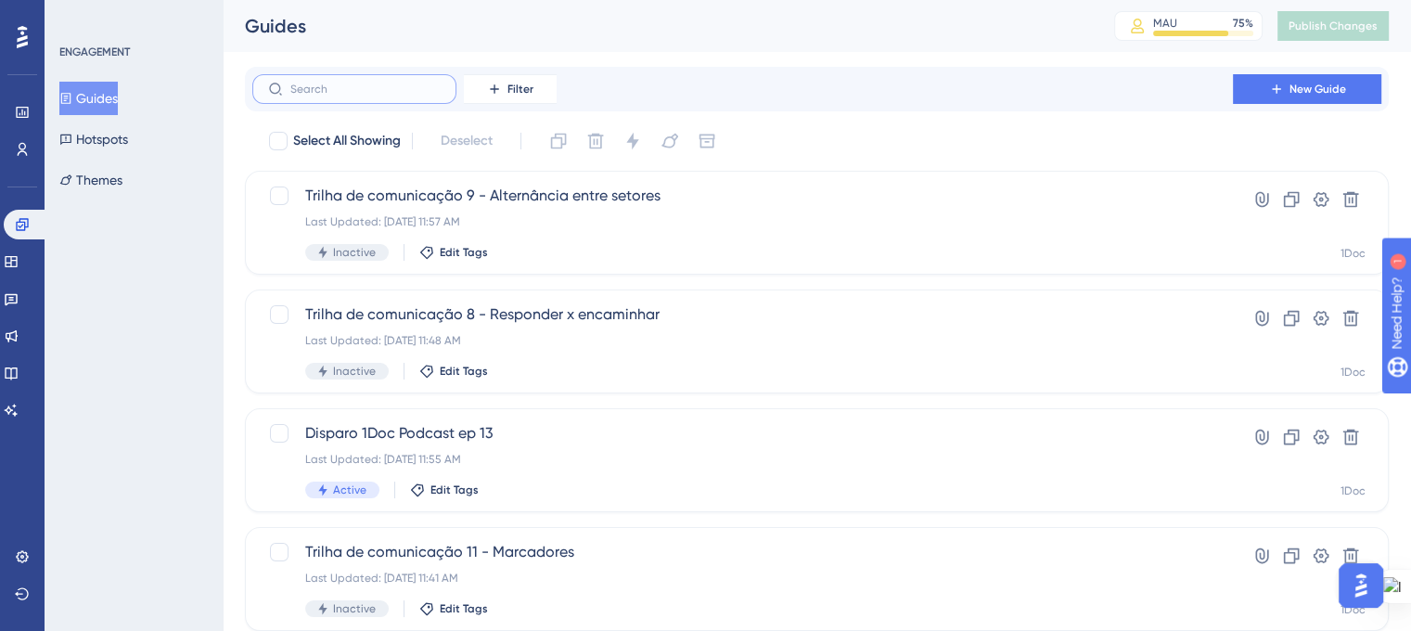
click at [323, 94] on input "text" at bounding box center [365, 89] width 150 height 13
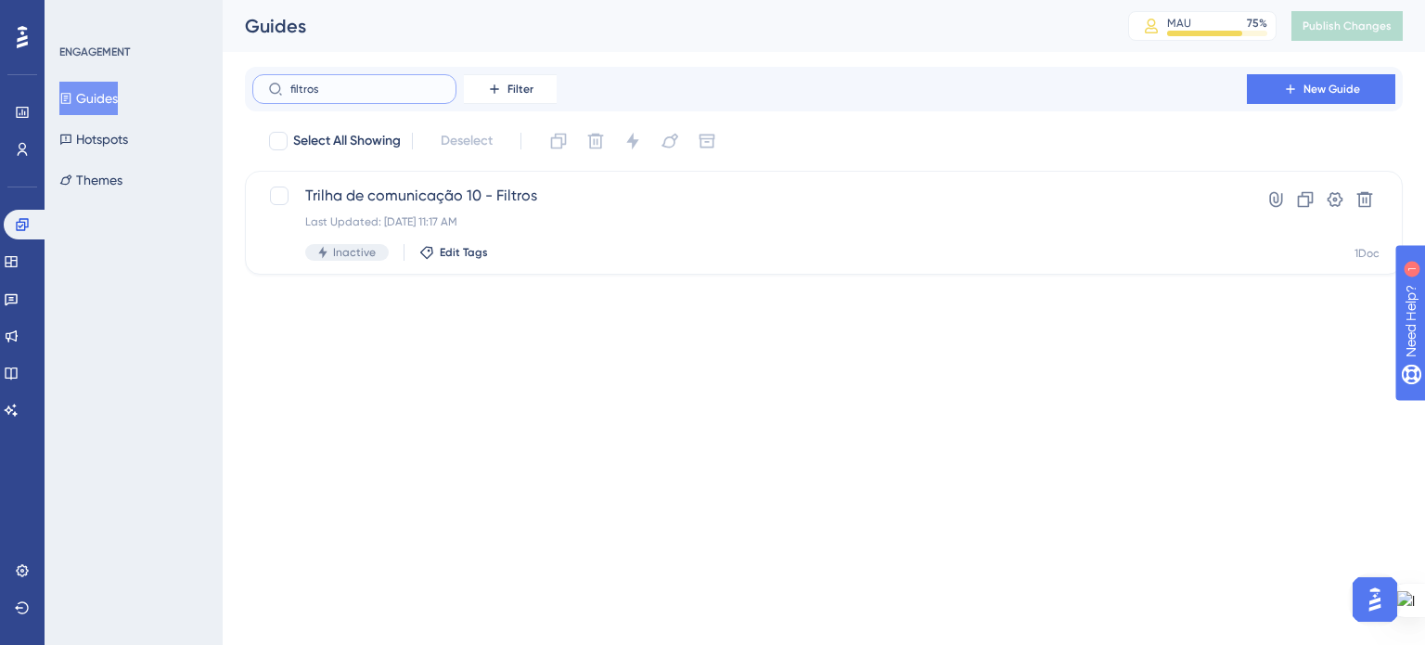
type input "filtros"
click at [278, 142] on div at bounding box center [278, 141] width 19 height 19
checkbox input "true"
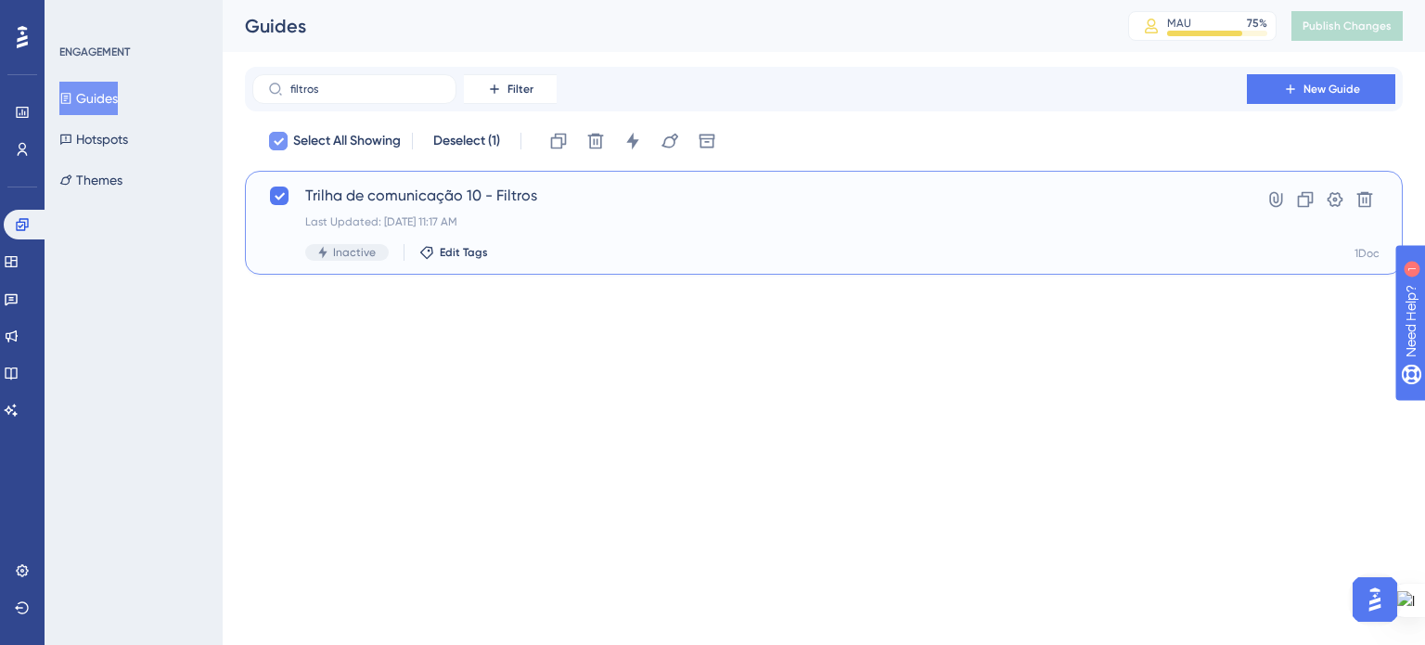
click at [278, 142] on icon at bounding box center [279, 141] width 10 height 7
checkbox input "false"
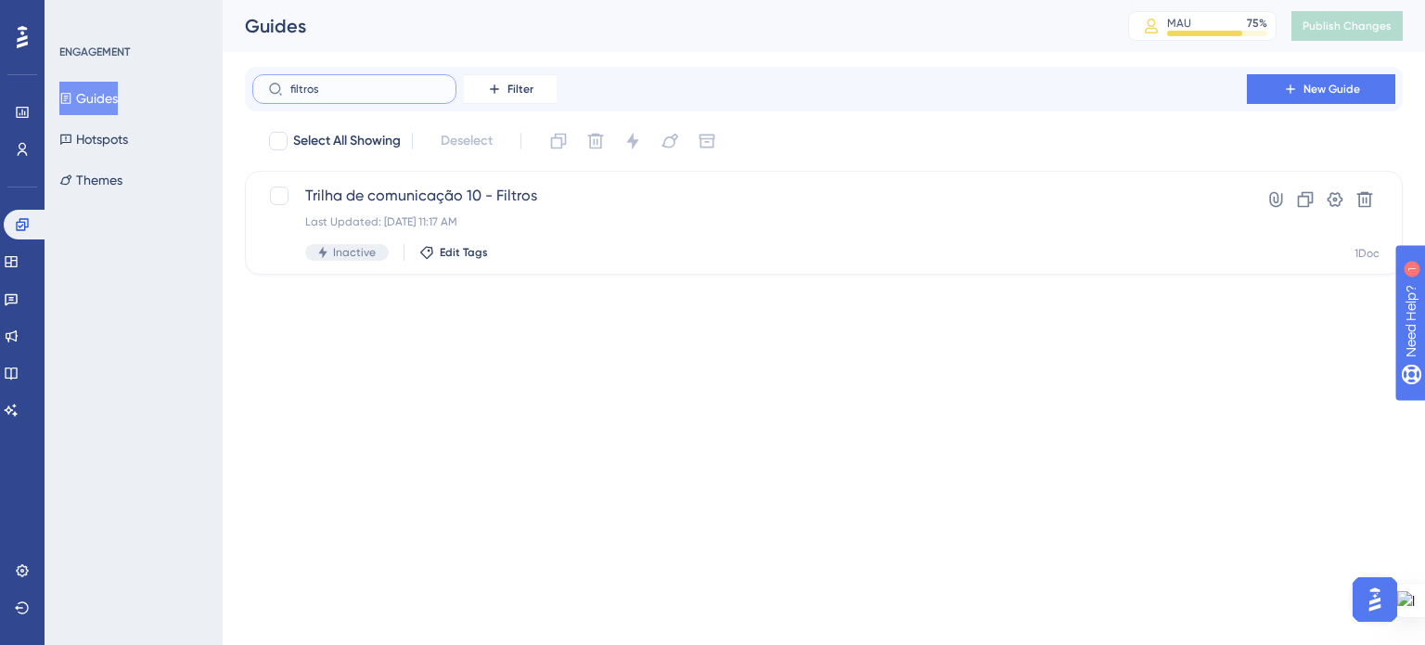
click at [326, 90] on input "filtros" at bounding box center [365, 89] width 150 height 13
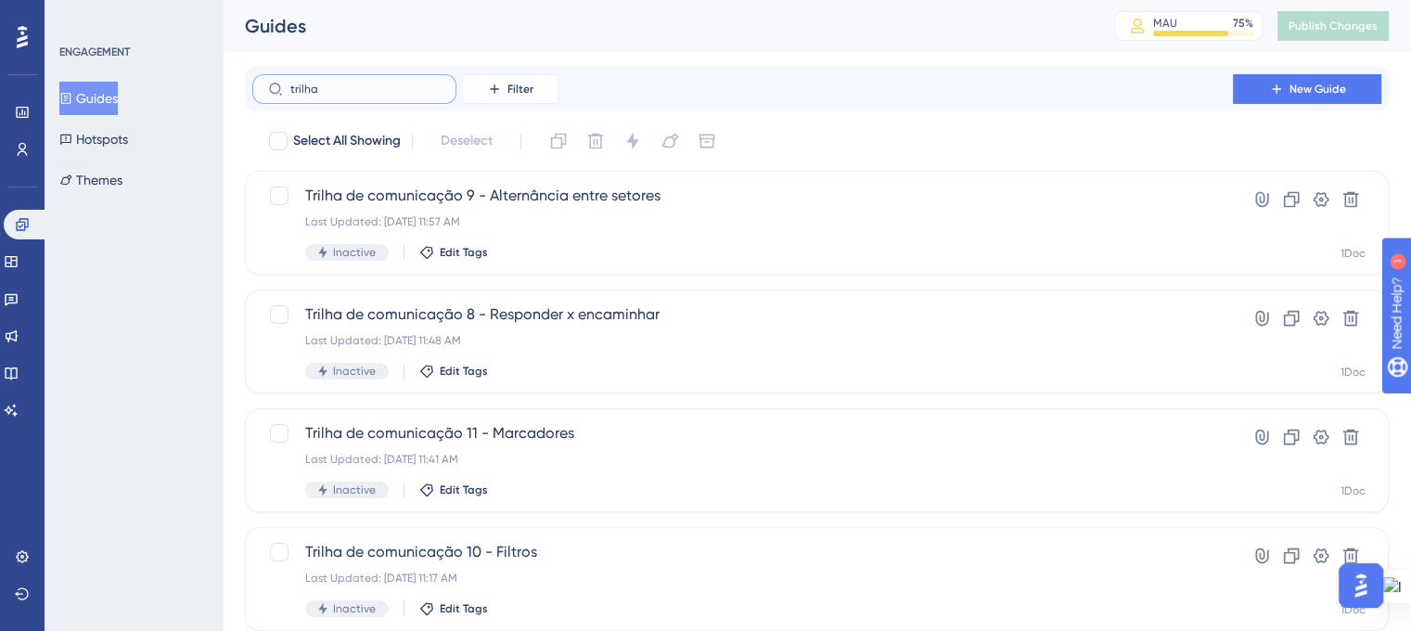
type input "trilha e"
checkbox input "true"
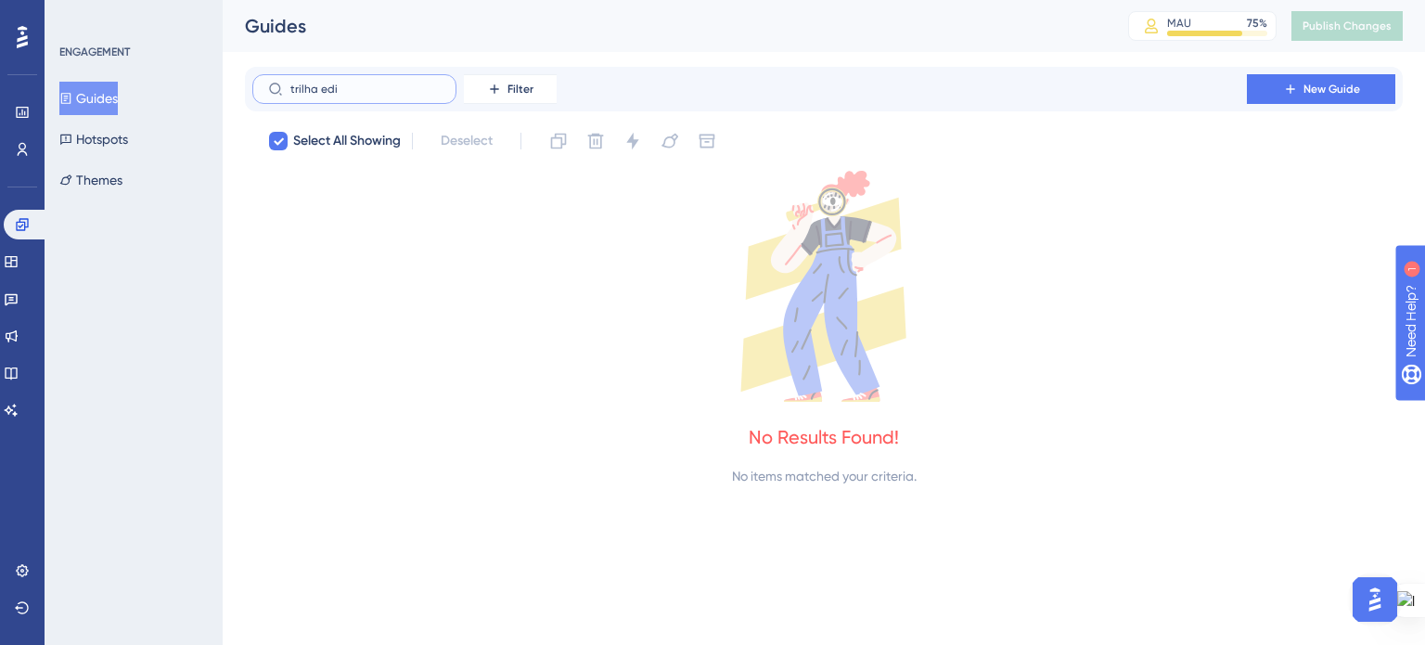
click at [304, 90] on input "trilha edi" at bounding box center [365, 89] width 150 height 13
type input "edi"
checkbox input "false"
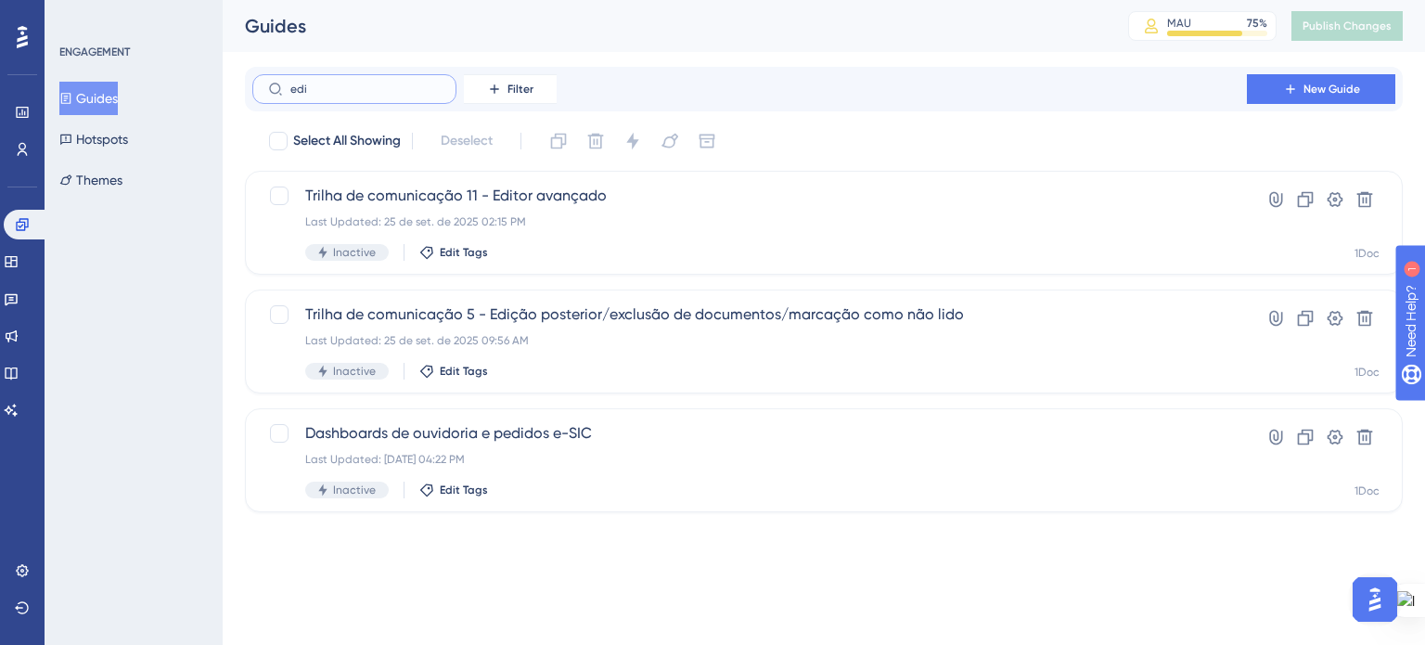
click at [300, 95] on input "edi" at bounding box center [365, 89] width 150 height 13
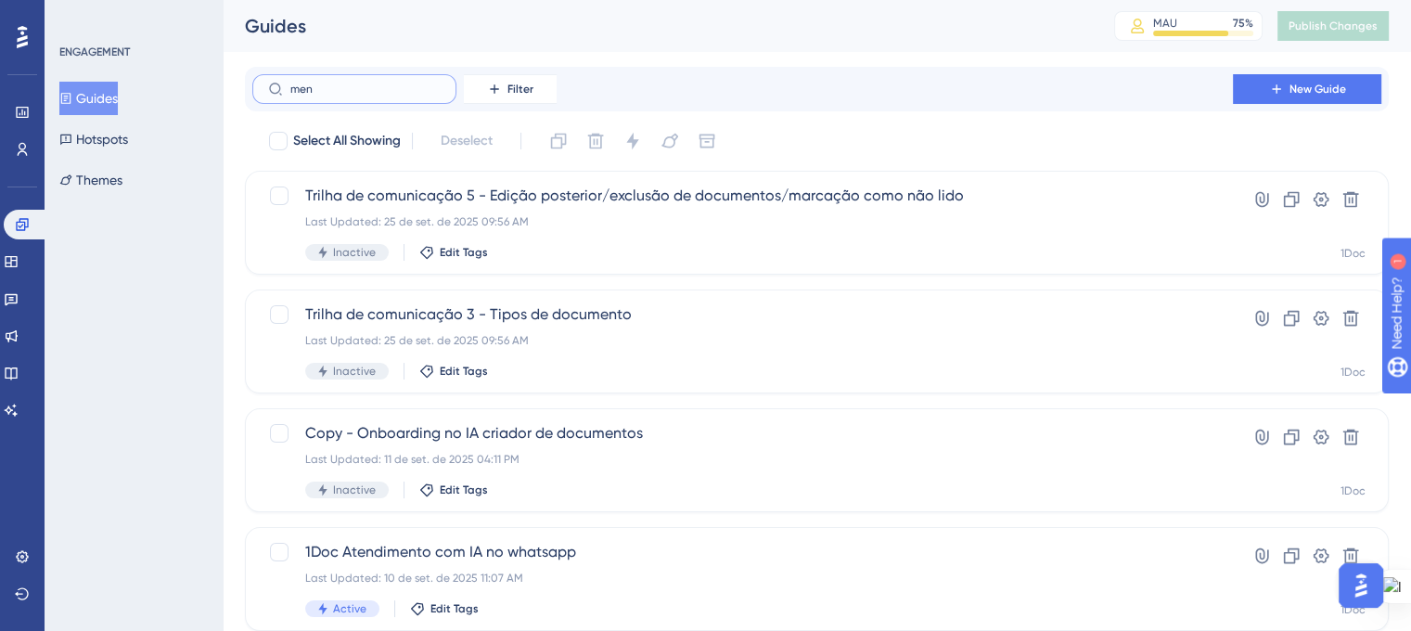
type input "menc"
checkbox input "true"
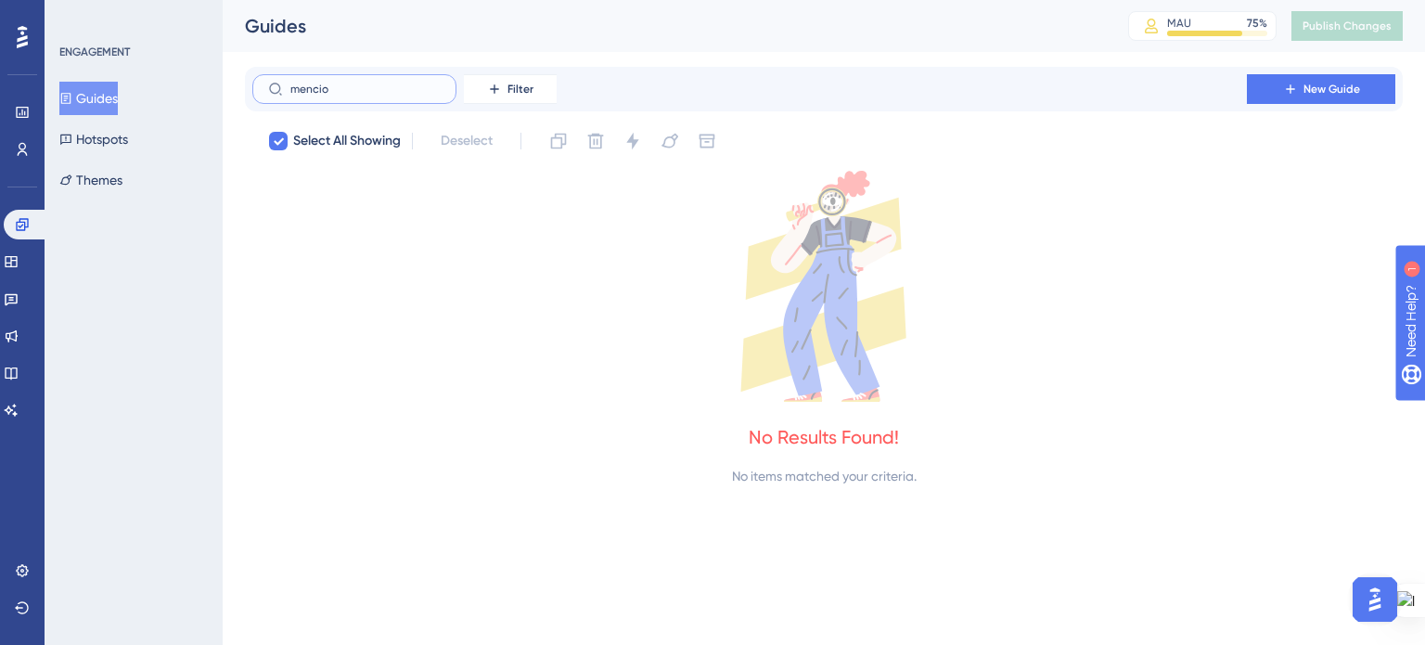
type input "mencio"
click at [89, 89] on button "Guides" at bounding box center [88, 98] width 58 height 33
click at [102, 104] on button "Guides" at bounding box center [88, 98] width 58 height 33
click at [320, 96] on input "mencio" at bounding box center [365, 89] width 150 height 13
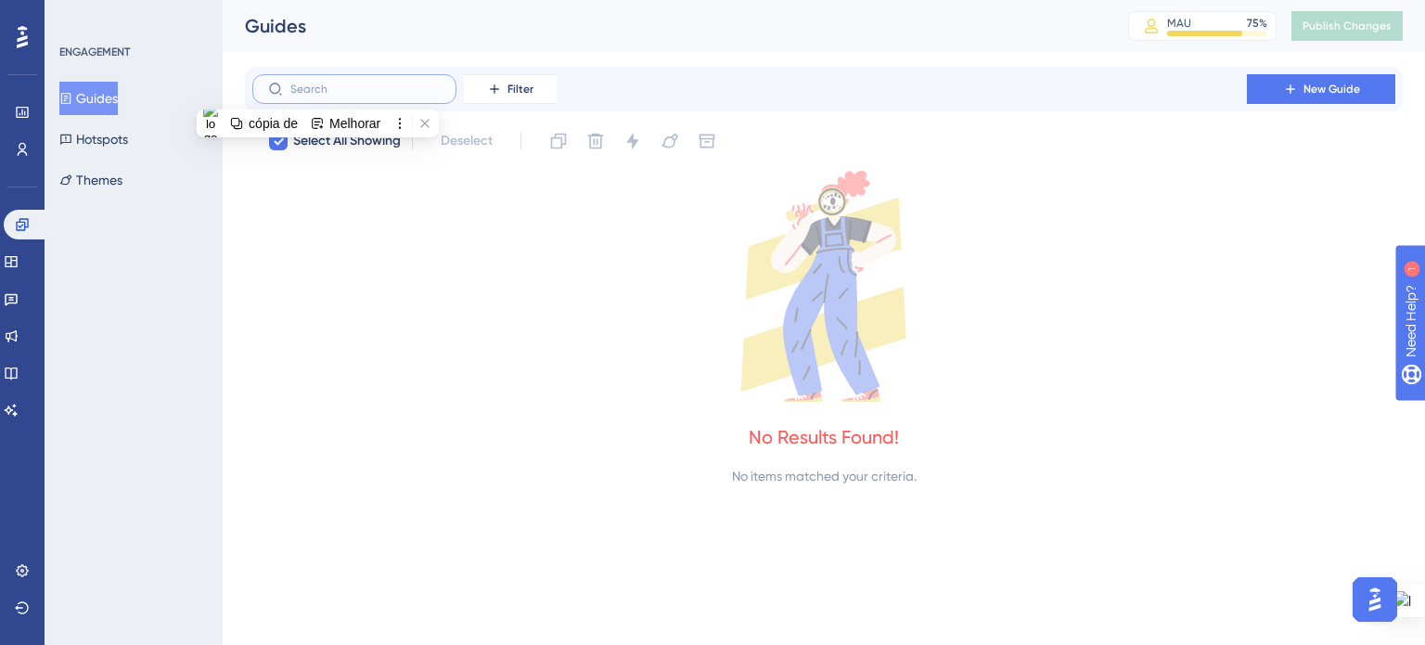
checkbox input "false"
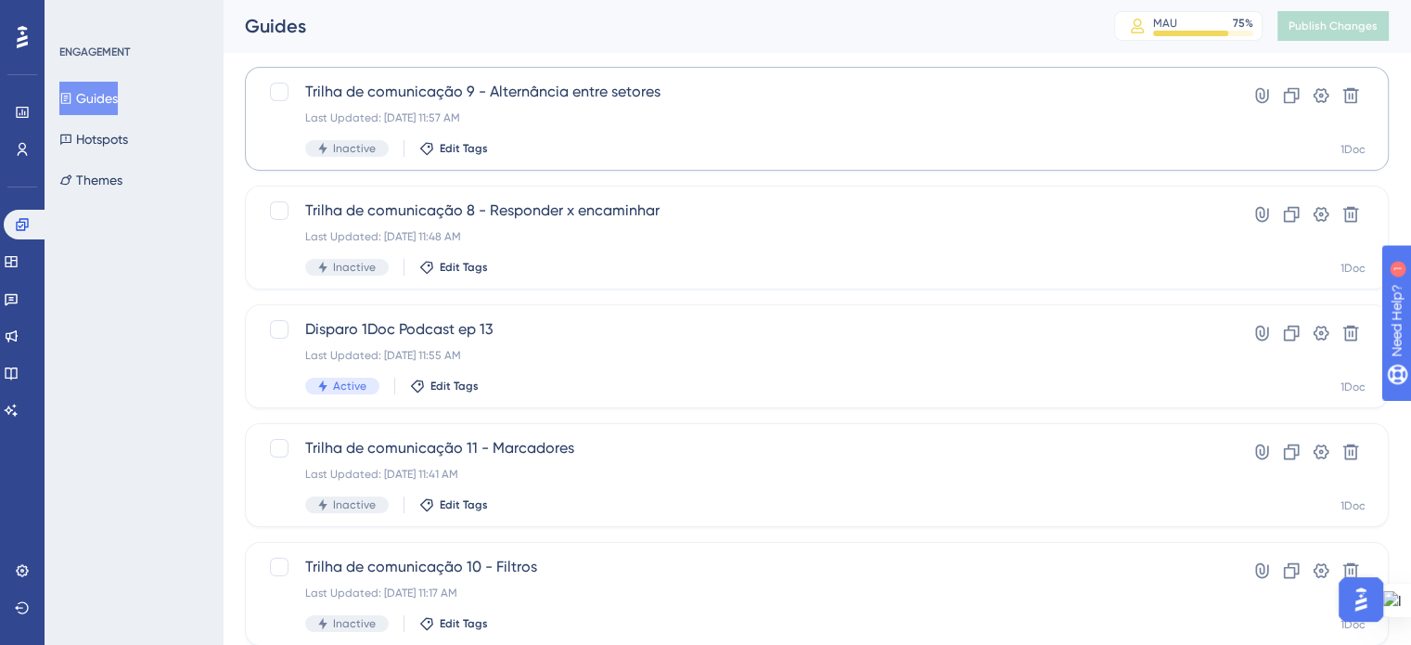
scroll to position [106, 0]
click at [1295, 212] on icon at bounding box center [1292, 213] width 16 height 16
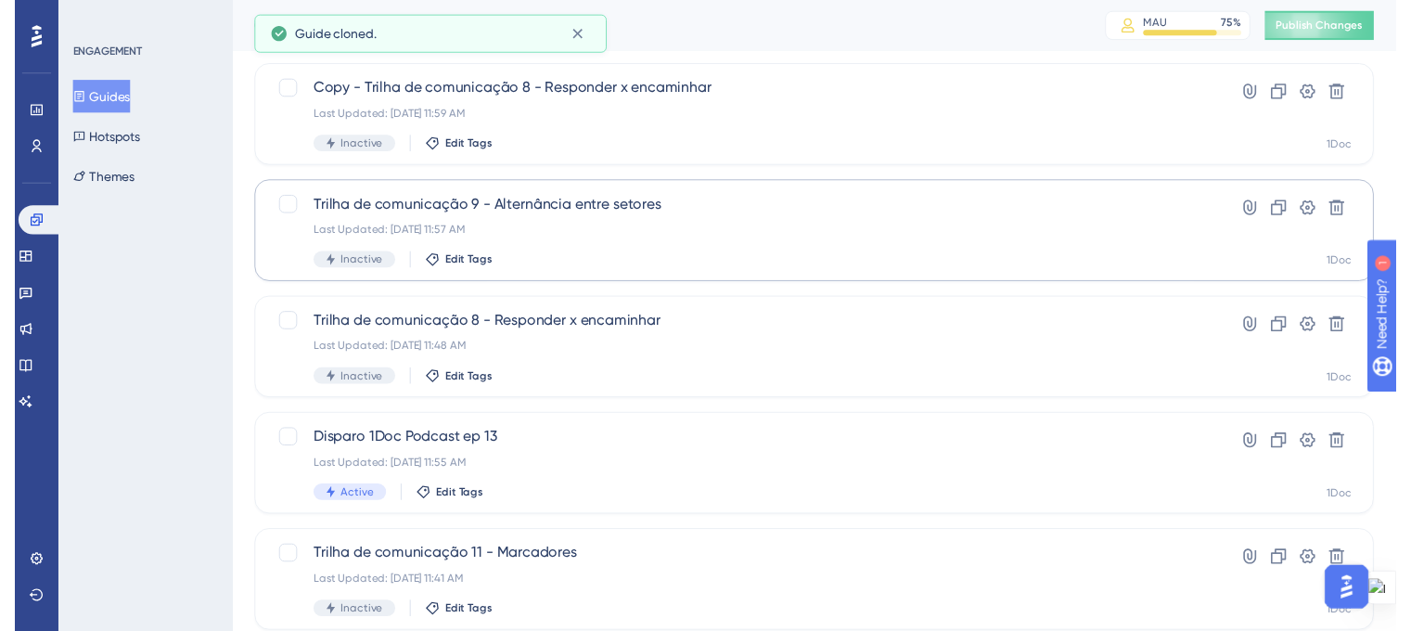
scroll to position [0, 0]
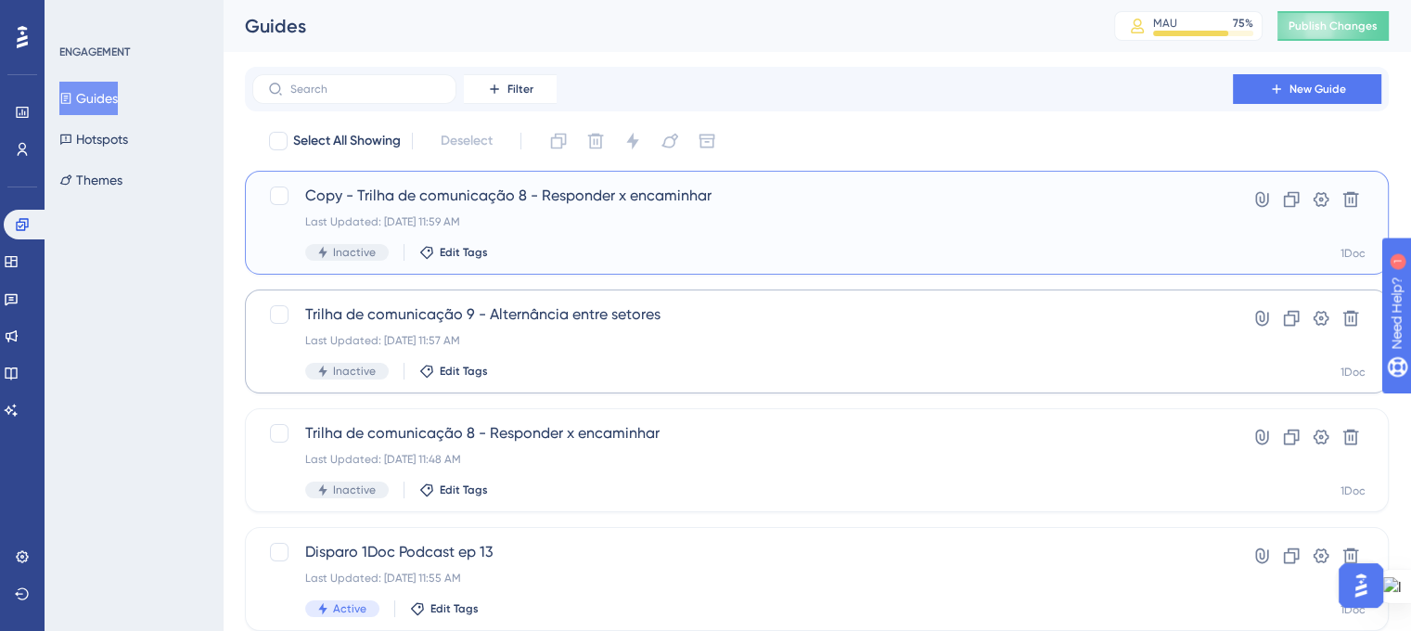
click at [462, 224] on div "Last Updated: 09 de out. de 2025 11:59 AM" at bounding box center [742, 221] width 875 height 15
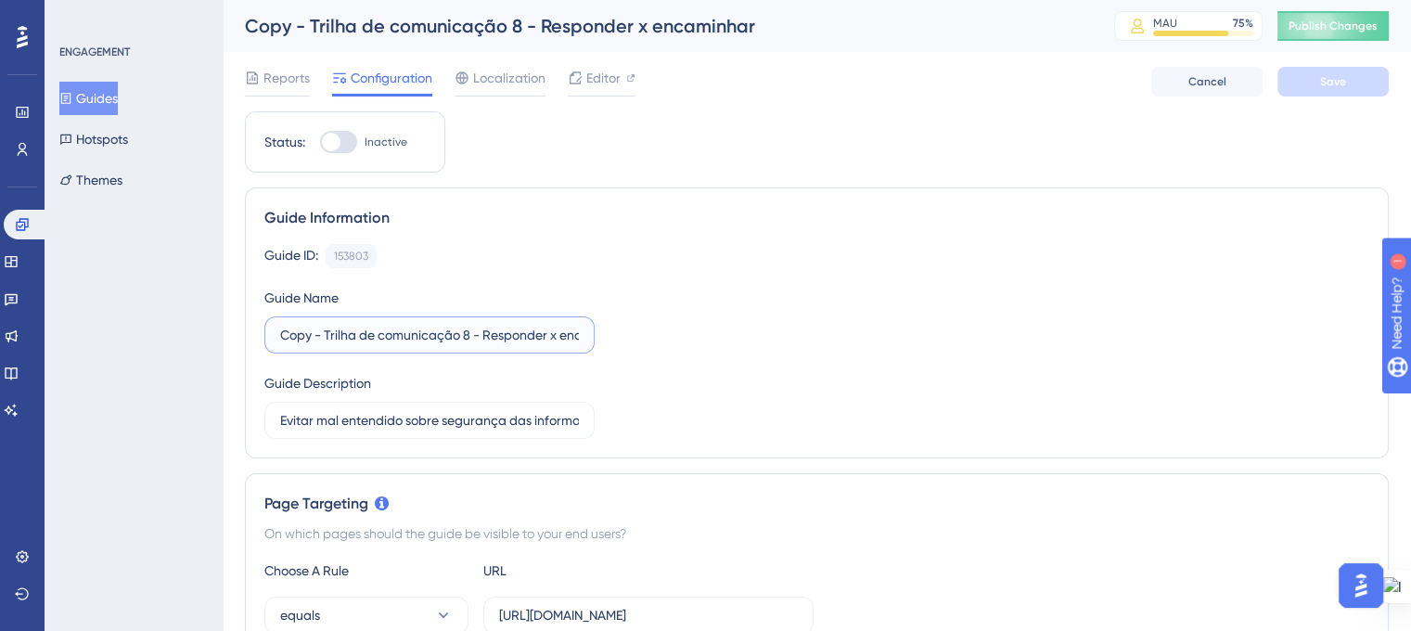
click at [467, 337] on input "Copy - Trilha de comunicação 8 - Responder x encaminhar" at bounding box center [429, 335] width 299 height 20
drag, startPoint x: 324, startPoint y: 336, endPoint x: 270, endPoint y: 329, distance: 54.2
click at [270, 329] on label "Copy - Trilha de comunicação 13 - Responder x encaminhar" at bounding box center [429, 334] width 330 height 37
drag, startPoint x: 446, startPoint y: 339, endPoint x: 622, endPoint y: 348, distance: 176.5
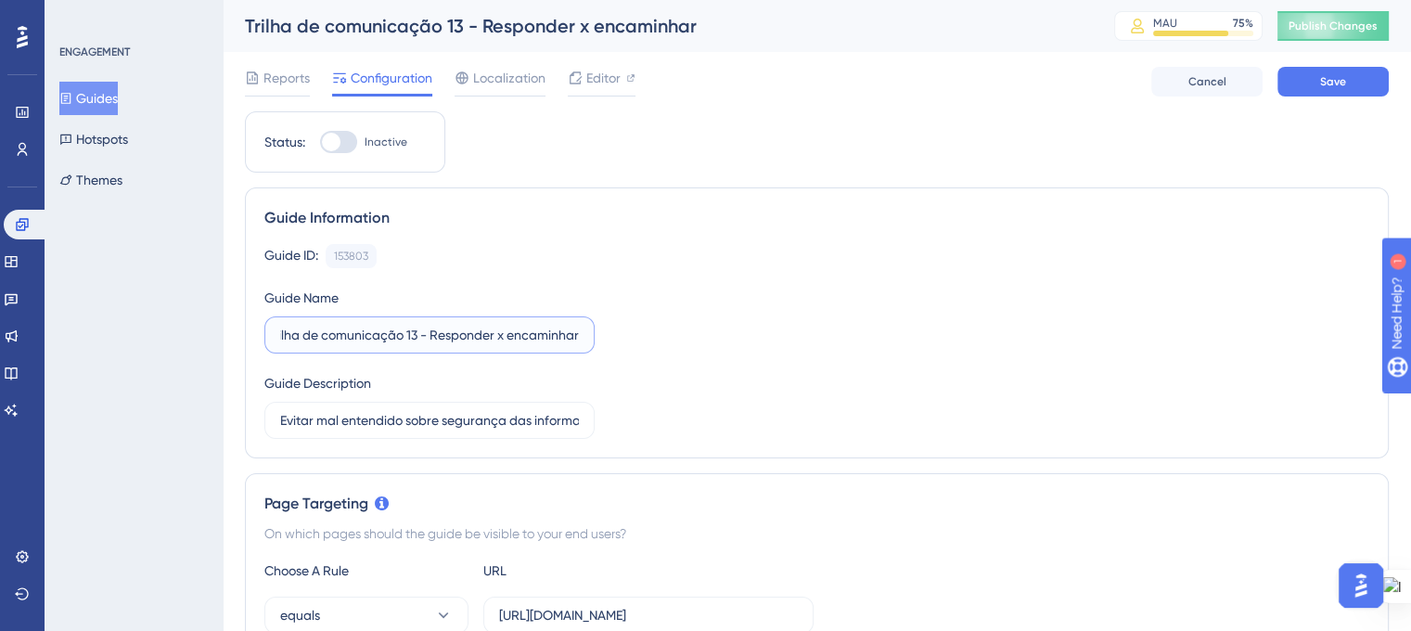
click at [622, 348] on div "Guide ID: 153803 Copy Guide Name Trilha de comunicação 13 - Responder x encamin…" at bounding box center [816, 341] width 1105 height 195
click at [531, 335] on input "Trilha de comunicação 13 - Mencionando pessoas e" at bounding box center [429, 335] width 299 height 20
click at [571, 340] on input "Trilha de comunicação 13 - Mencionando documentos e pessoas e" at bounding box center [429, 335] width 299 height 20
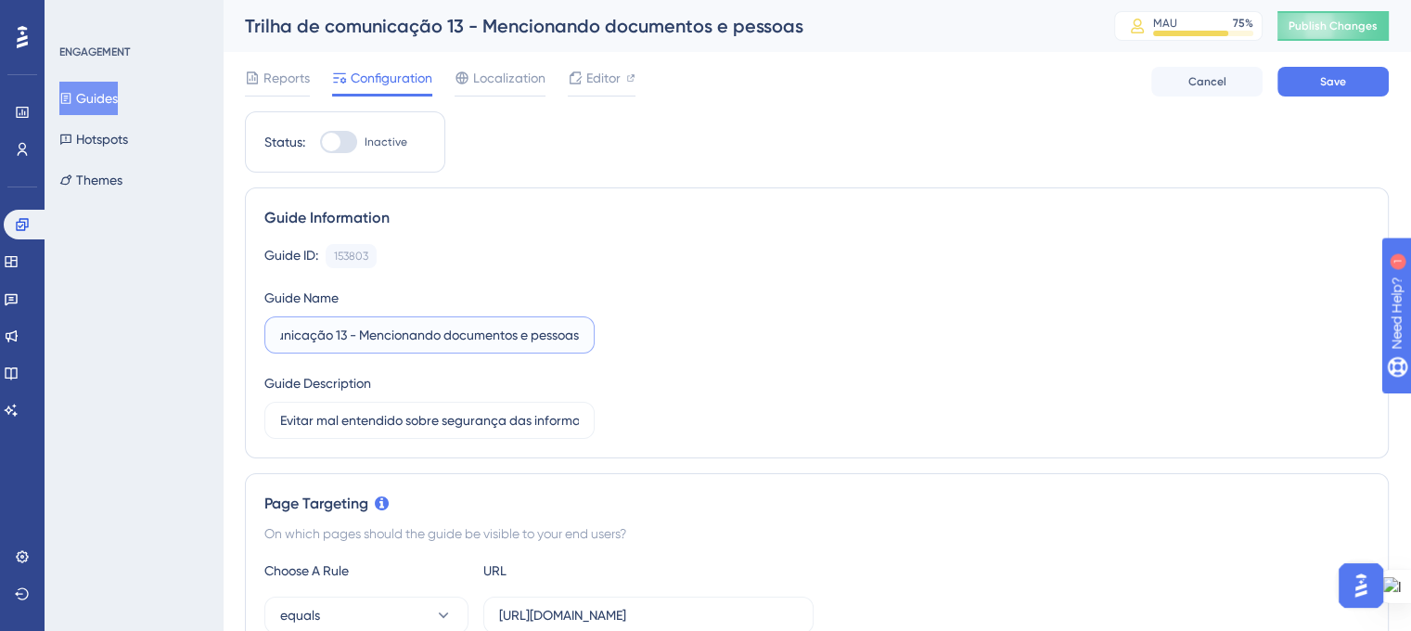
type input "Trilha de comunicação 13 - Mencionando documentos e pessoas"
click at [783, 323] on div "Guide ID: 153803 Copy Guide Name Trilha de comunicação 13 - Mencionando documen…" at bounding box center [816, 341] width 1105 height 195
click at [1298, 87] on button "Save" at bounding box center [1332, 82] width 111 height 30
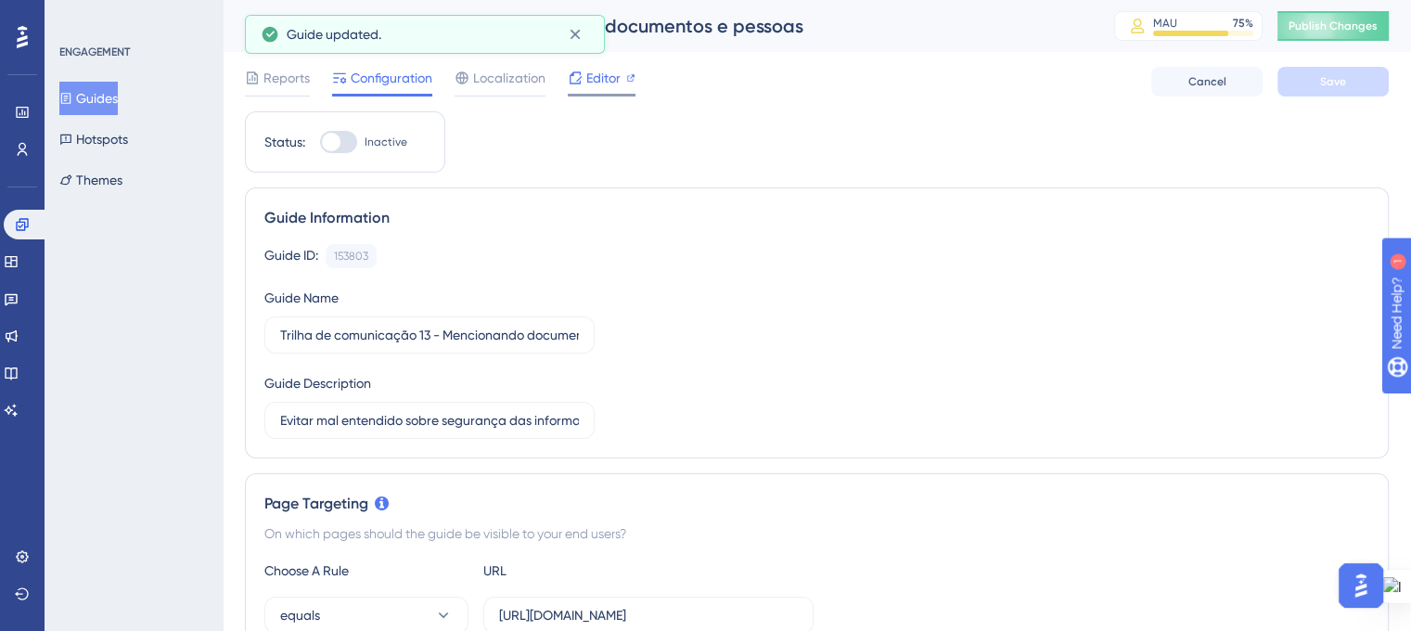
click at [628, 88] on div at bounding box center [630, 78] width 9 height 22
